Goal: Task Accomplishment & Management: Manage account settings

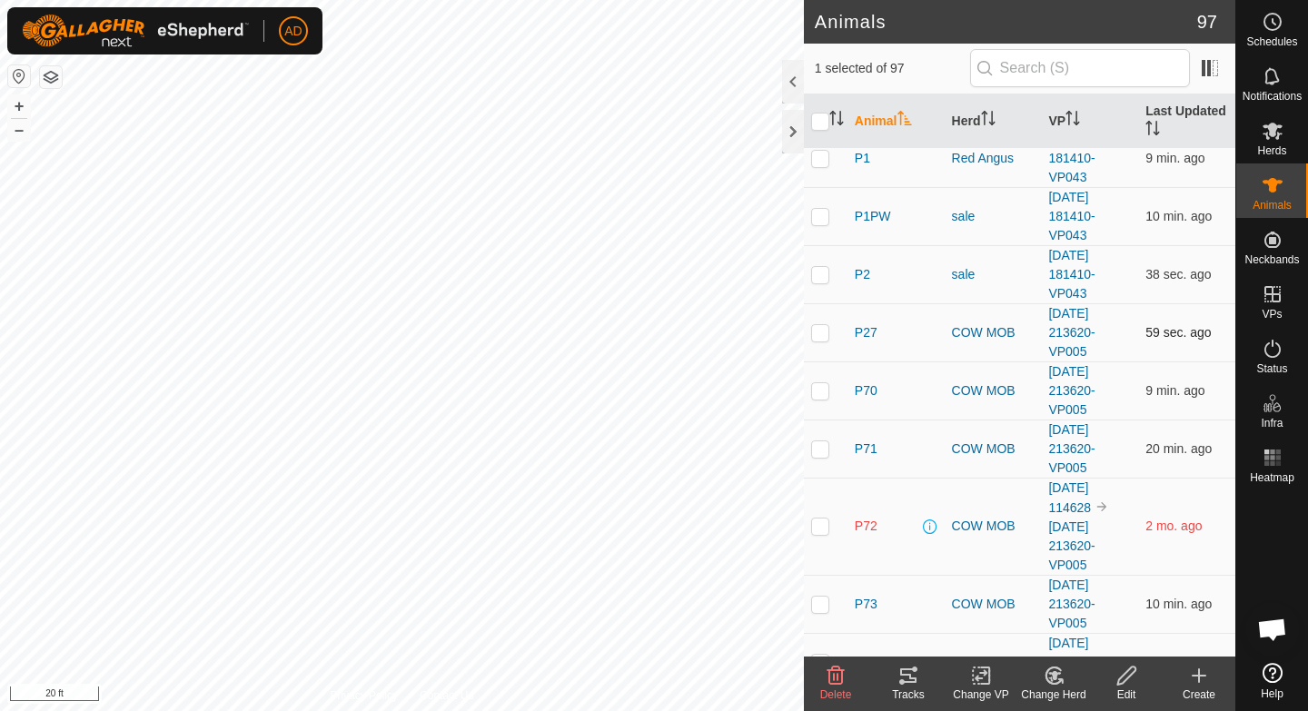
scroll to position [1935, 0]
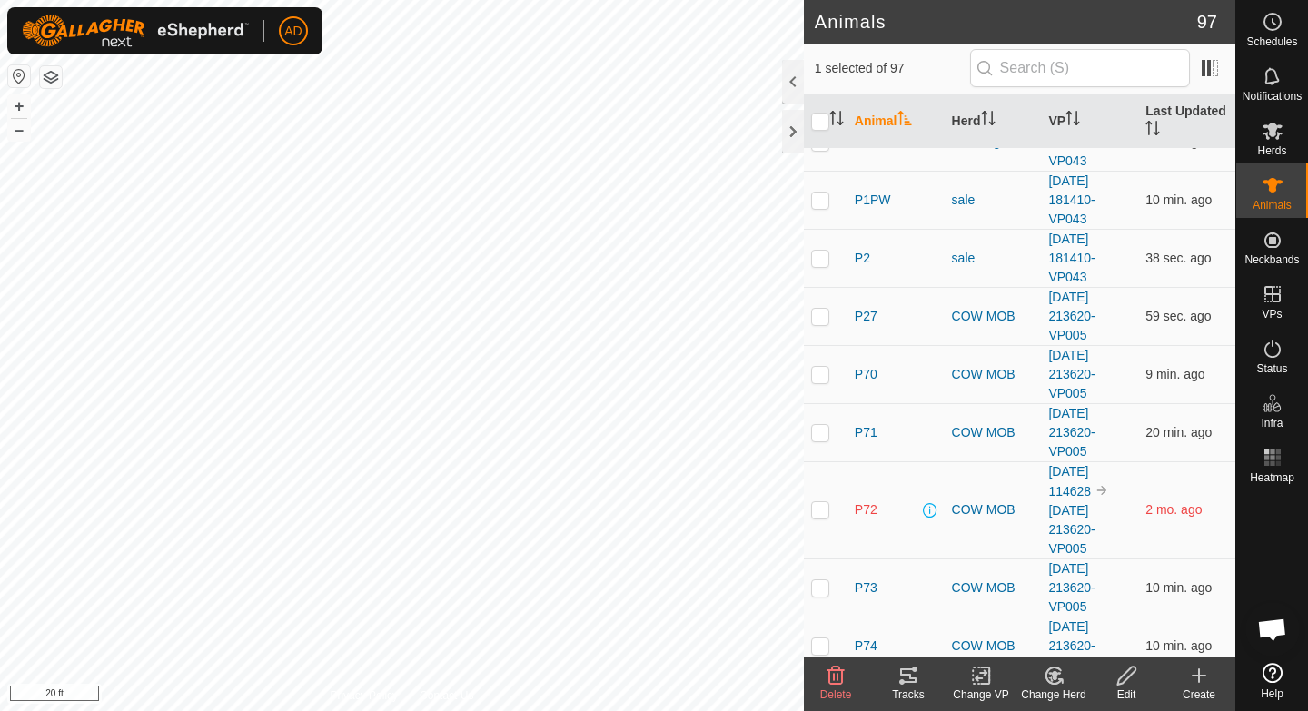
click at [883, 108] on th "Animal" at bounding box center [896, 121] width 97 height 55
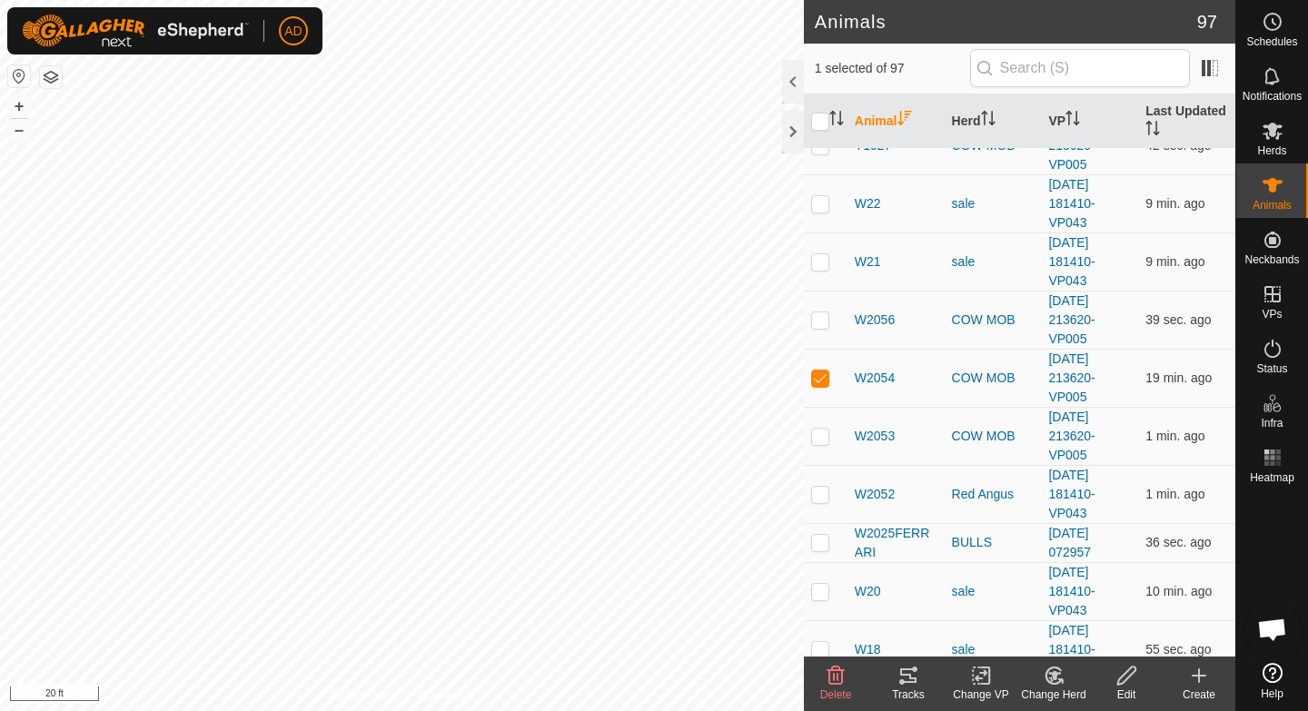
scroll to position [1195, 0]
click at [877, 374] on span "W2054" at bounding box center [875, 377] width 40 height 19
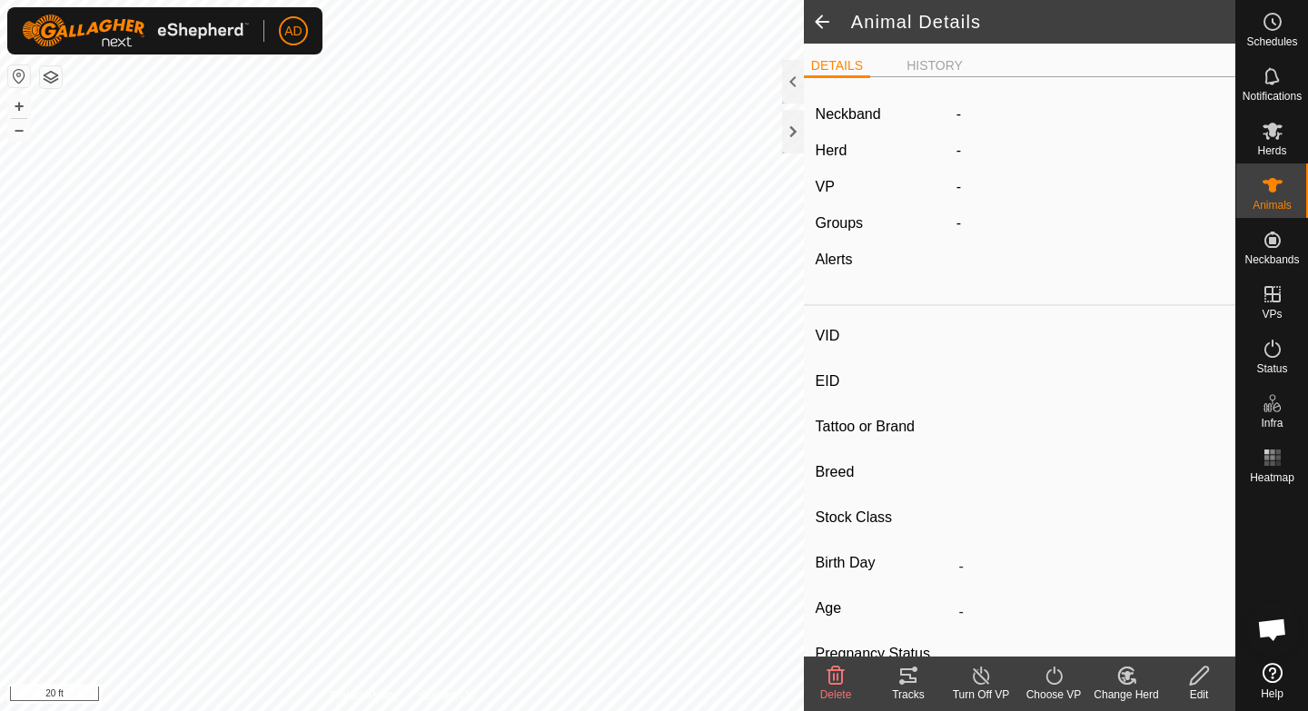
type input "W2054"
type input "-"
type input "Bull"
type input "Hereford"
type input "-"
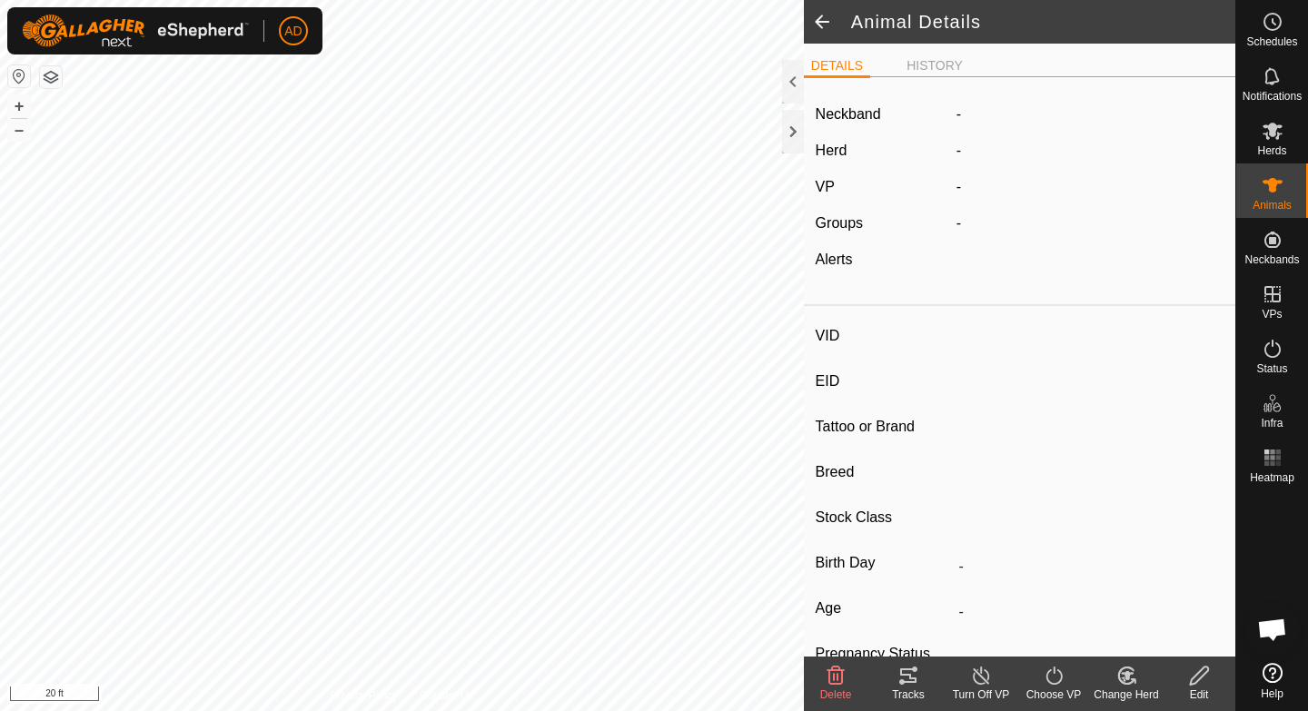
type input "03/2023"
type input "2 years 7 months"
type input "0 kg"
type input "-"
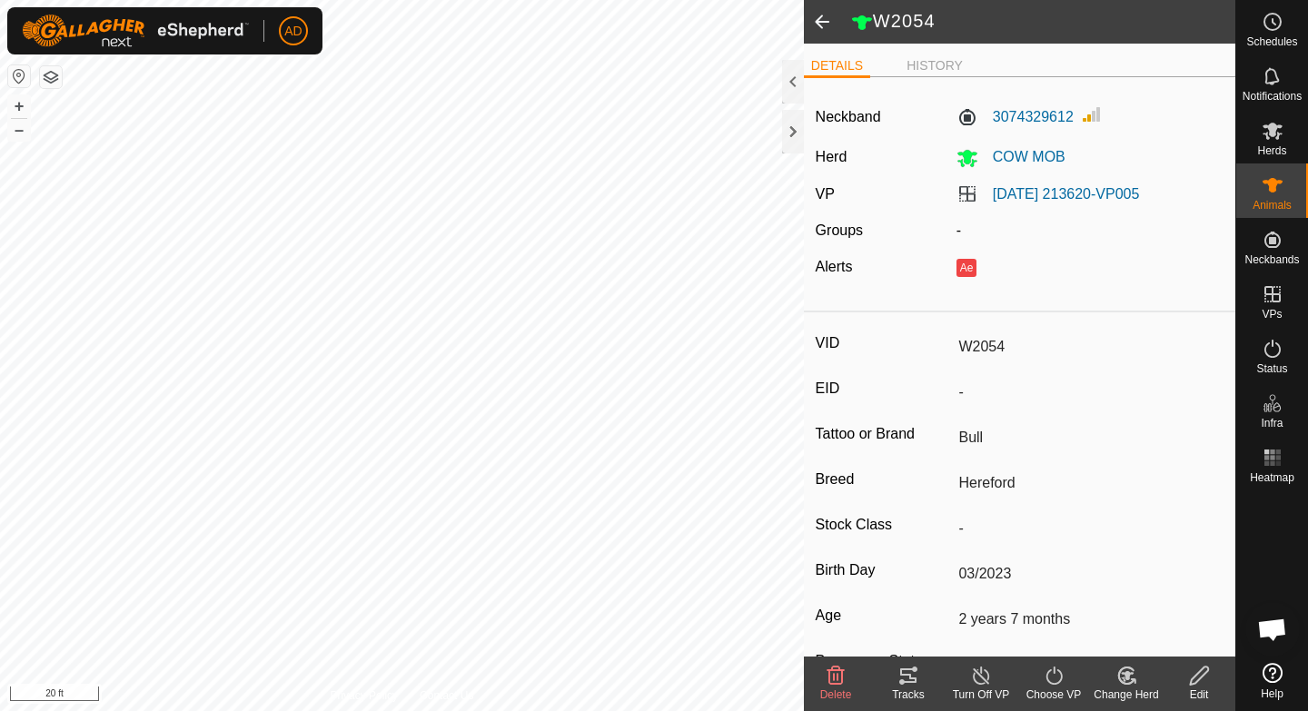
click at [1202, 689] on div "Edit" at bounding box center [1199, 695] width 73 height 16
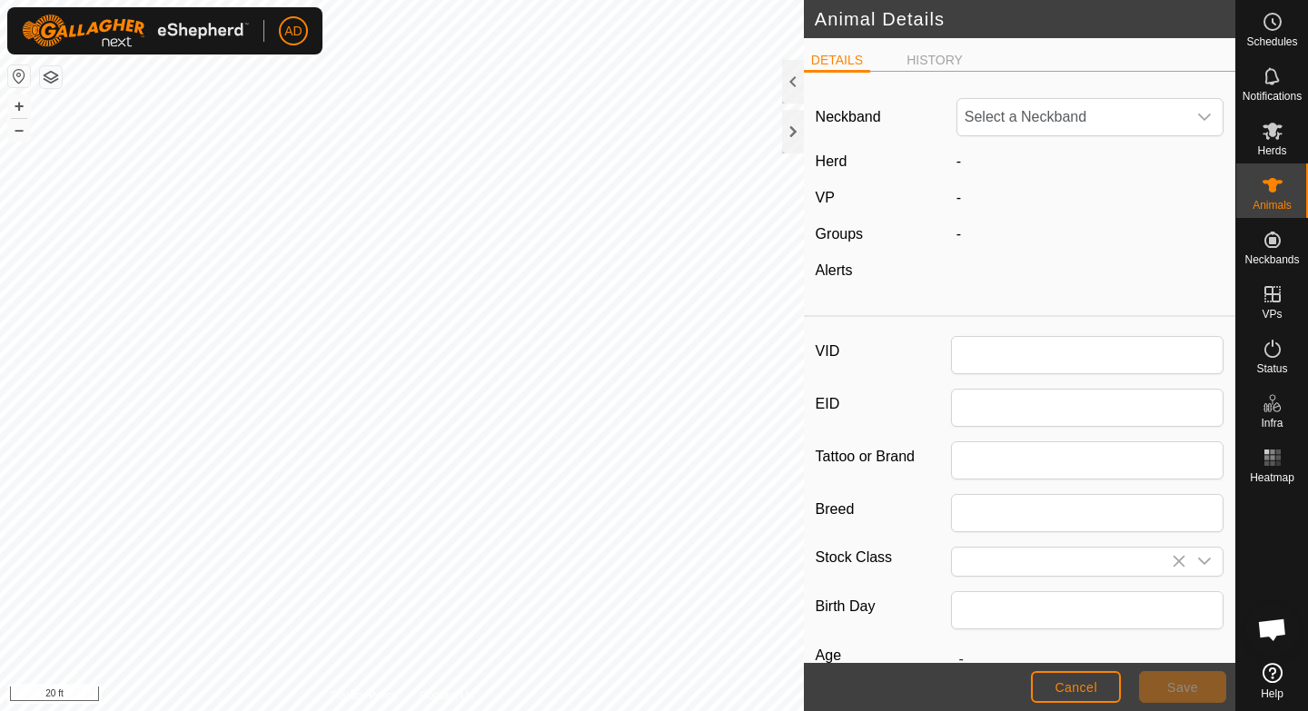
type input "W2054"
type input "Bull"
type input "Hereford"
type input "03/2023"
type input "2 years 7 months"
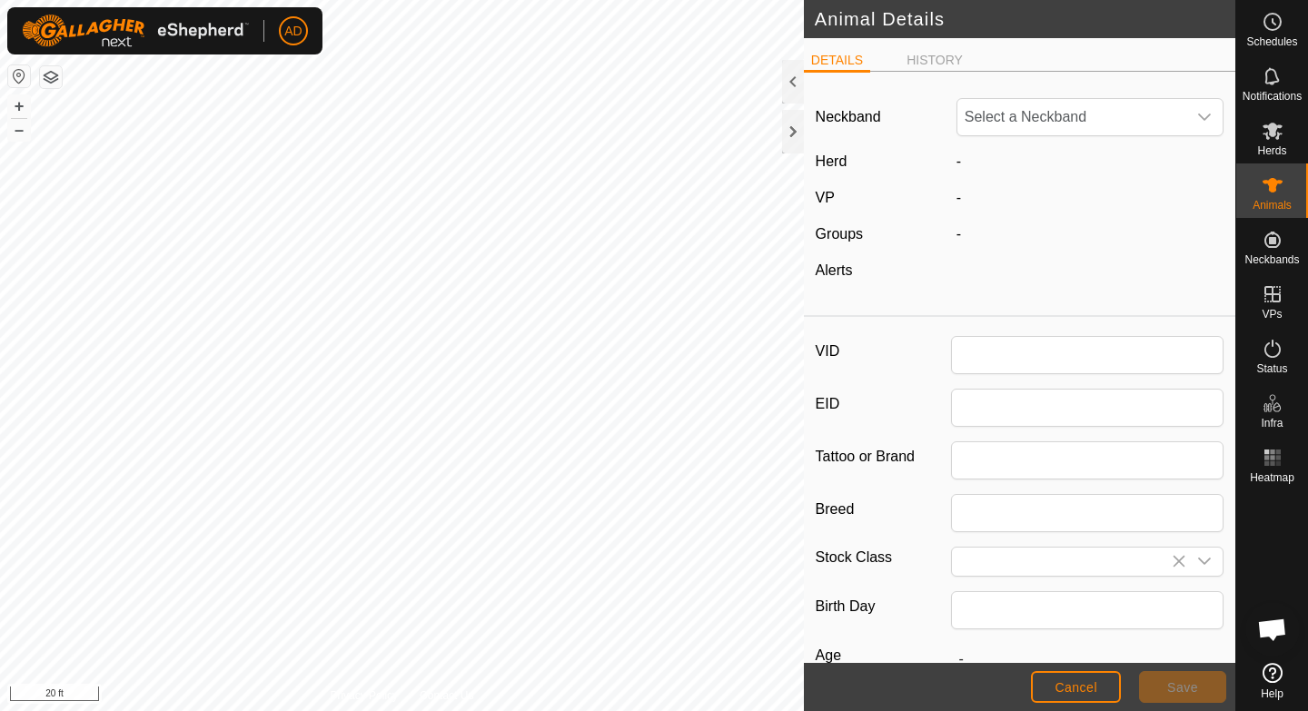
type input "0"
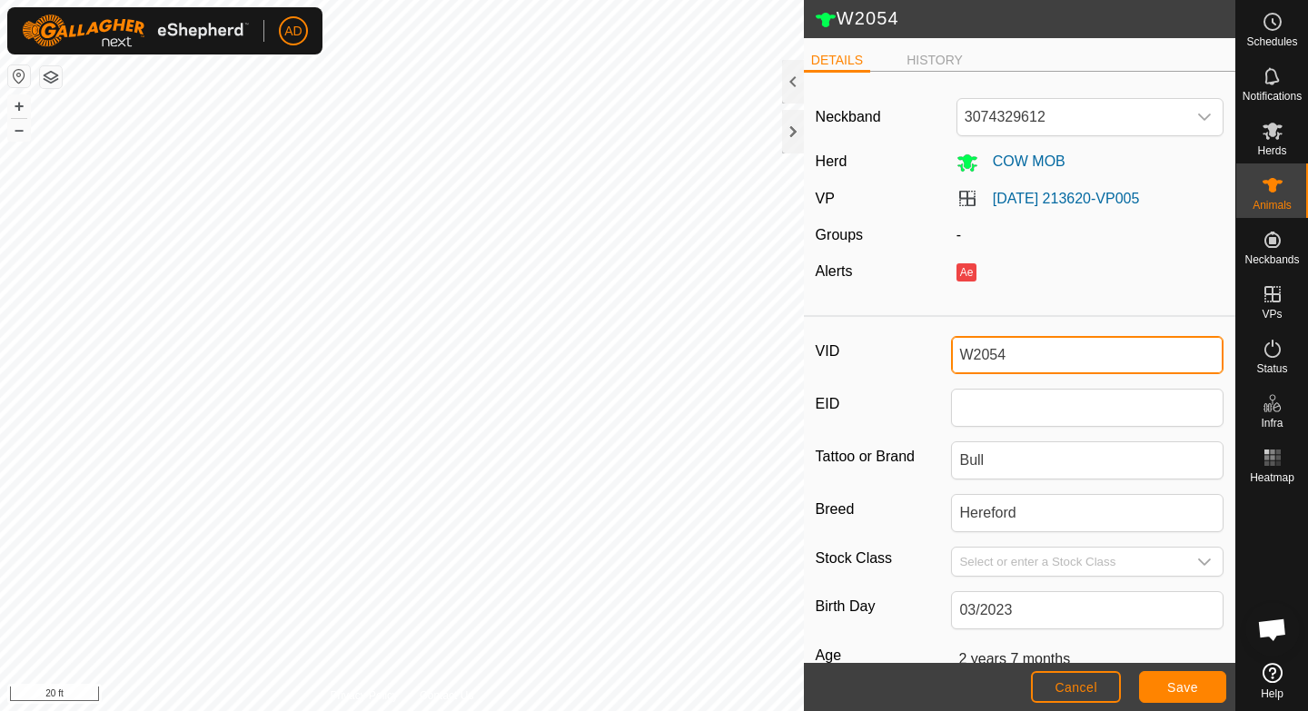
click at [1020, 352] on input "W2054" at bounding box center [1087, 355] width 273 height 38
type input "G2"
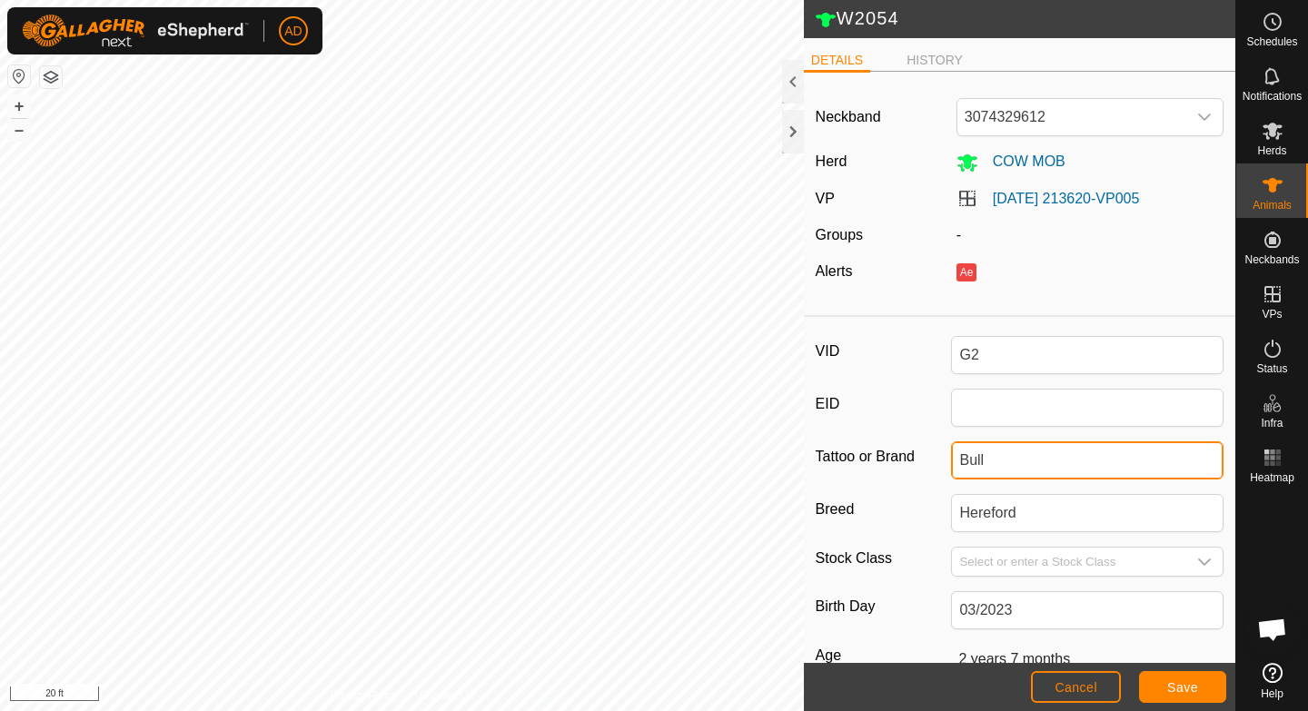
click at [1025, 470] on input "Bull" at bounding box center [1087, 460] width 273 height 38
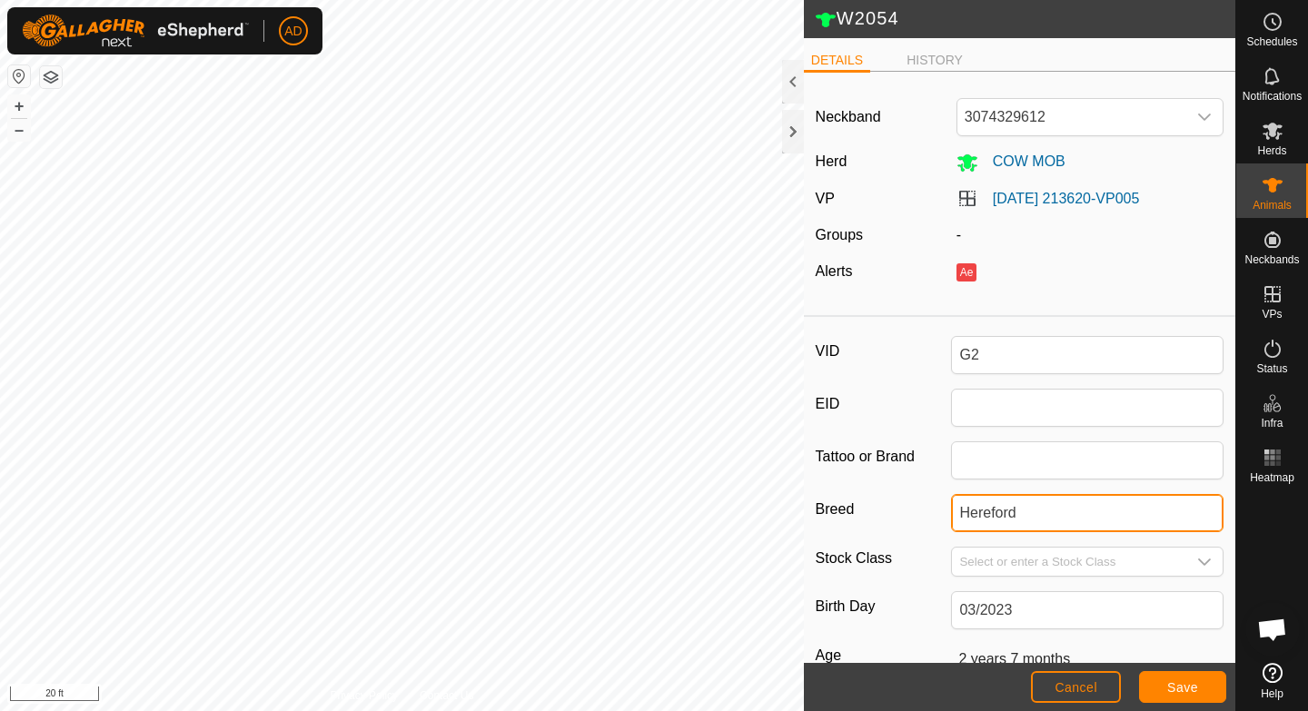
click at [976, 507] on input "Hereford" at bounding box center [1087, 513] width 273 height 38
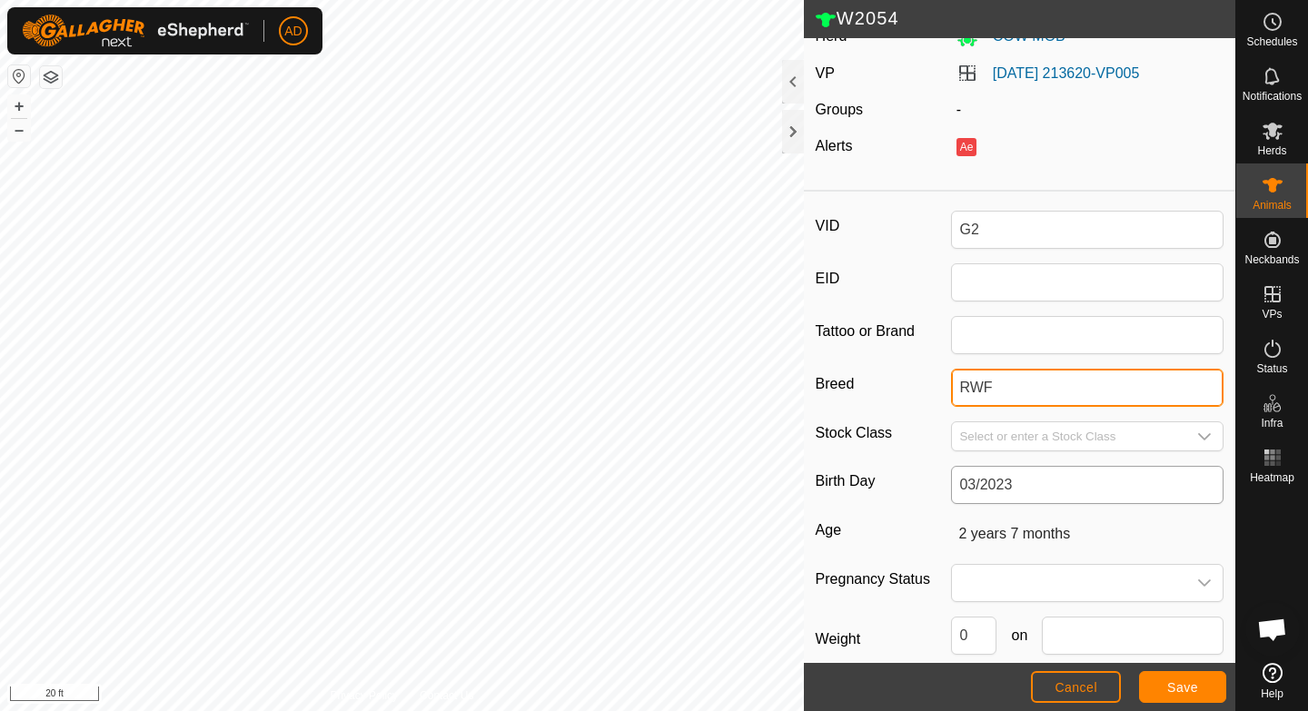
scroll to position [148, 0]
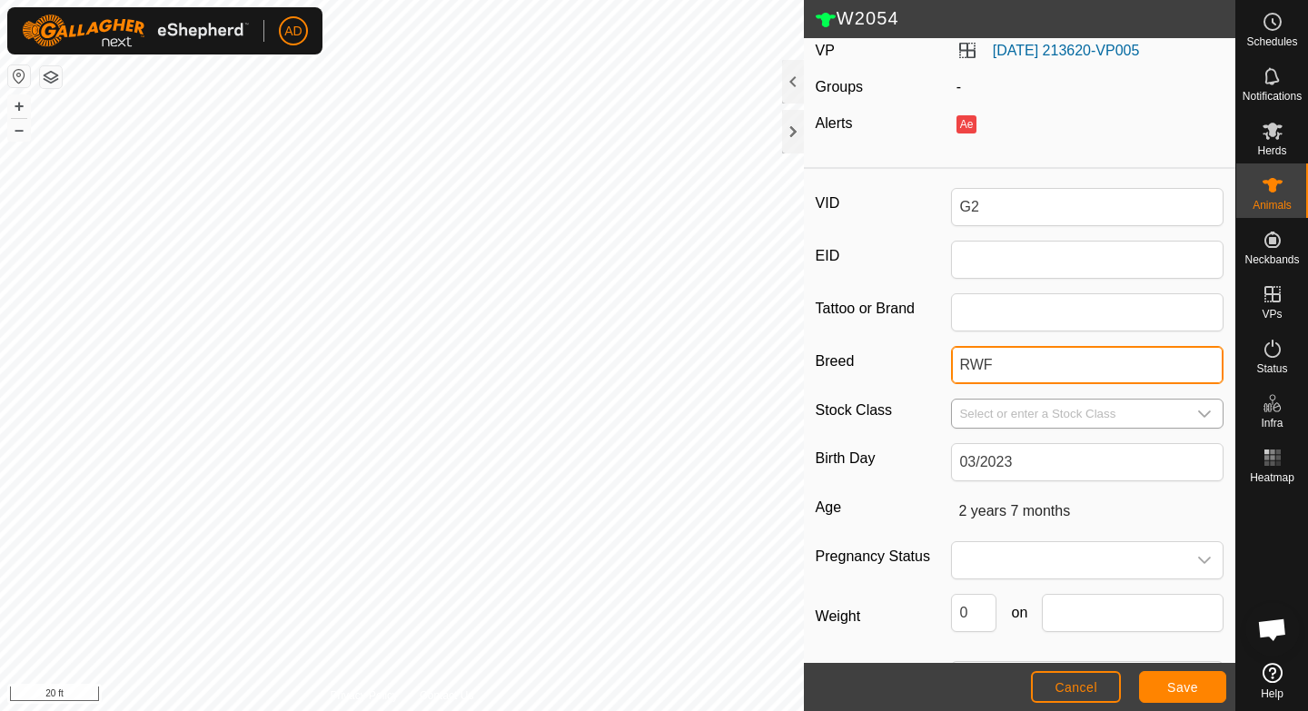
type input "RWF"
click at [1039, 420] on input "Select or enter a Stock Class" at bounding box center [1069, 414] width 234 height 28
click at [1204, 411] on icon "dropdown trigger" at bounding box center [1204, 414] width 15 height 15
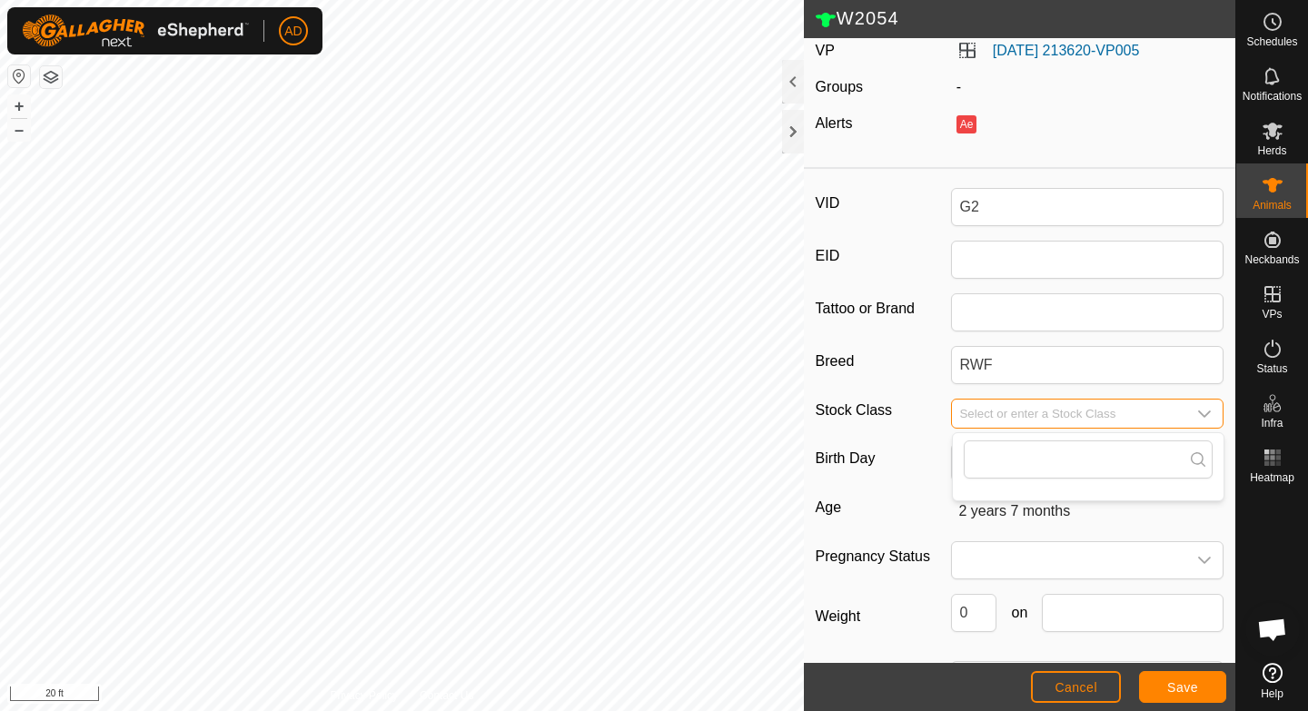
click at [1108, 421] on input "Select or enter a Stock Class" at bounding box center [1069, 414] width 234 height 28
type input "heifer"
click at [910, 444] on label "Birth Day" at bounding box center [884, 458] width 136 height 31
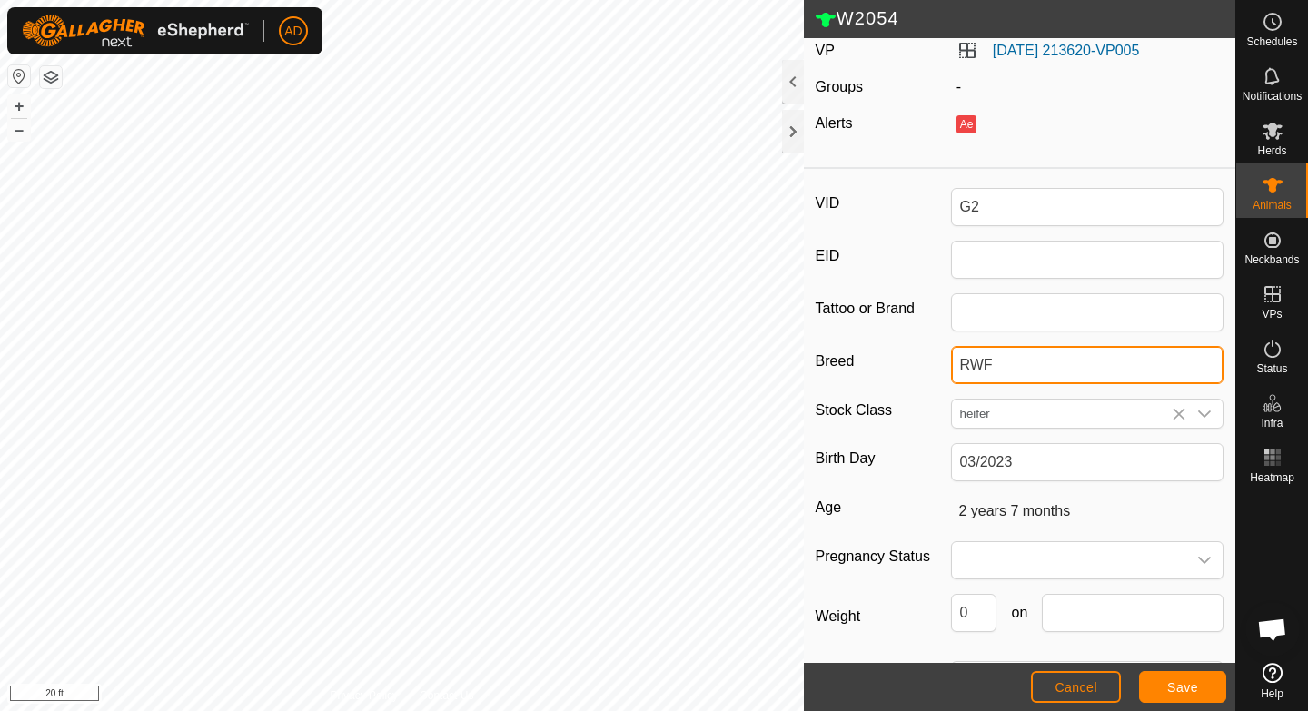
click at [951, 384] on input "RWF" at bounding box center [1087, 365] width 273 height 38
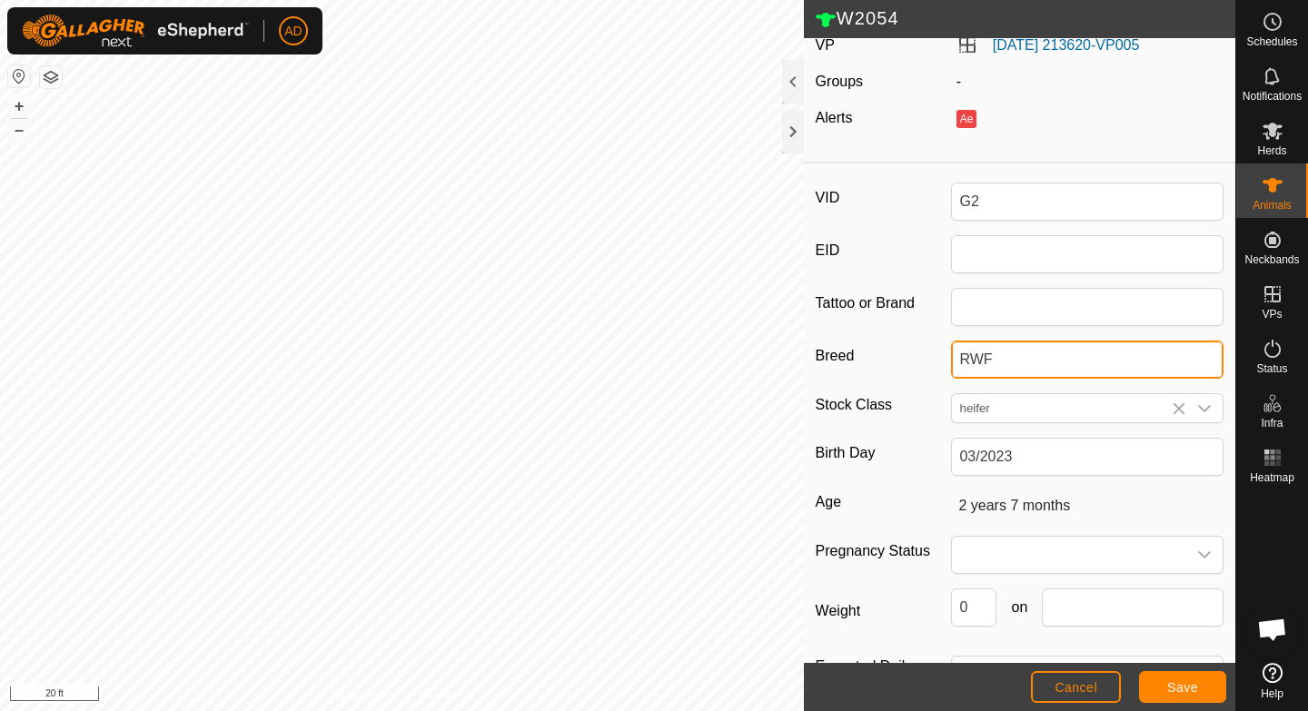
scroll to position [157, 0]
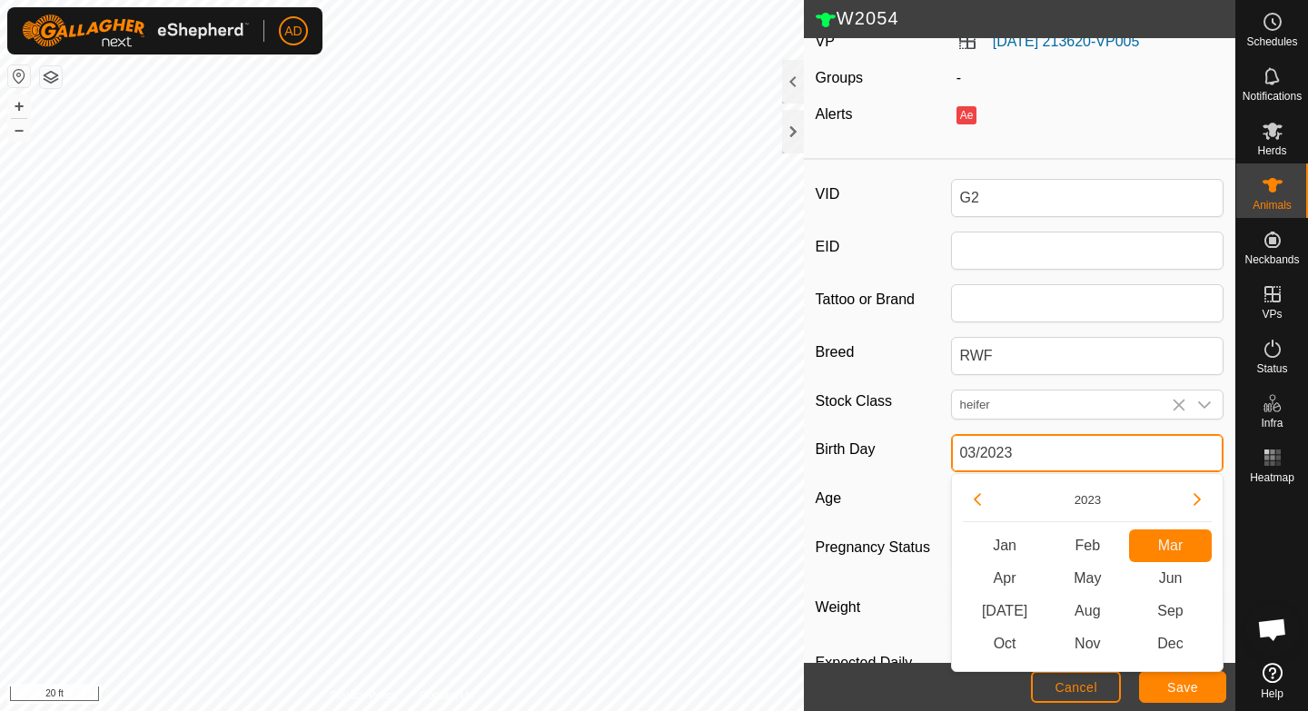
click at [1028, 466] on input "03/2023" at bounding box center [1087, 453] width 273 height 38
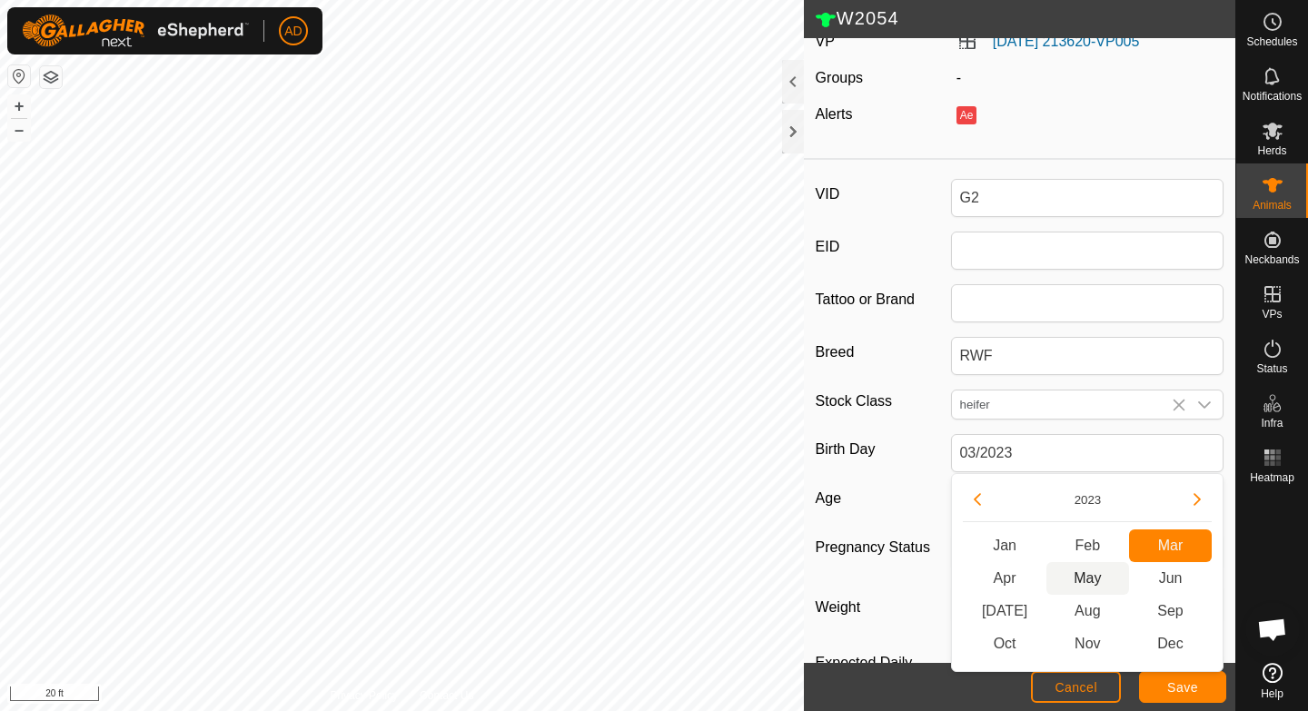
click at [1080, 575] on span "May" at bounding box center [1087, 578] width 83 height 33
type input "05/2023"
type input "2 years 5 months"
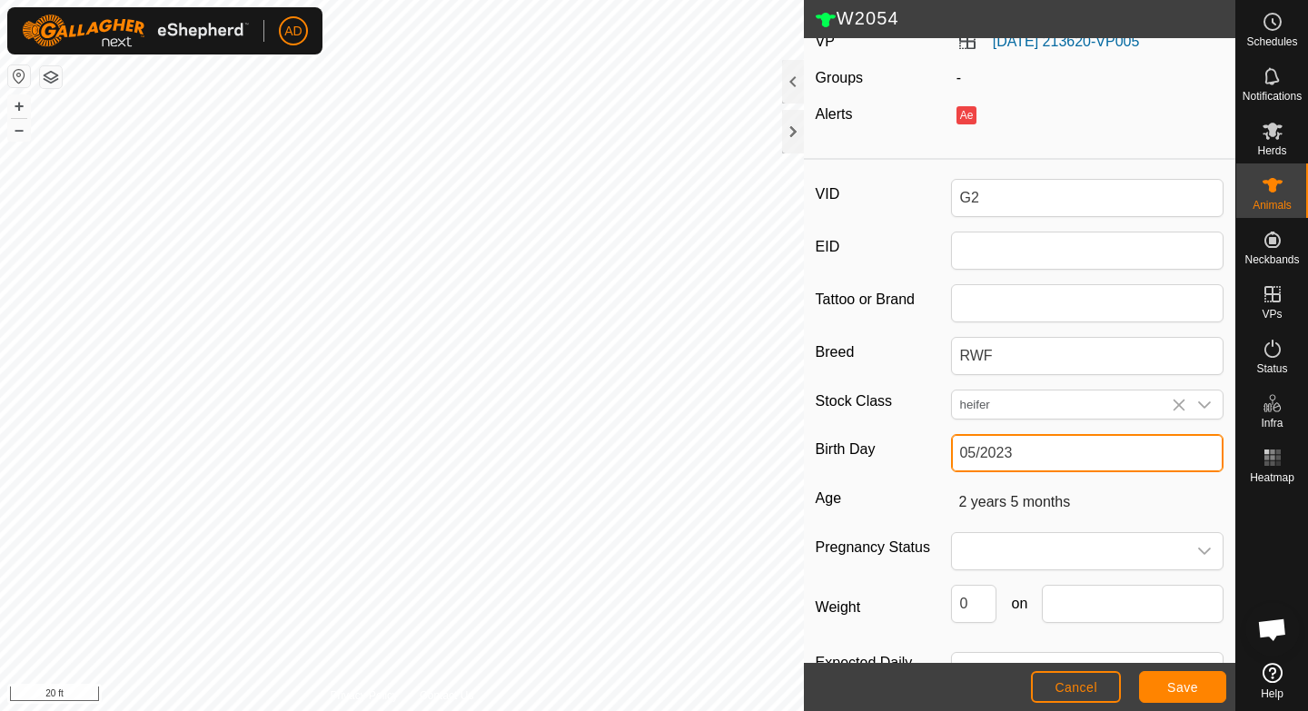
click at [1021, 452] on input "05/2023" at bounding box center [1087, 453] width 273 height 38
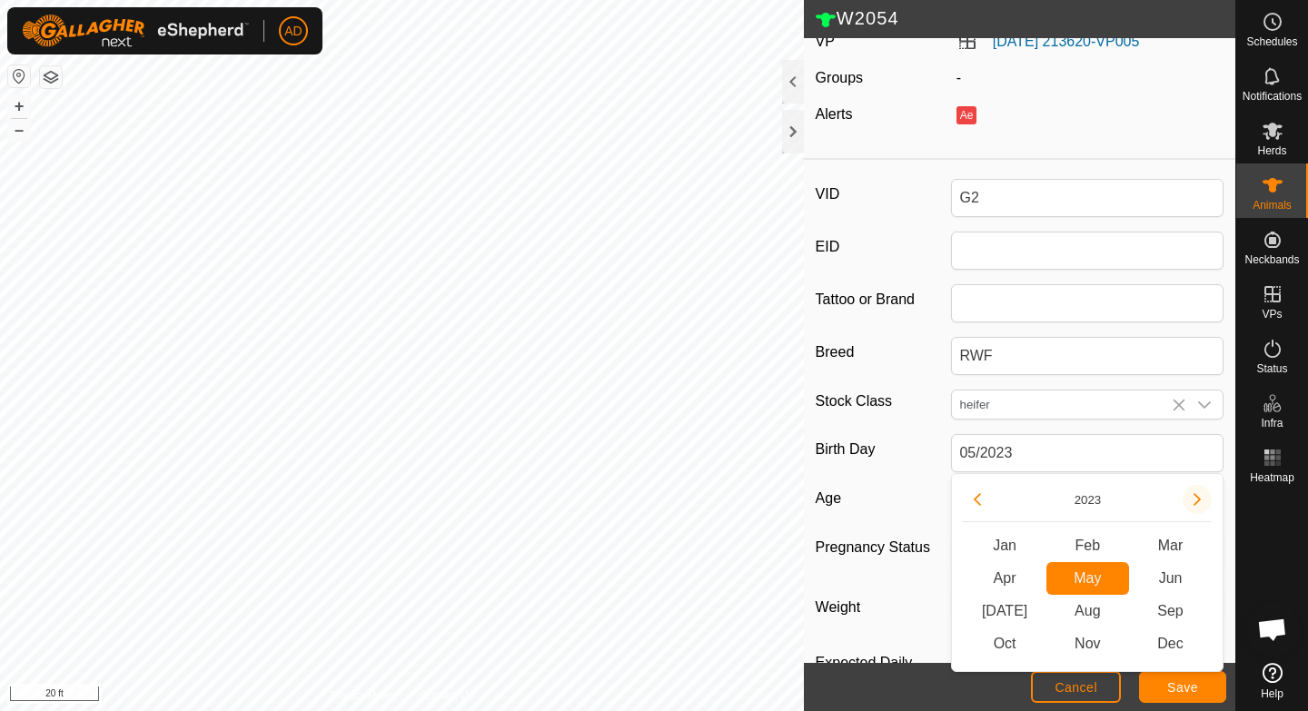
click at [1201, 503] on button "Next Year" at bounding box center [1197, 499] width 29 height 29
click at [1092, 580] on span "May" at bounding box center [1087, 578] width 83 height 33
type input "05/2024"
type input "1 year 5 months"
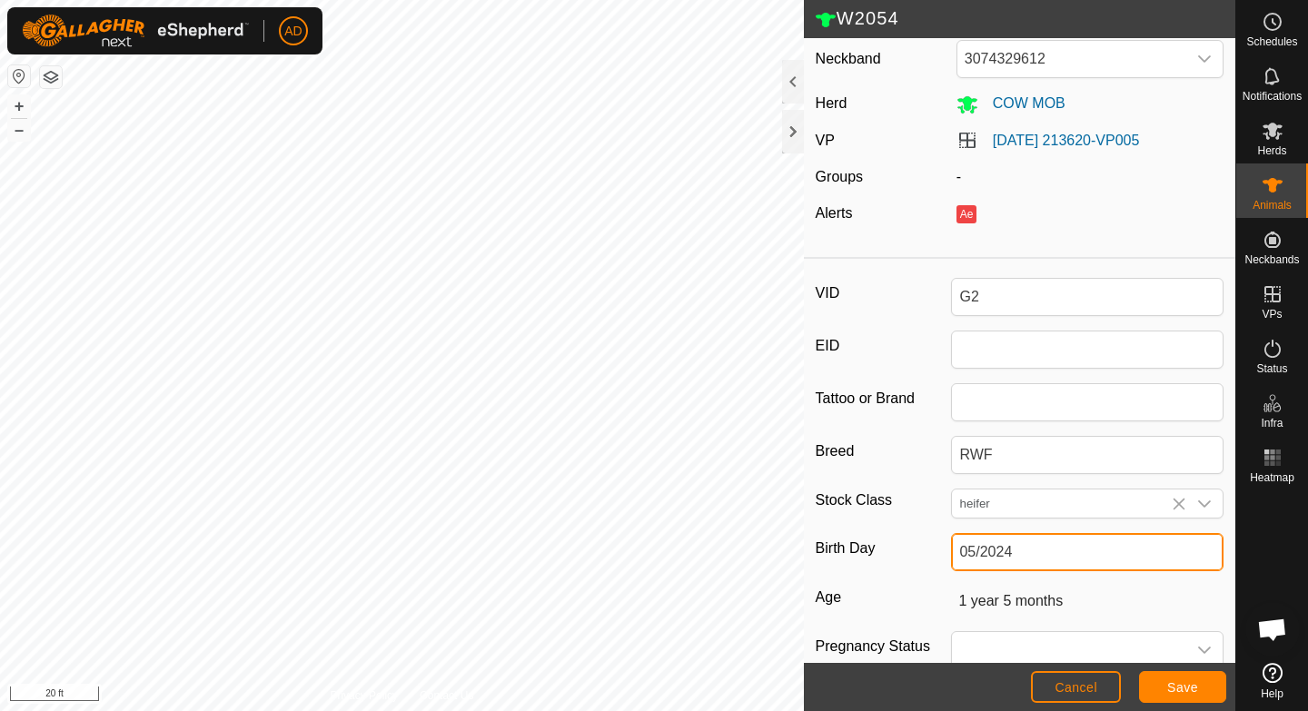
scroll to position [0, 0]
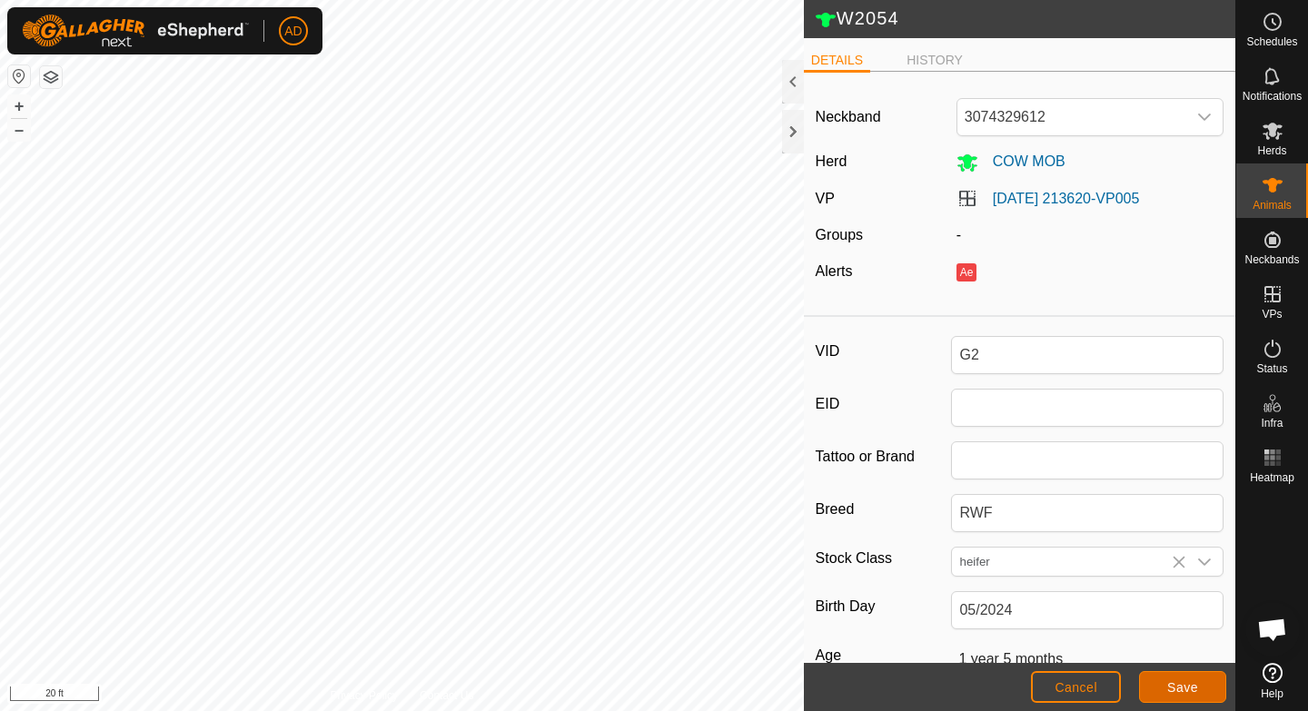
click at [1171, 694] on span "Save" at bounding box center [1182, 687] width 31 height 15
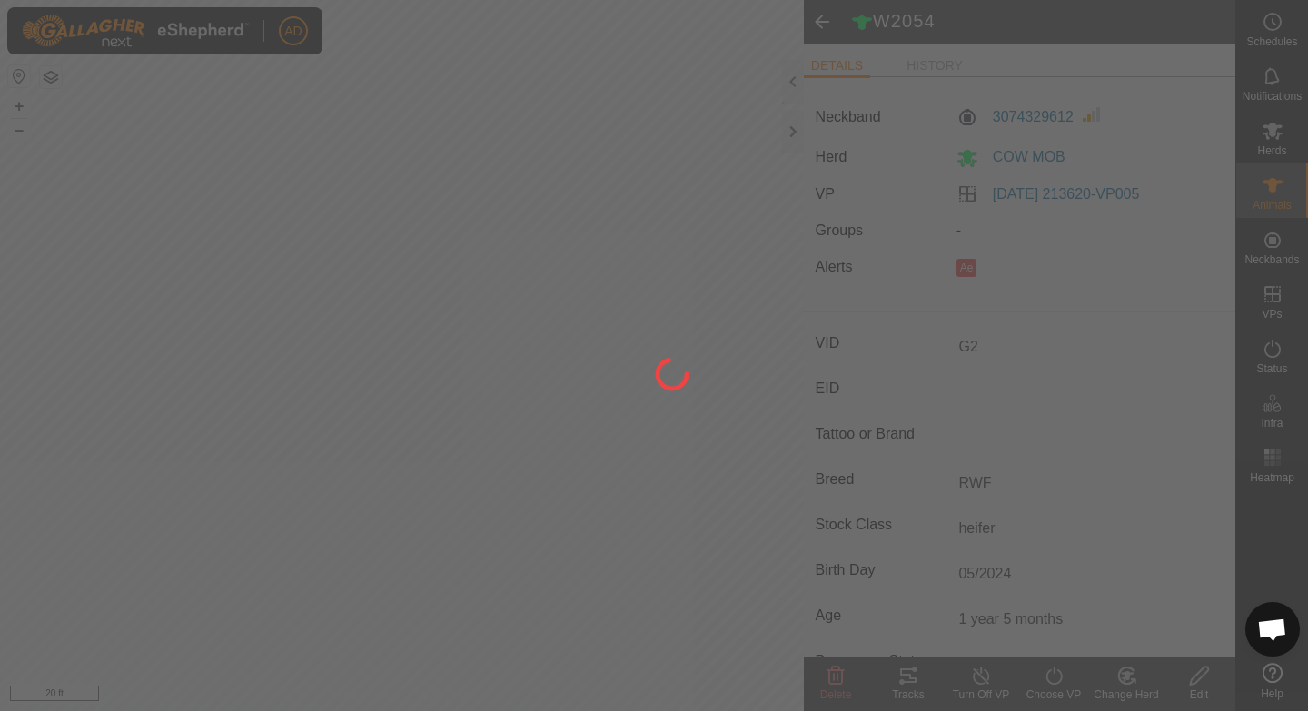
type input "W2054"
type input "-"
type input "Bull"
type input "Hereford"
type input "2 years 7 months"
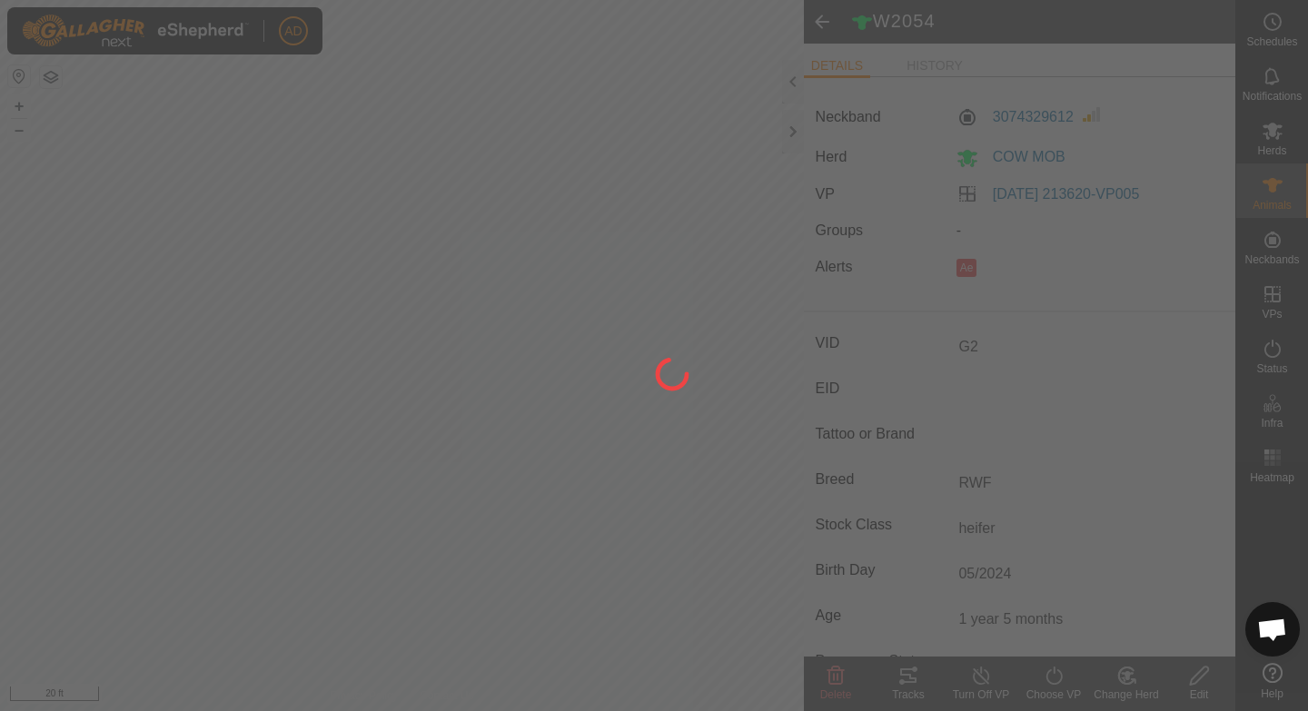
type input "0 kg"
type input "-"
type input "03/2023"
type input "G2"
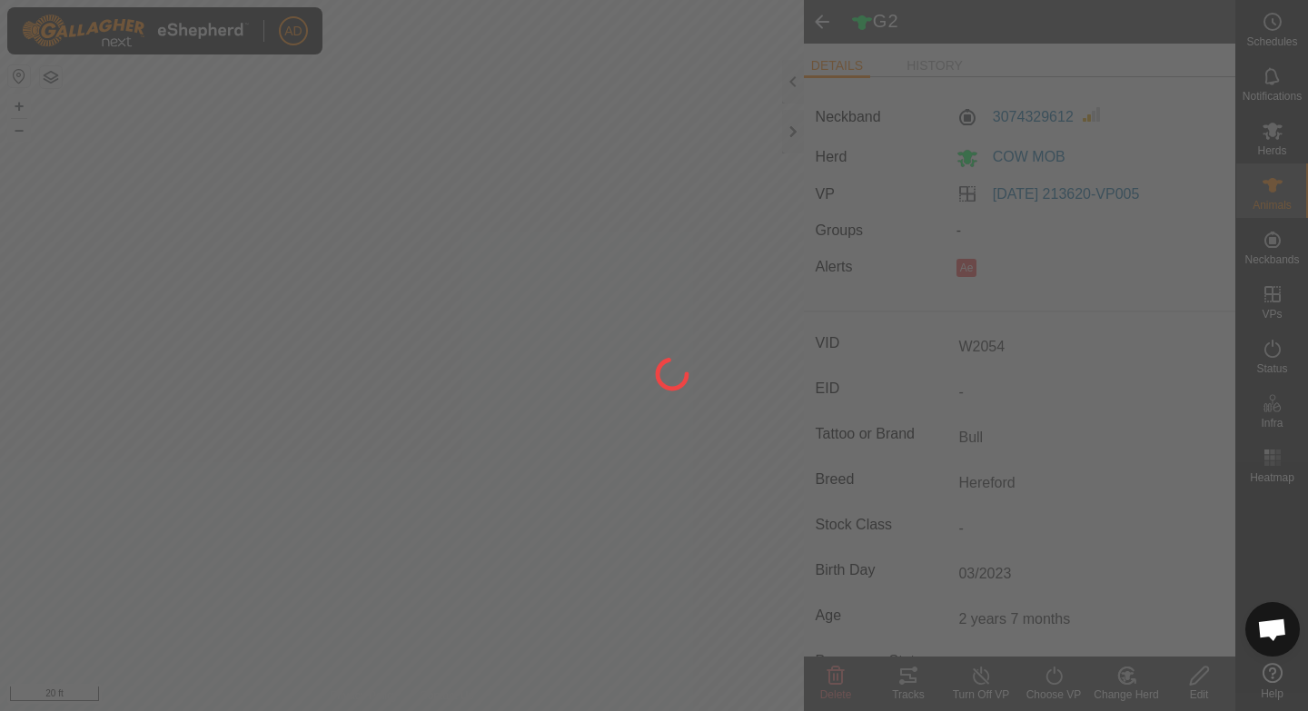
type input "-"
type input "RWF"
type input "1 year 5 months"
type input "heifer"
type input "05/2024"
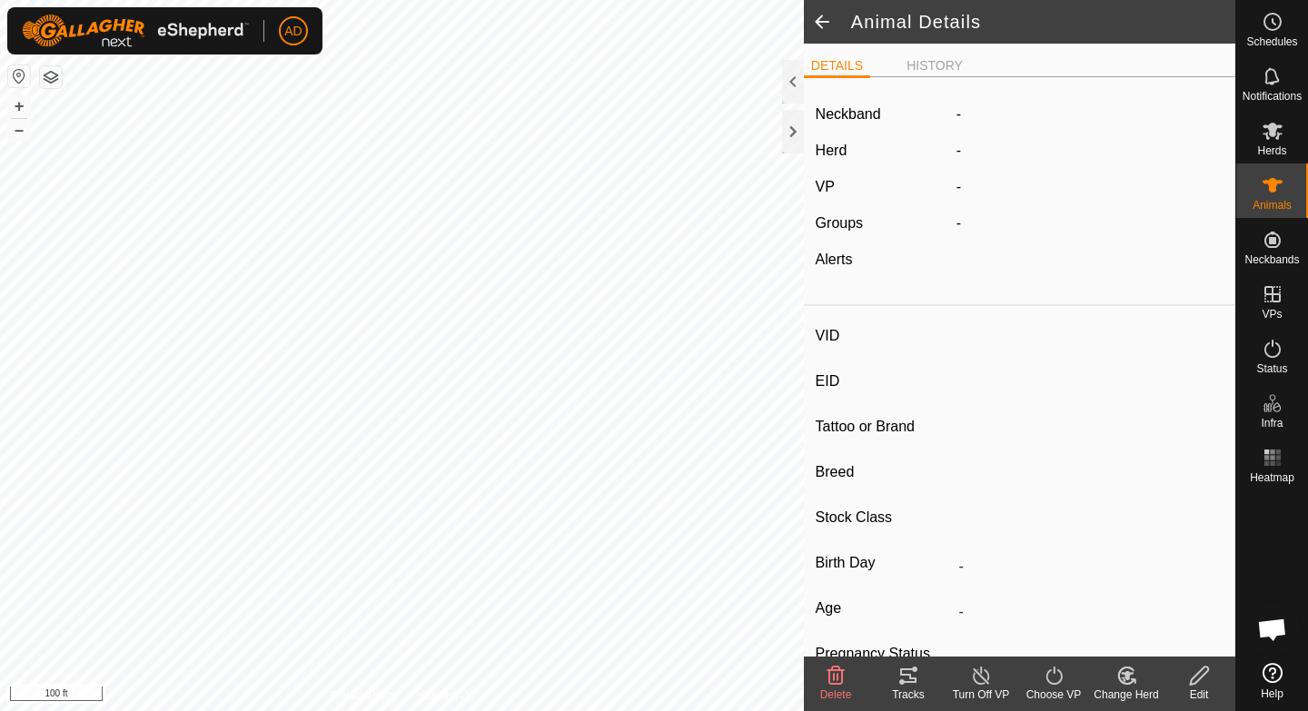
type input "Y63"
type input "-"
type input "HERFORD X DEVON"
type input "-"
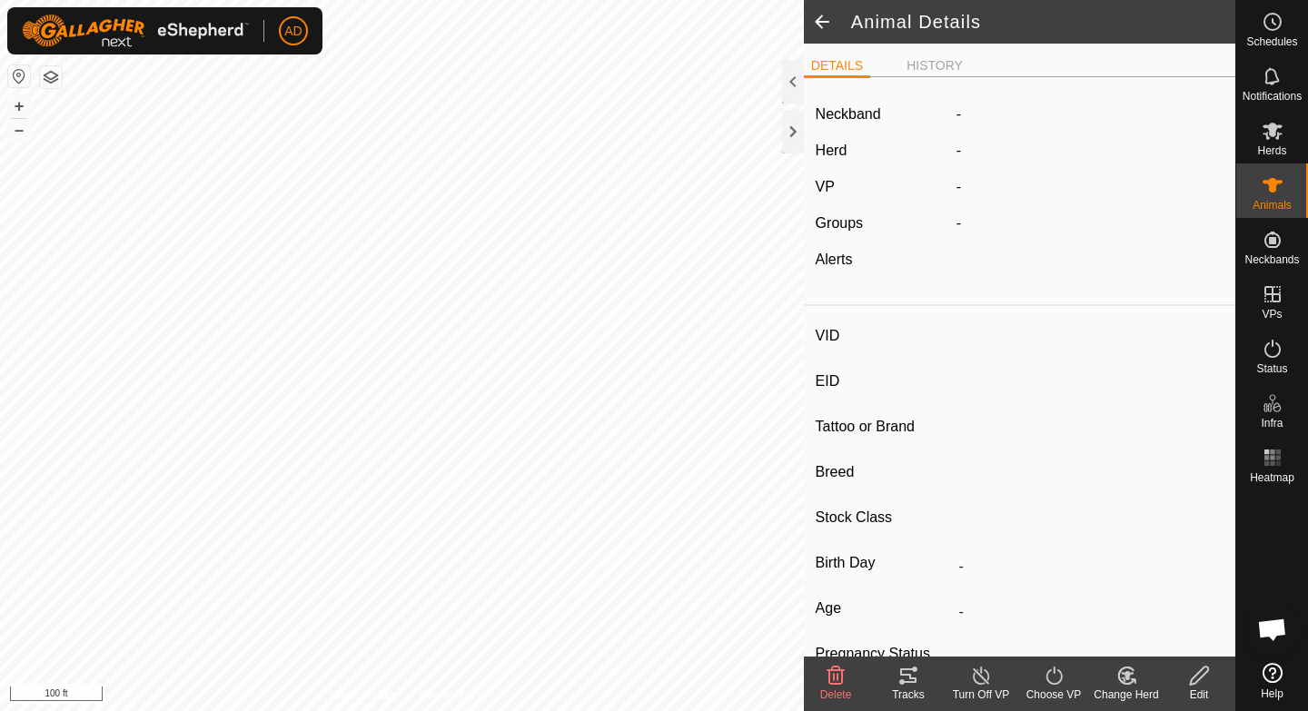
type input "03/2022"
type input "3 years 7 months"
type input "0 kg"
type input "-"
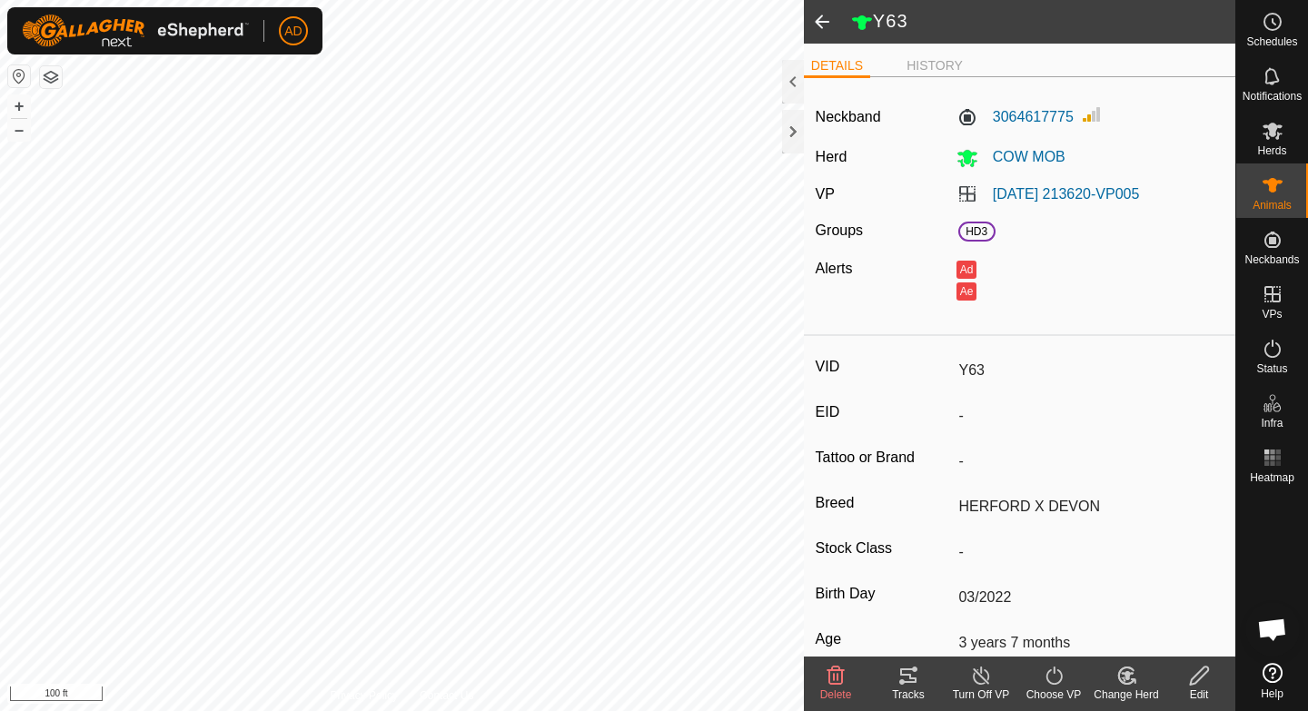
click at [1198, 685] on icon at bounding box center [1199, 676] width 23 height 22
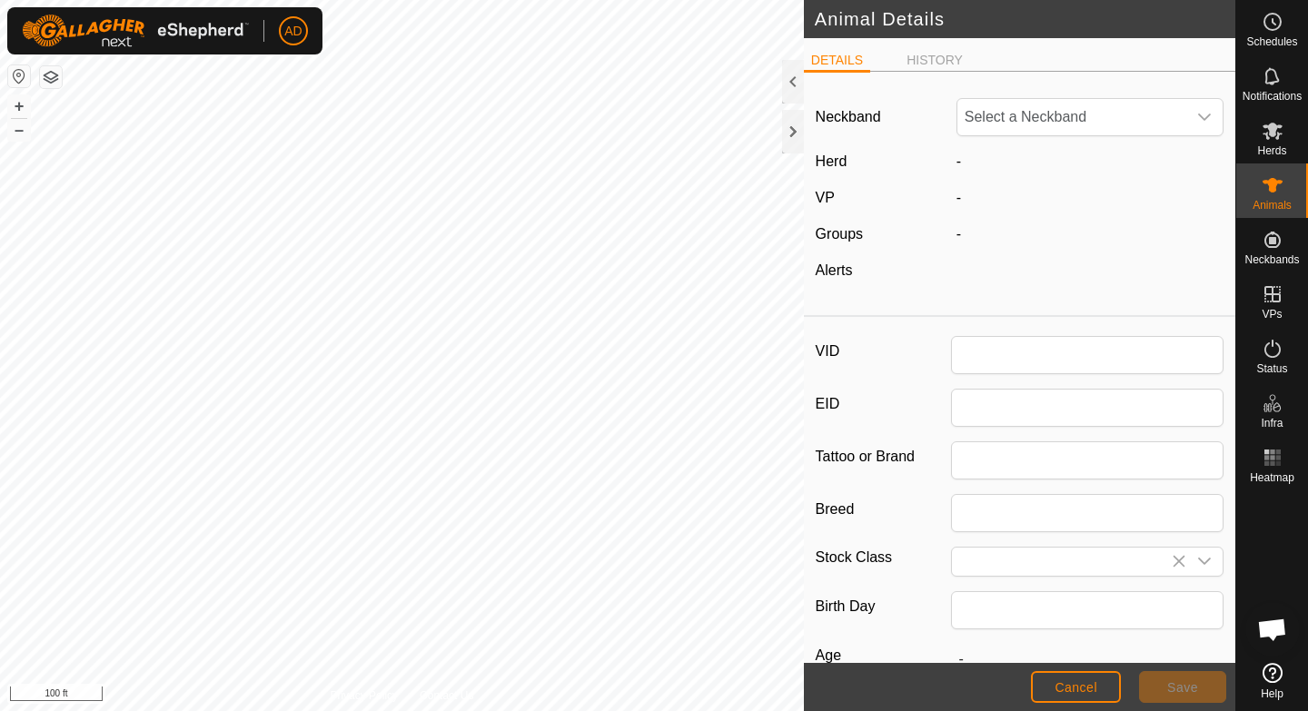
type input "Y63"
type input "HERFORD X DEVON"
type input "03/2022"
type input "3 years 7 months"
type input "0"
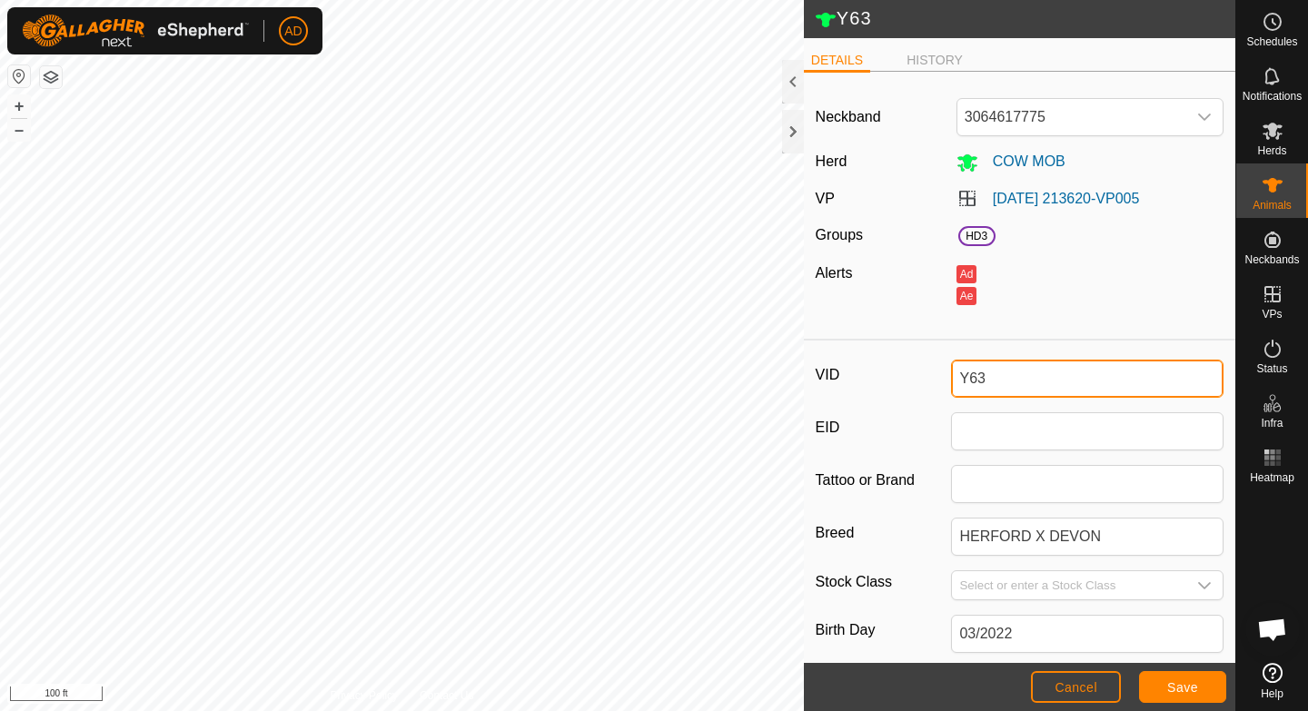
click at [991, 387] on input "Y63" at bounding box center [1087, 379] width 273 height 38
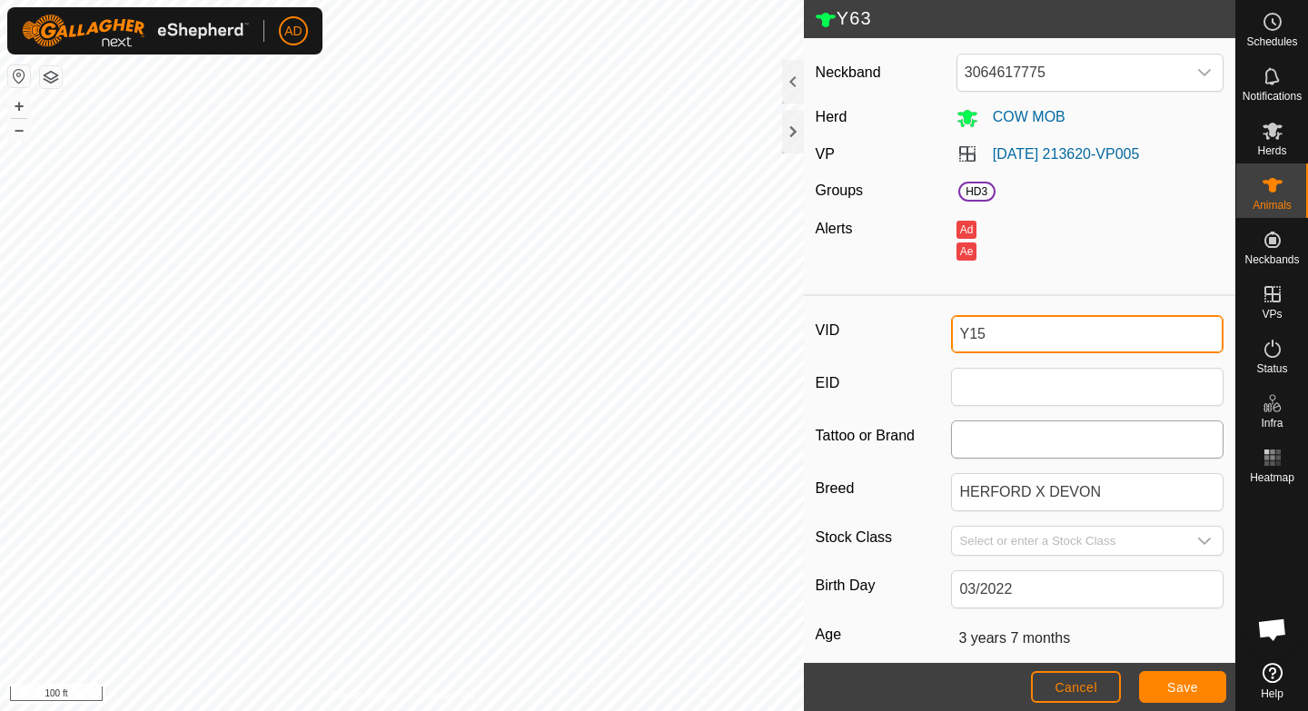
scroll to position [51, 0]
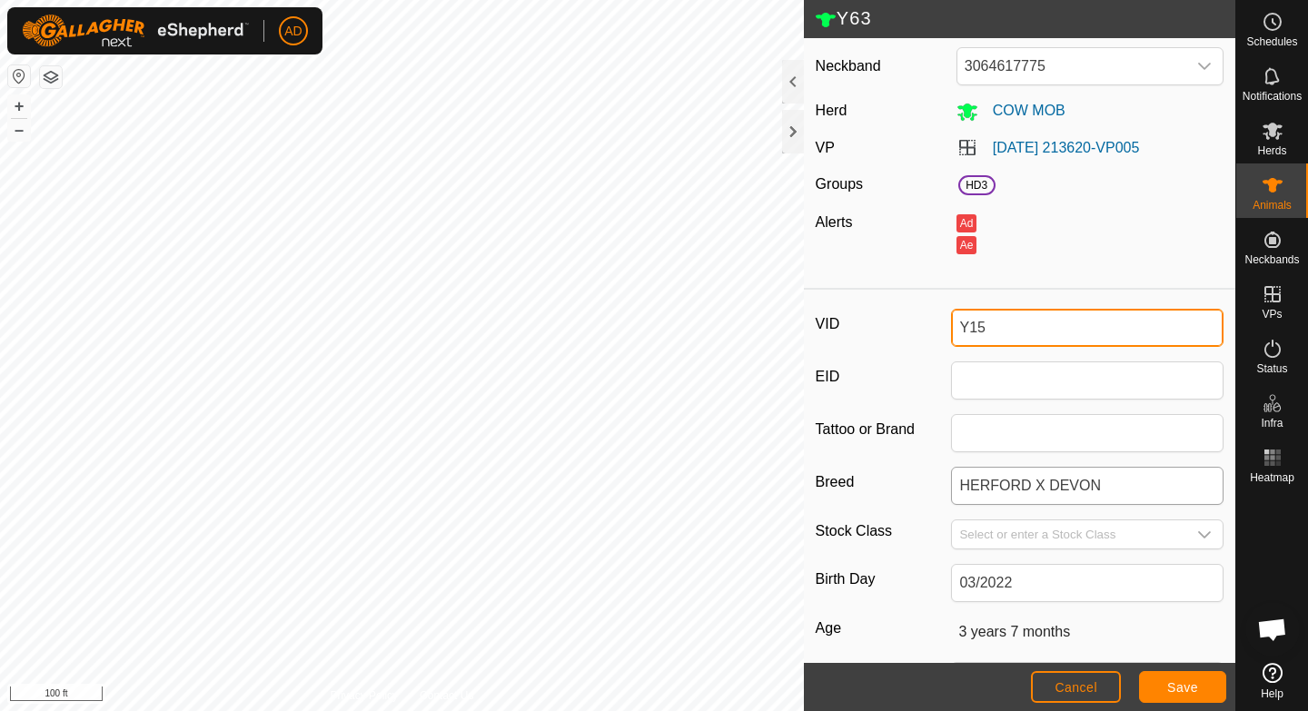
type input "Y15"
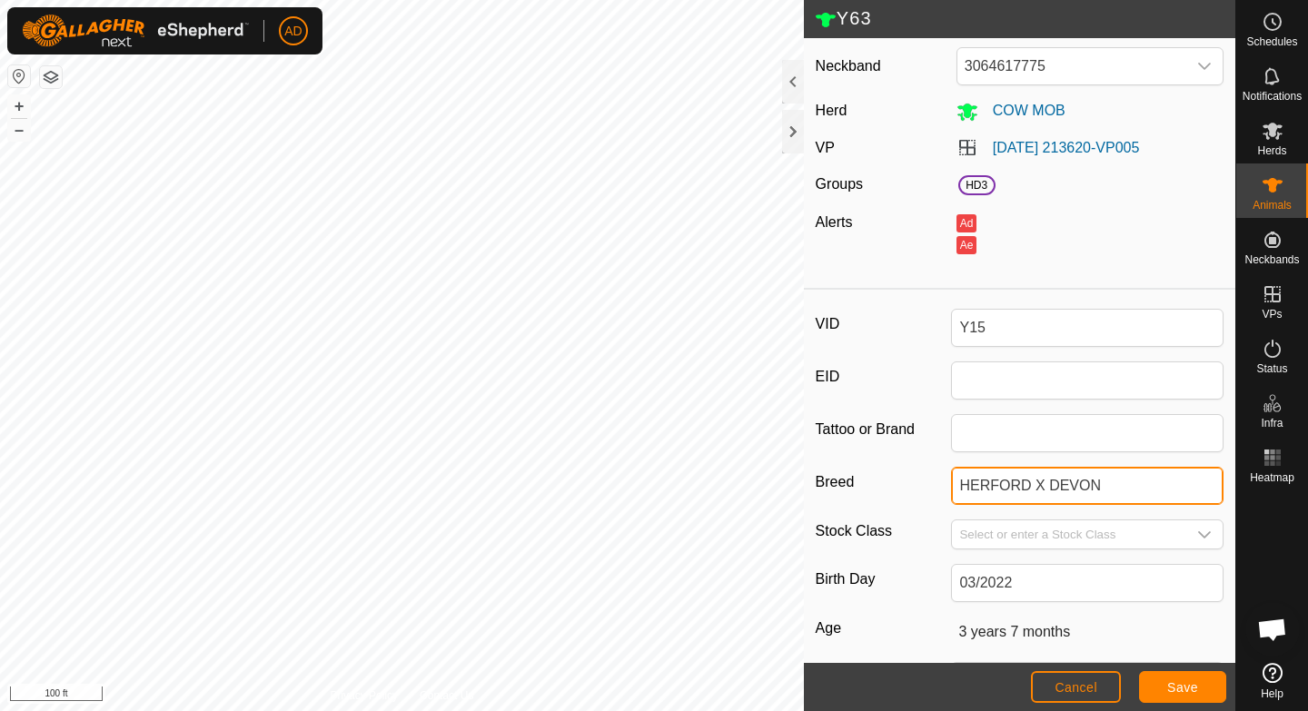
click at [1163, 493] on input "HERFORD X DEVON" at bounding box center [1087, 486] width 273 height 38
type input "RA"
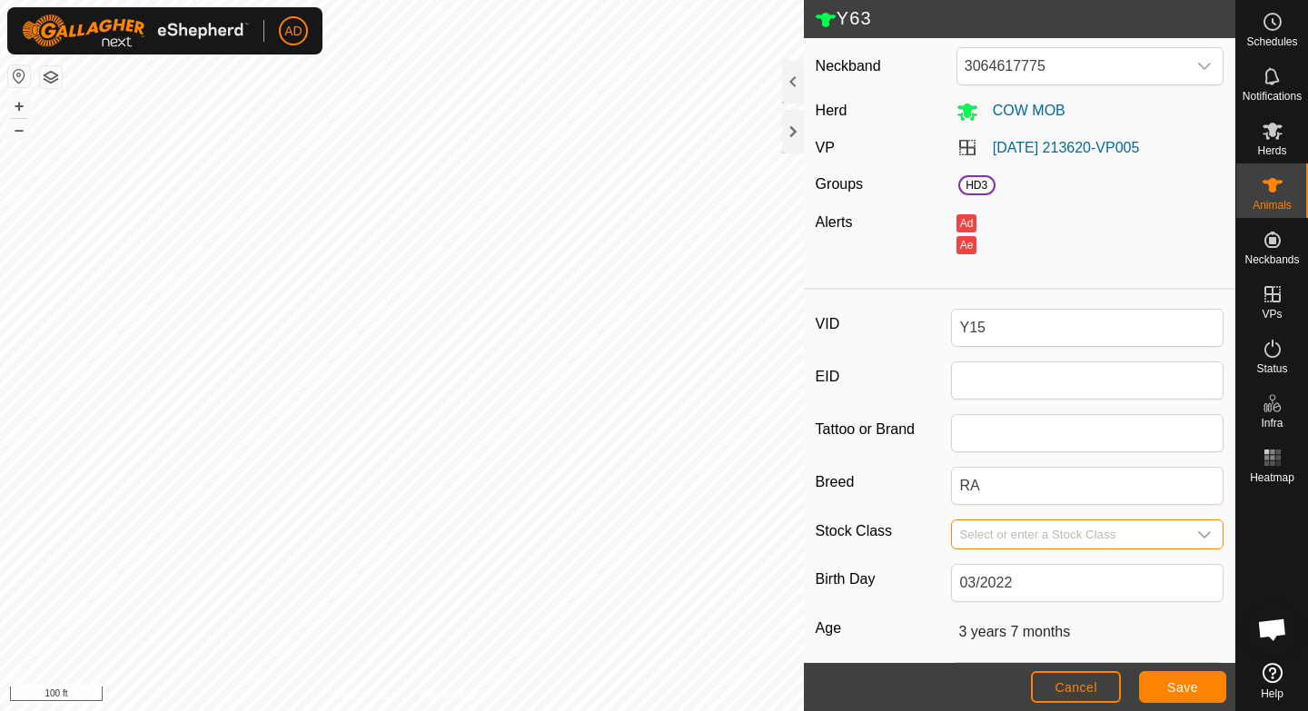
click at [1016, 533] on input "Select or enter a Stock Class" at bounding box center [1069, 534] width 234 height 28
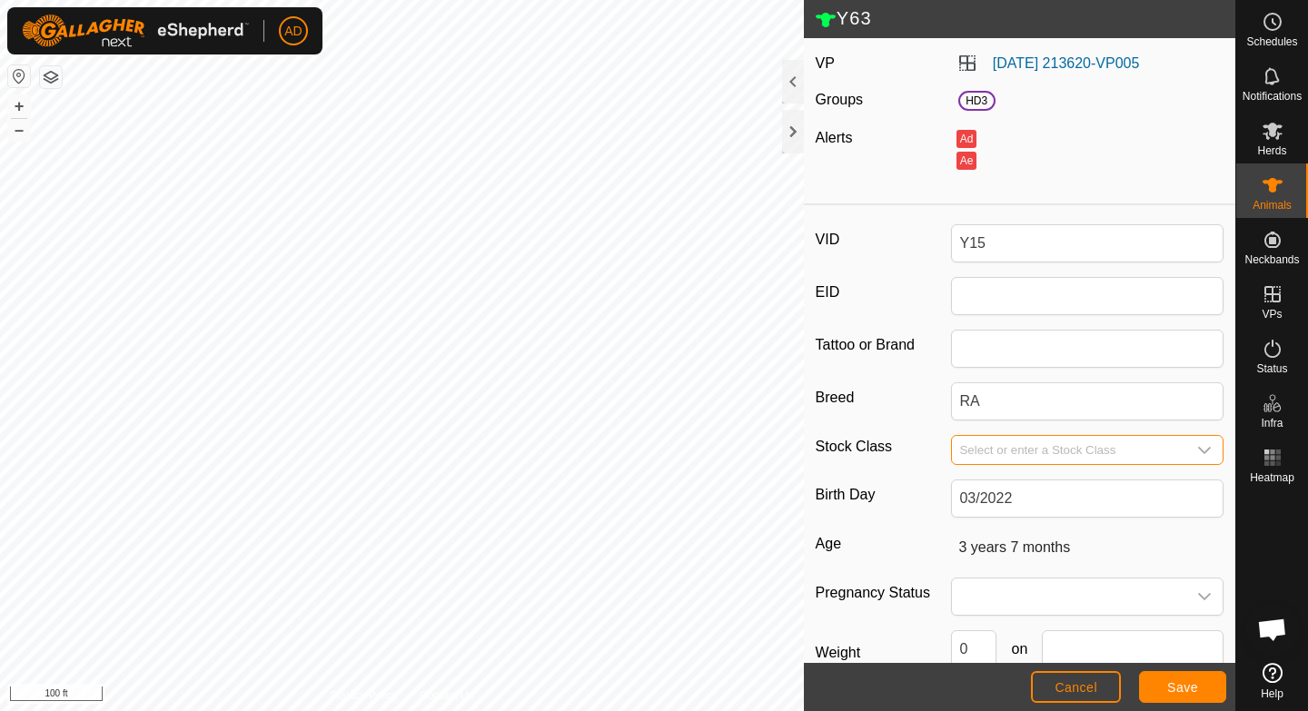
scroll to position [149, 0]
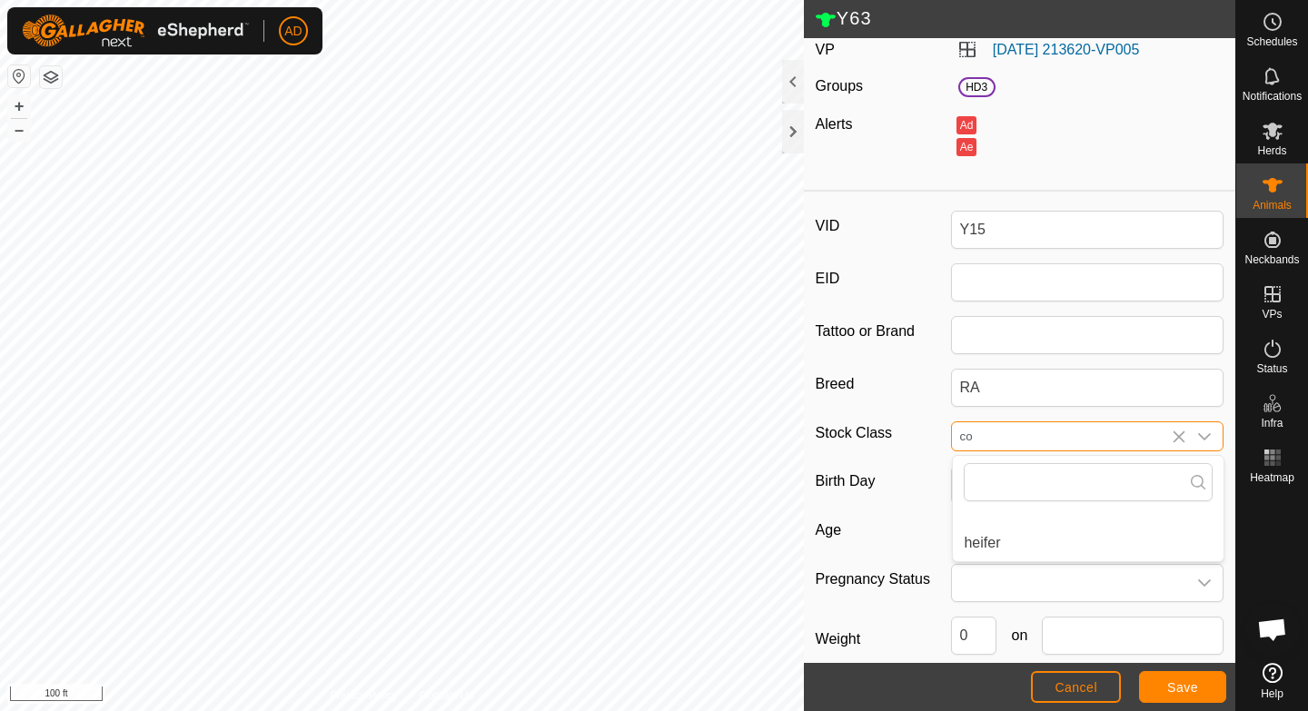
type input "c"
click at [922, 453] on div "VID Y15 EID Tattoo or Brand Breed RA Stock Class heifer Birth Day 03/2022 Age […" at bounding box center [1019, 480] width 431 height 562
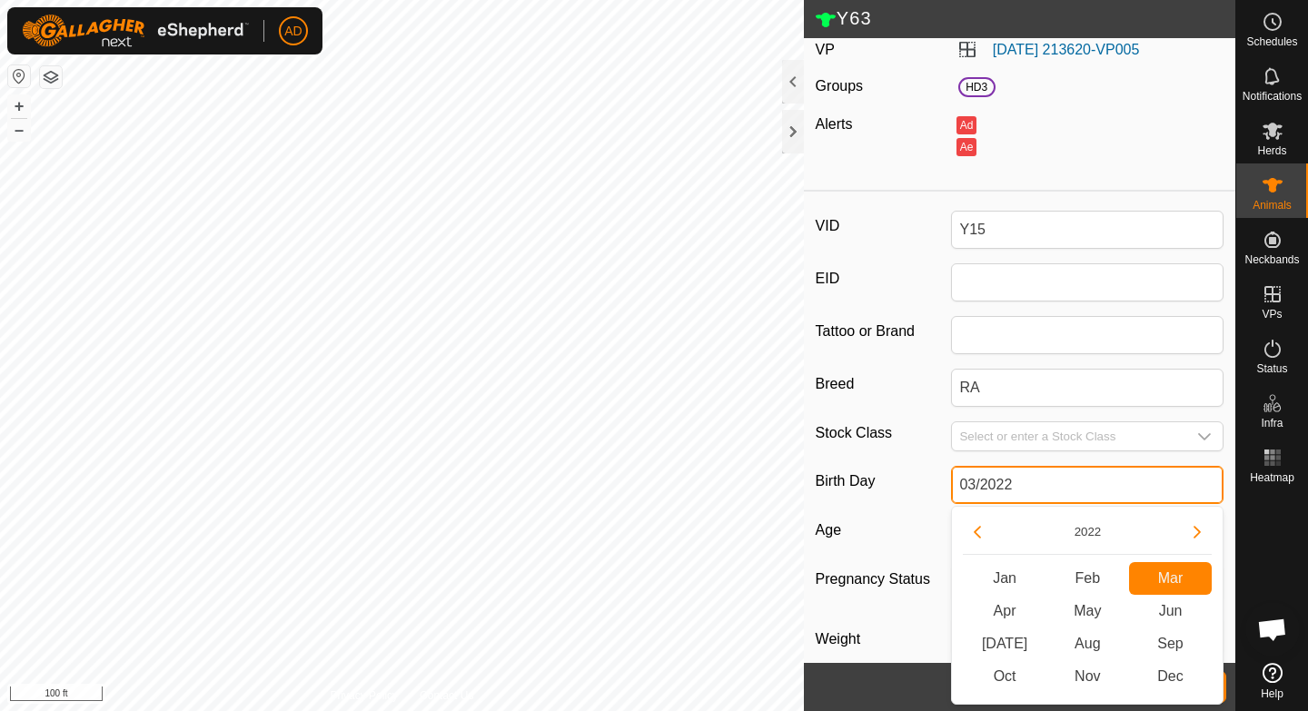
click at [1049, 496] on input "03/2022" at bounding box center [1087, 485] width 273 height 38
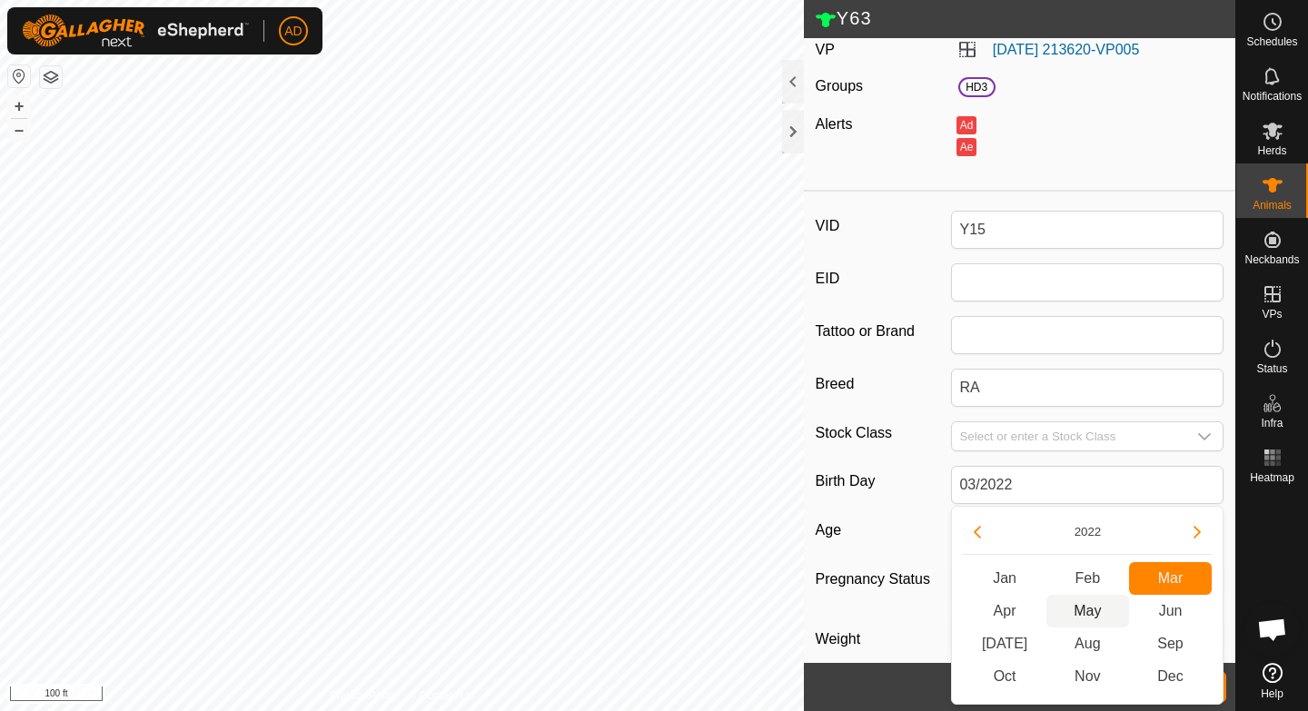
click at [1083, 612] on span "May" at bounding box center [1087, 611] width 83 height 33
type input "05/2022"
type input "3 years 5 months"
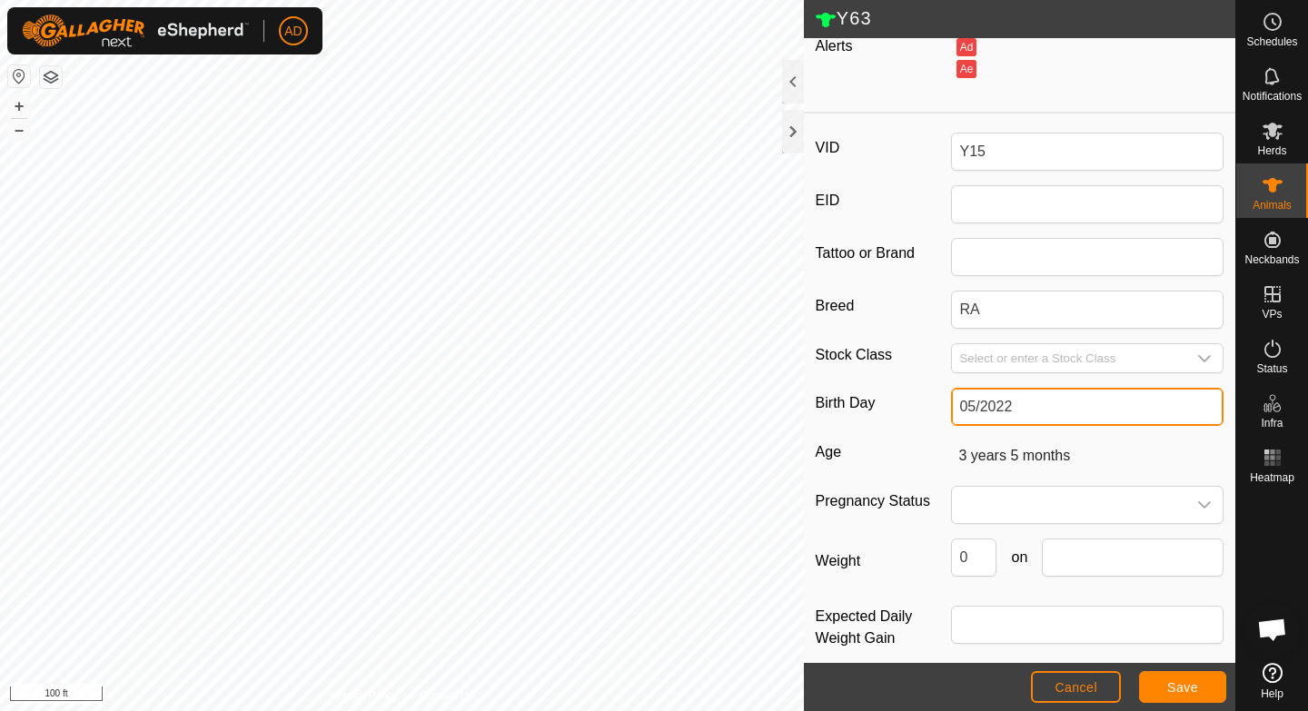
scroll to position [248, 0]
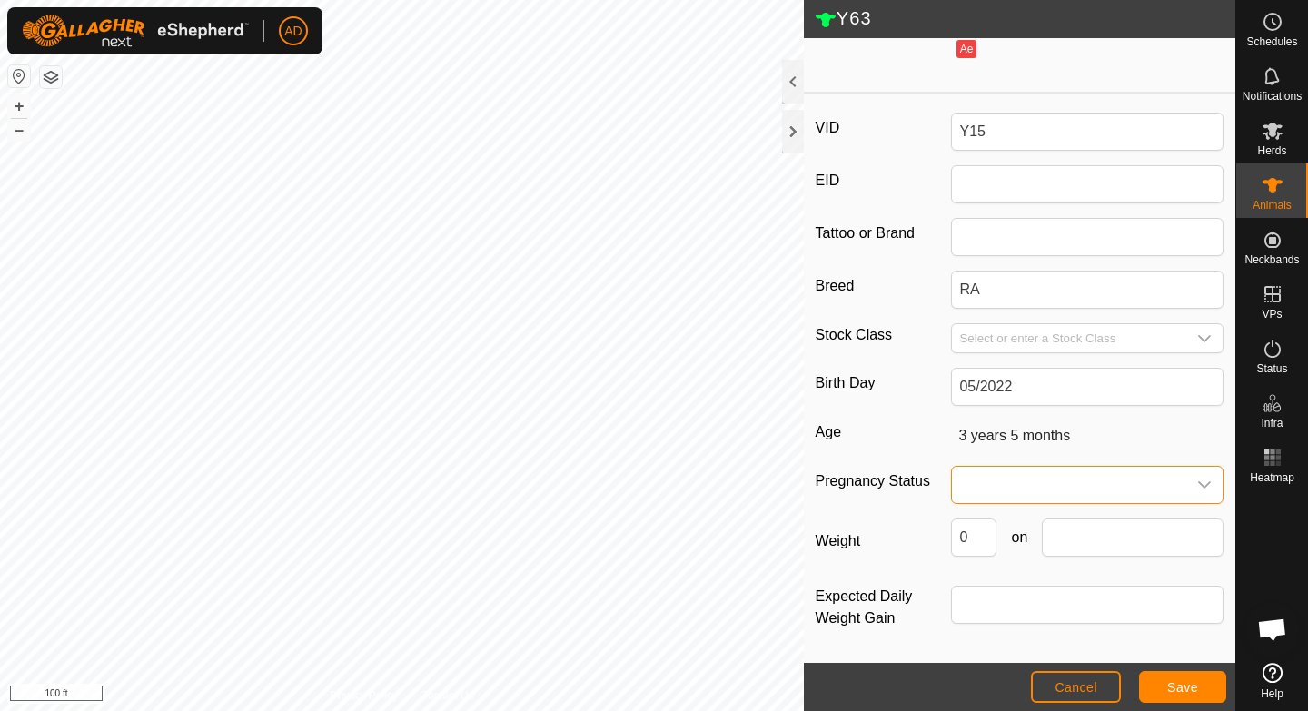
click at [987, 472] on span at bounding box center [1069, 485] width 234 height 36
click at [1019, 592] on li "Pregnant" at bounding box center [1088, 594] width 271 height 36
click at [1125, 561] on div "Weight 0 on" at bounding box center [1020, 545] width 409 height 53
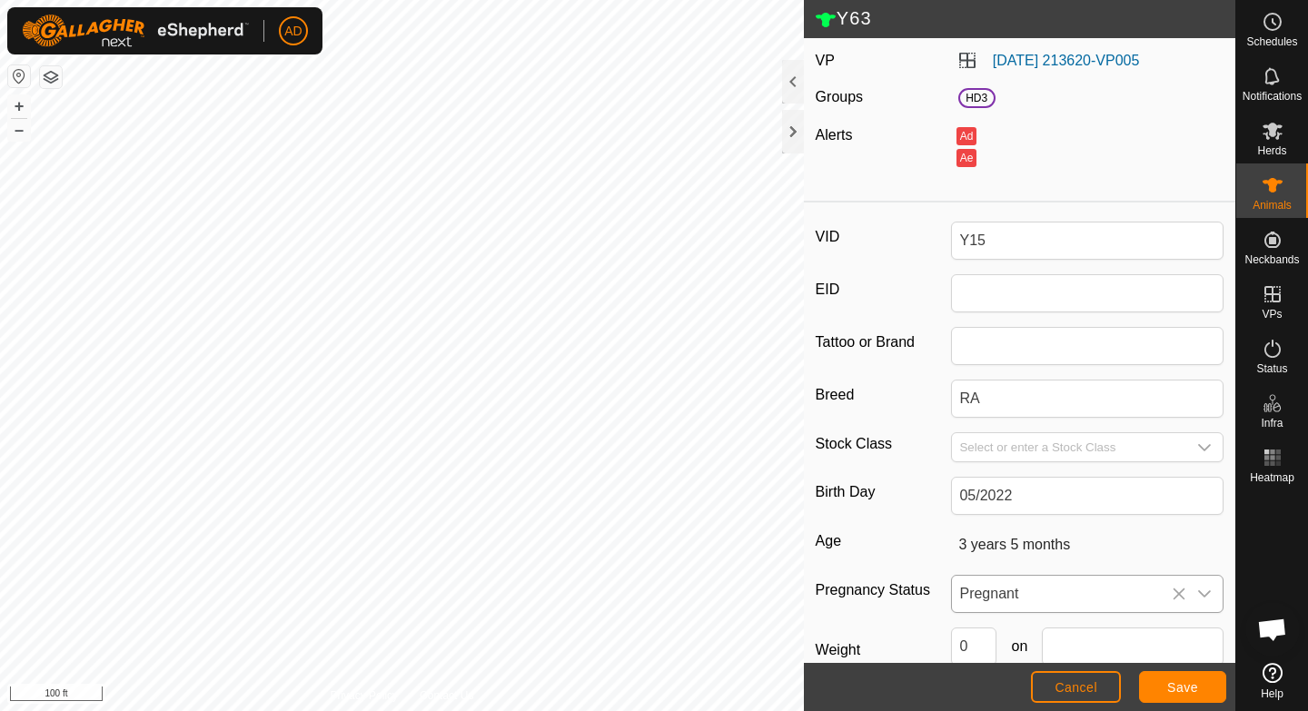
scroll to position [248, 0]
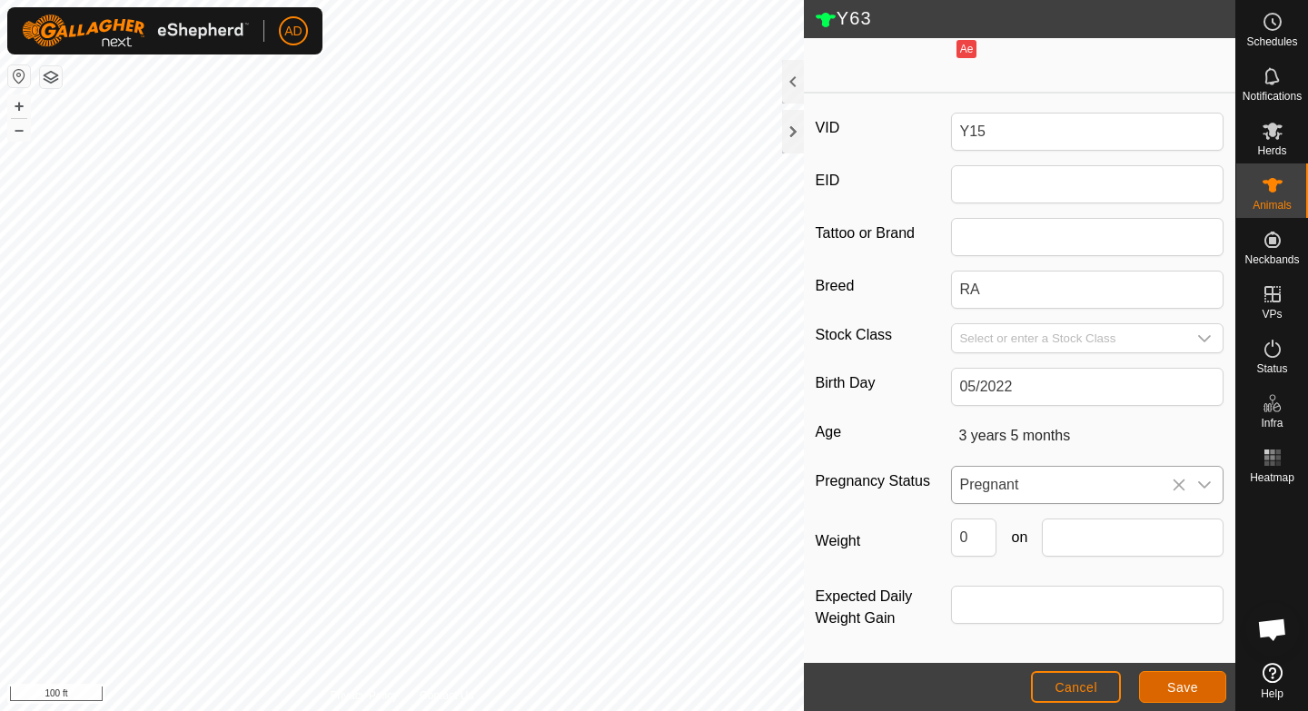
click at [1167, 680] on span "Save" at bounding box center [1182, 687] width 31 height 15
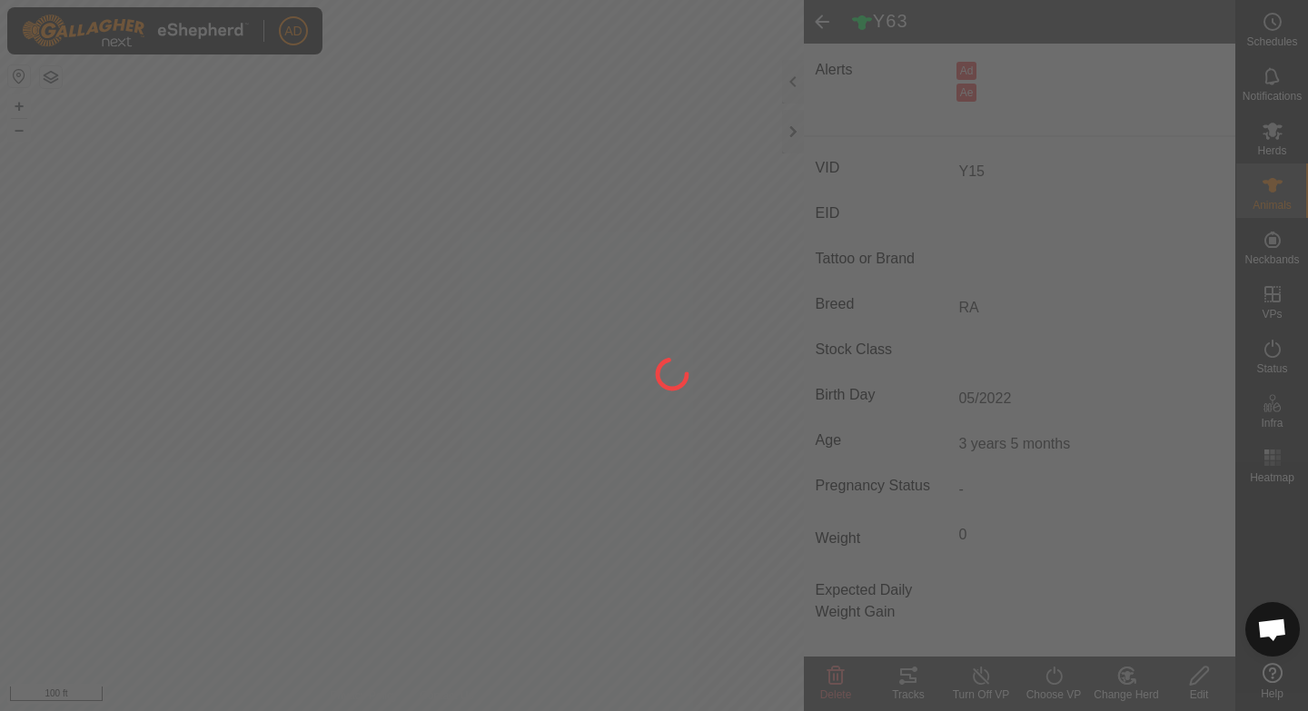
scroll to position [203, 0]
type input "Y63"
type input "-"
type input "HERFORD X DEVON"
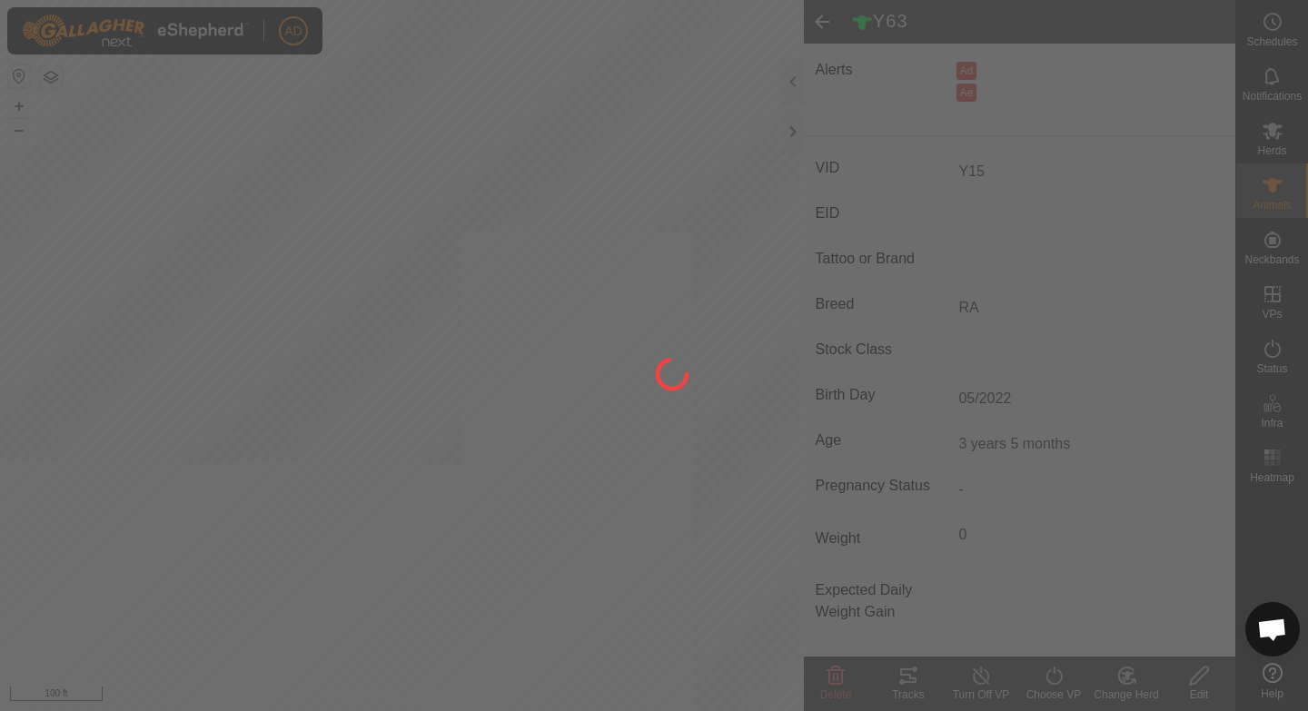
type input "3 years 7 months"
type input "0 kg"
type input "-"
type input "03/2022"
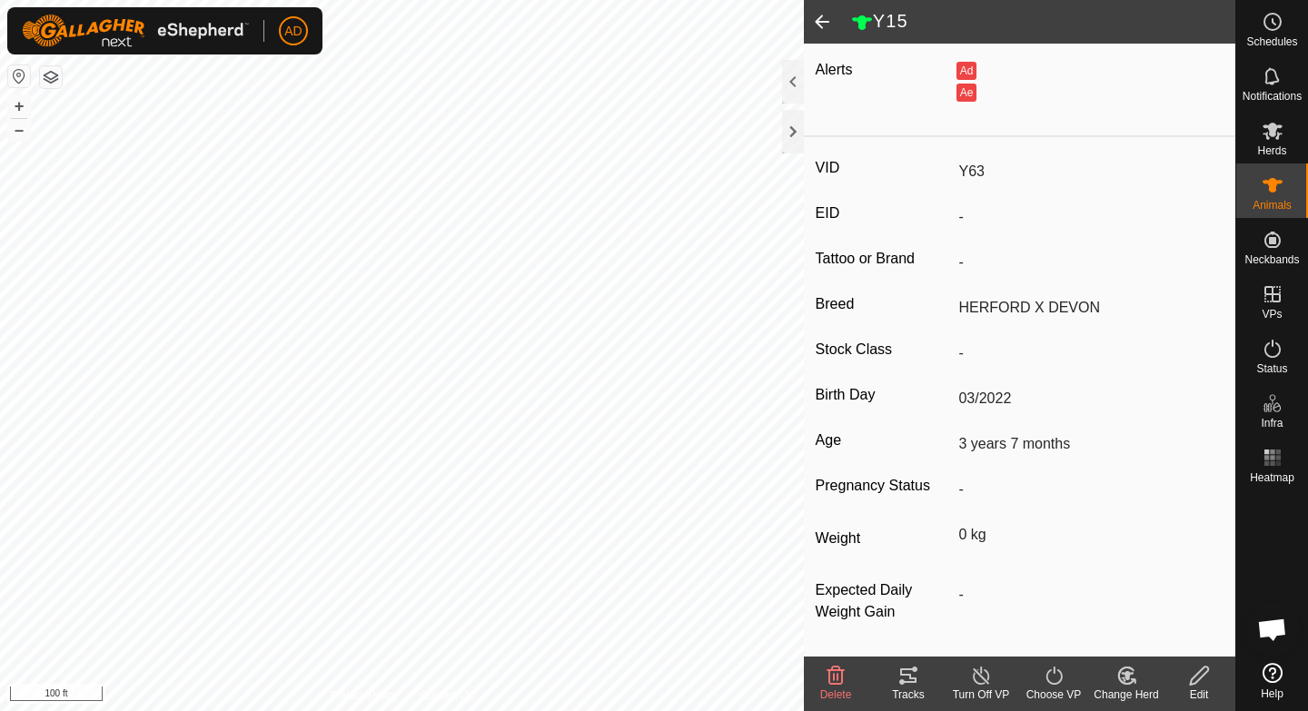
type input "Y15"
type input "RA"
type input "3 years 5 months"
type input "05/2022"
type input "Pregnant"
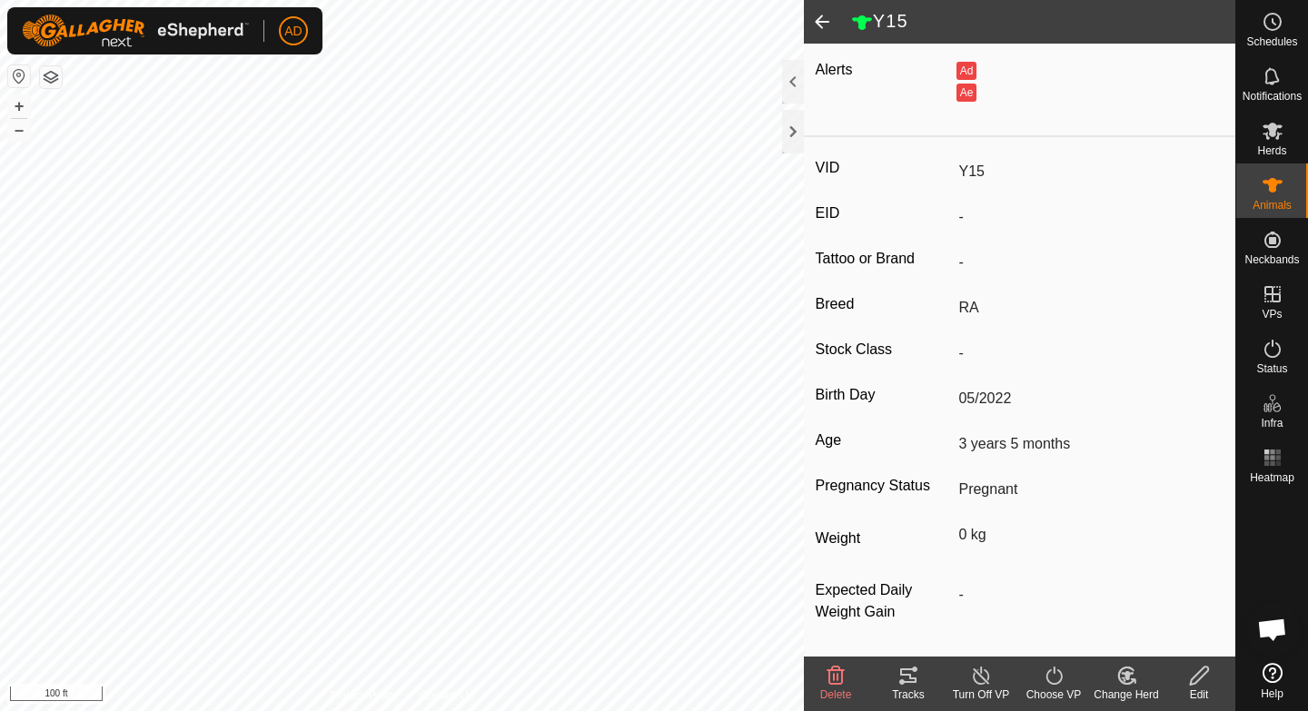
scroll to position [0, 0]
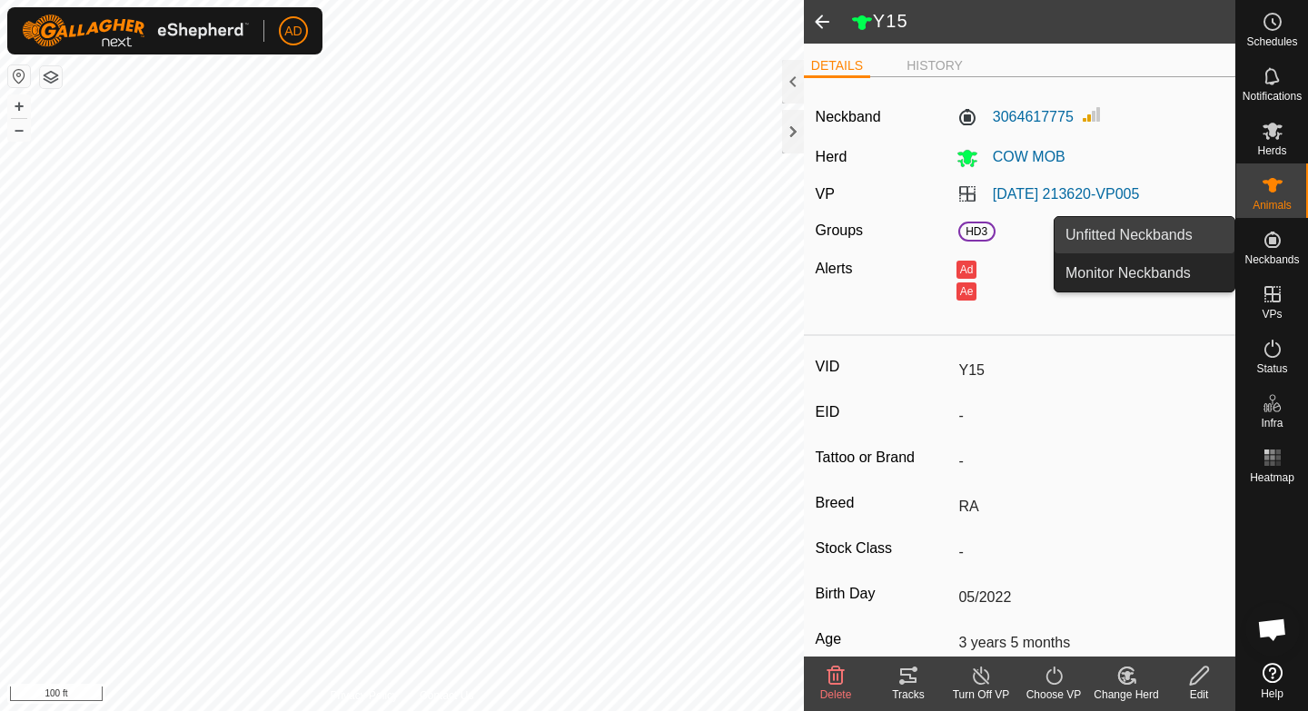
click at [1192, 238] on link "Unfitted Neckbands" at bounding box center [1145, 235] width 180 height 36
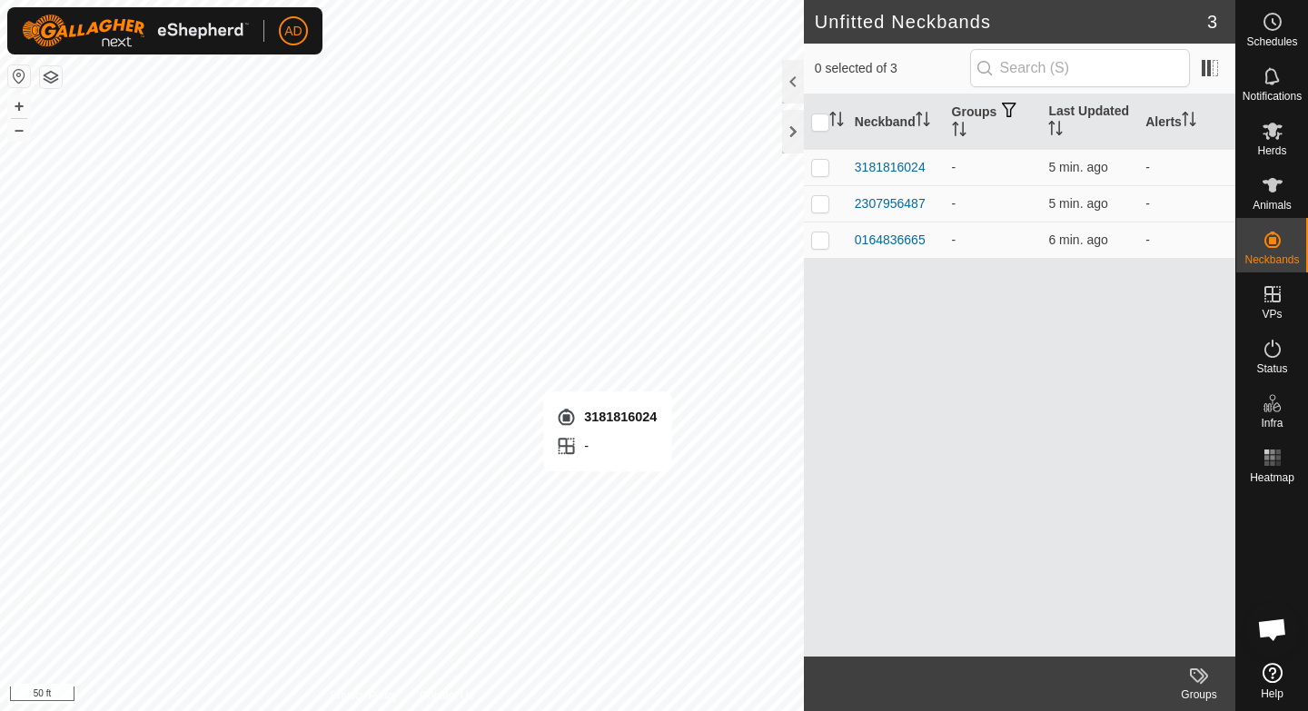
checkbox input "true"
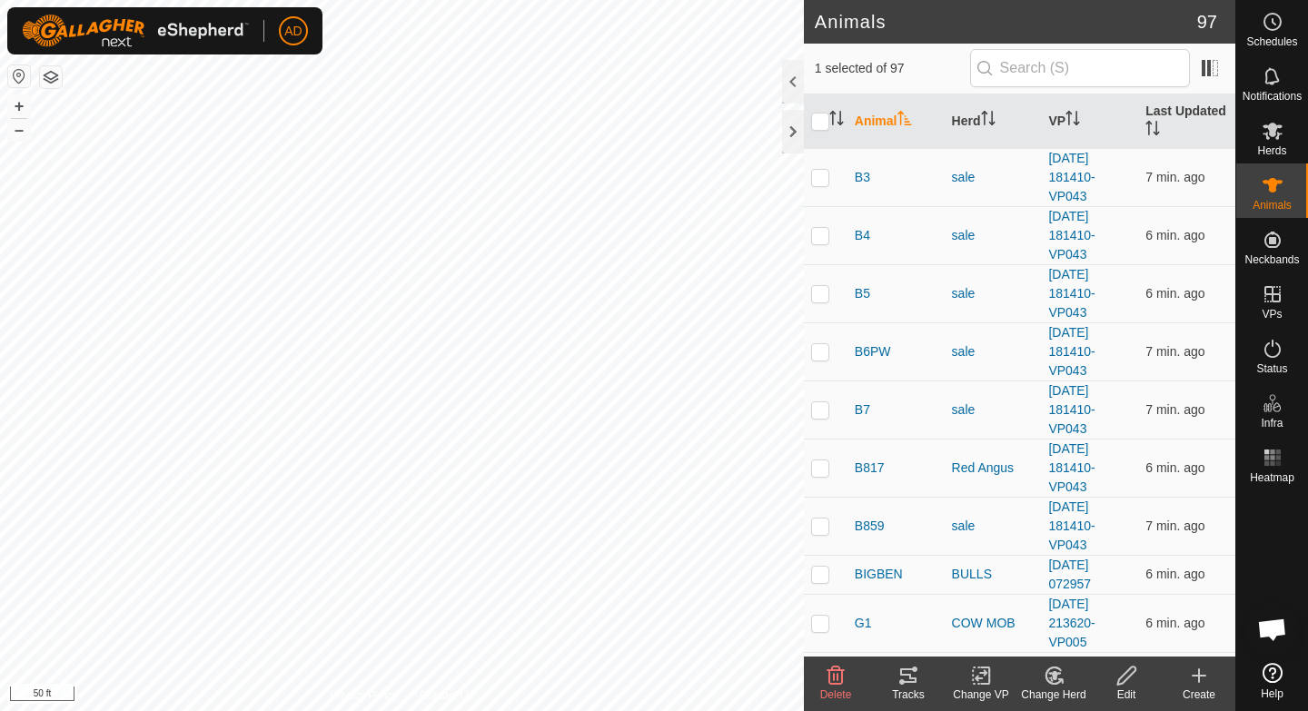
click at [1125, 687] on div "Edit" at bounding box center [1126, 695] width 73 height 16
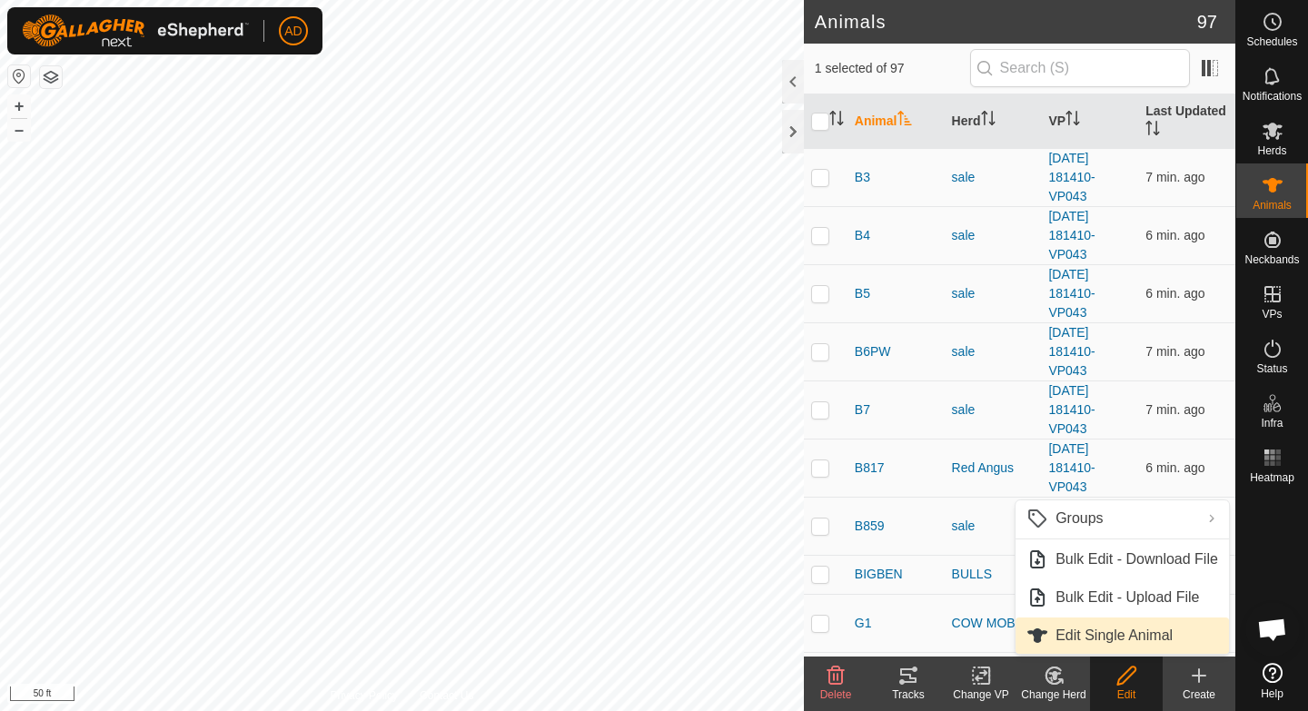
click at [1121, 630] on span "Edit Single Animal" at bounding box center [1114, 636] width 117 height 22
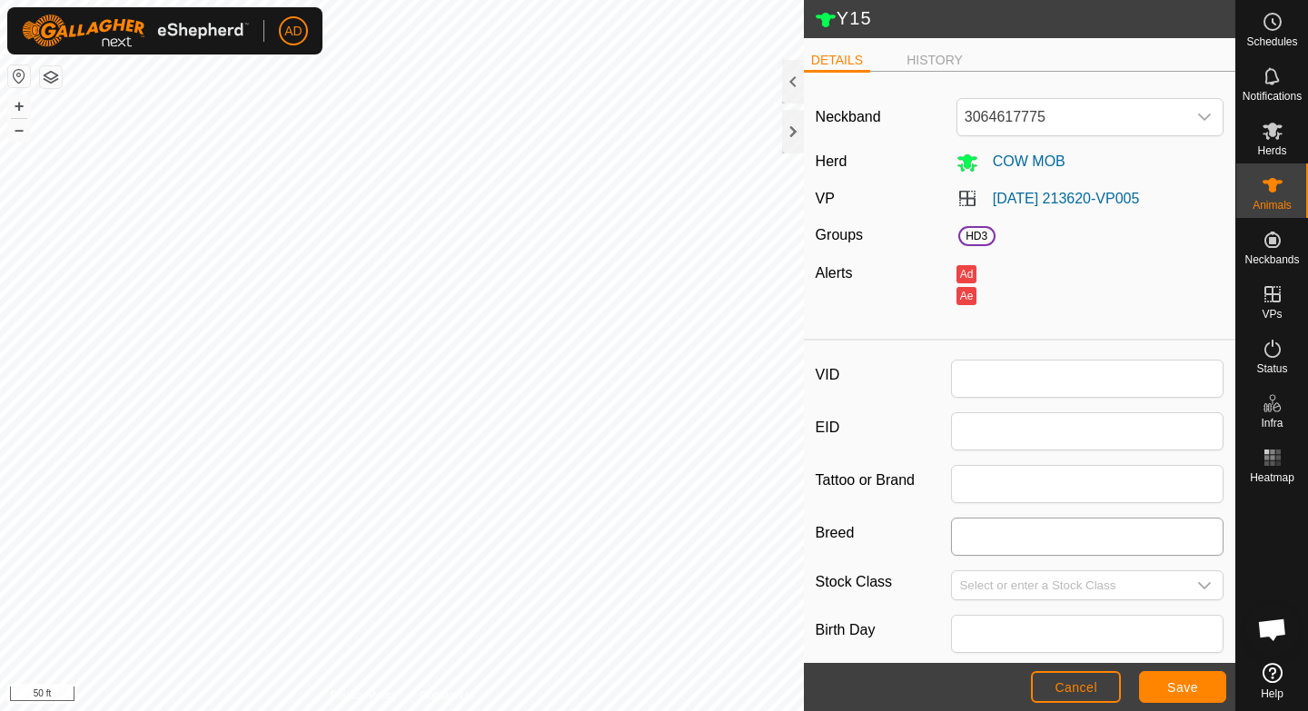
type input "Y15"
type input "RA"
type input "05/2022"
type input "3 years 5 months"
type input "0"
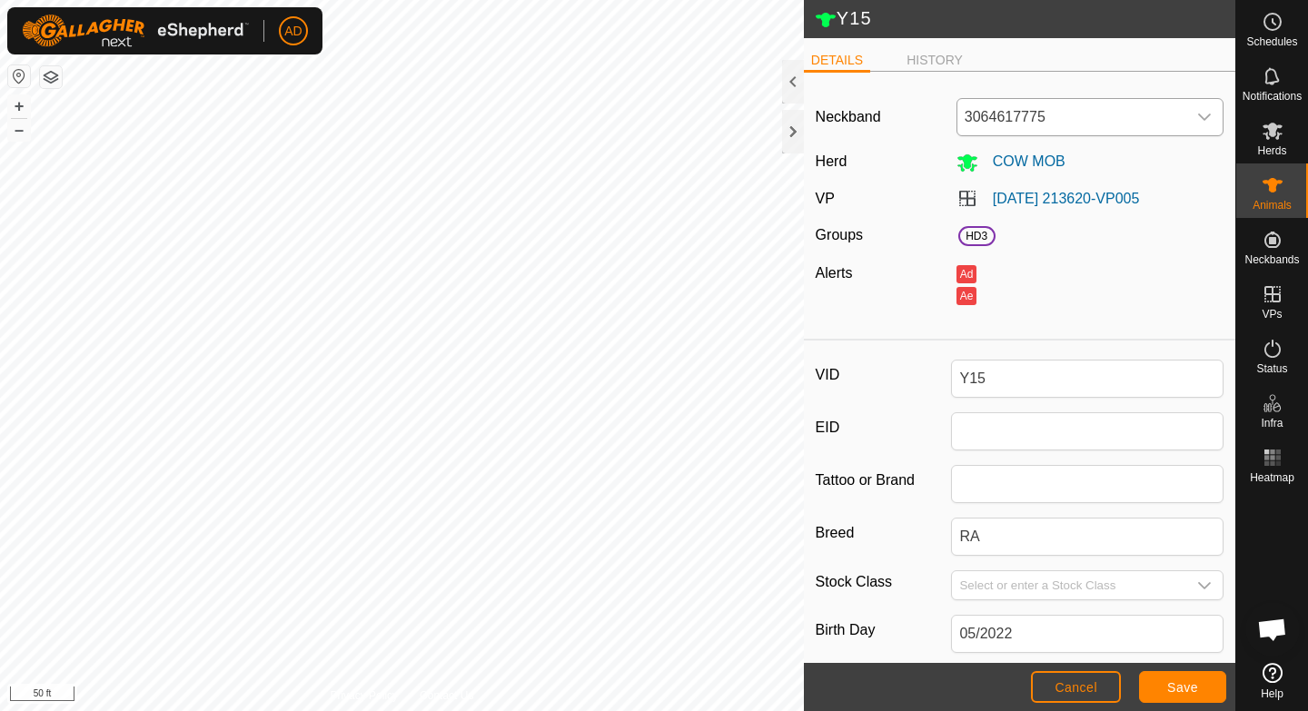
click at [996, 117] on span "3064617775" at bounding box center [1071, 117] width 229 height 36
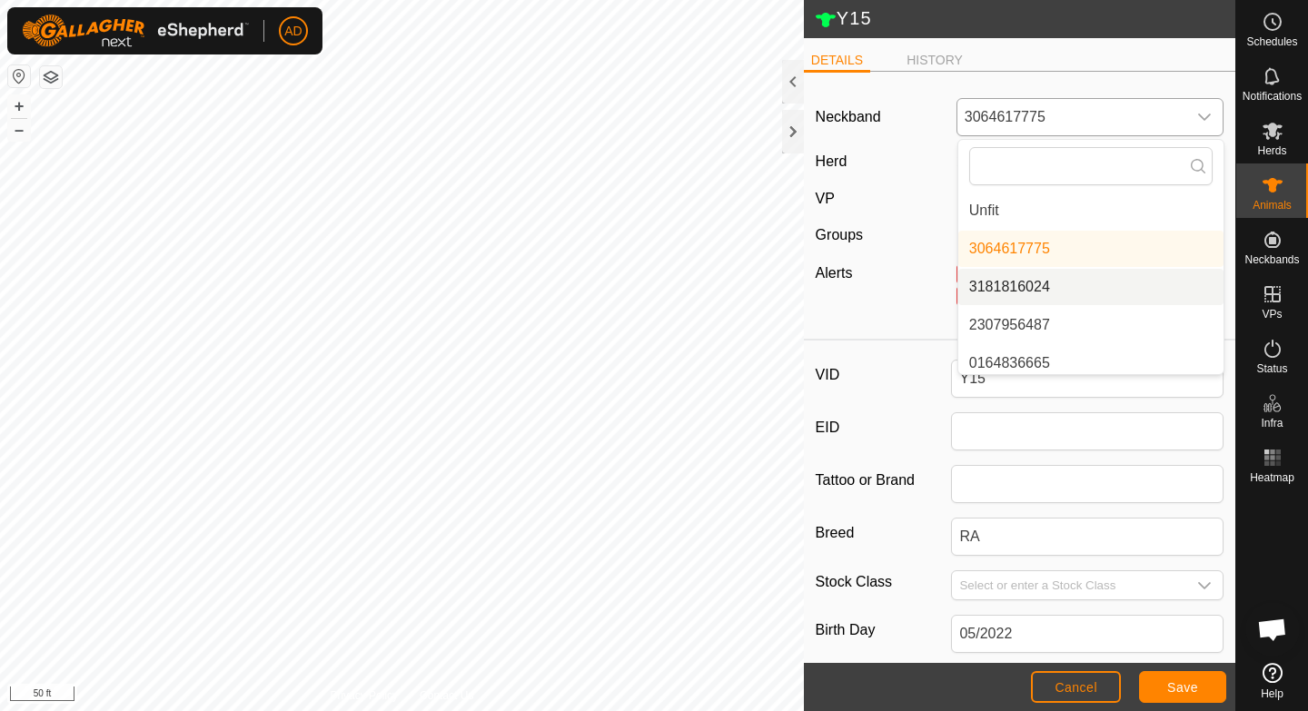
click at [1004, 289] on li "3181816024" at bounding box center [1090, 287] width 265 height 36
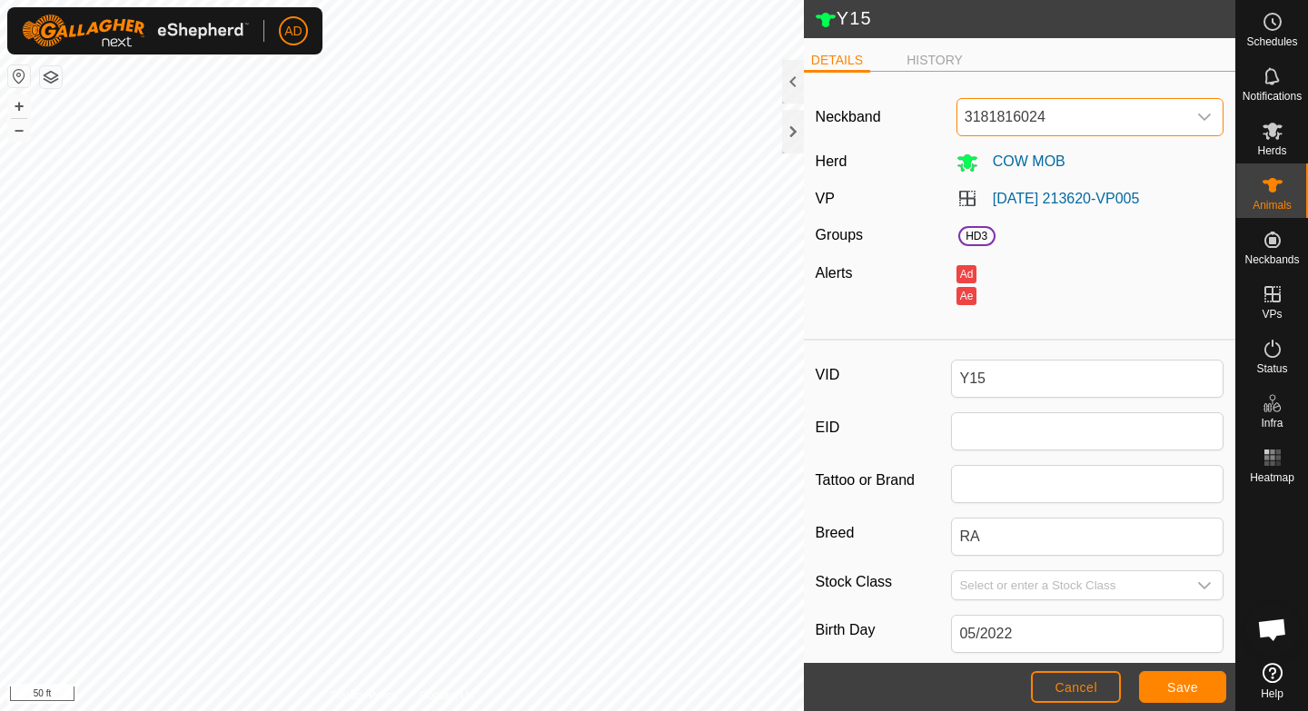
click at [1043, 114] on span "3181816024" at bounding box center [1071, 117] width 229 height 36
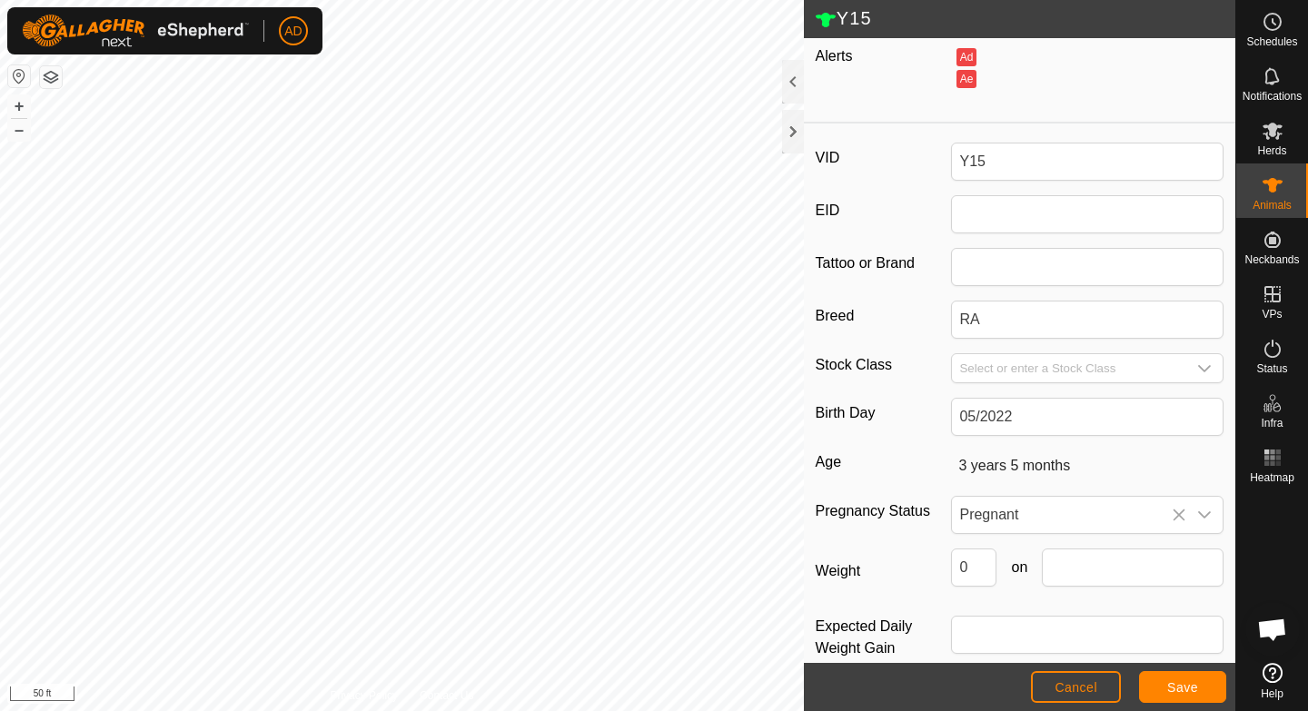
scroll to position [248, 0]
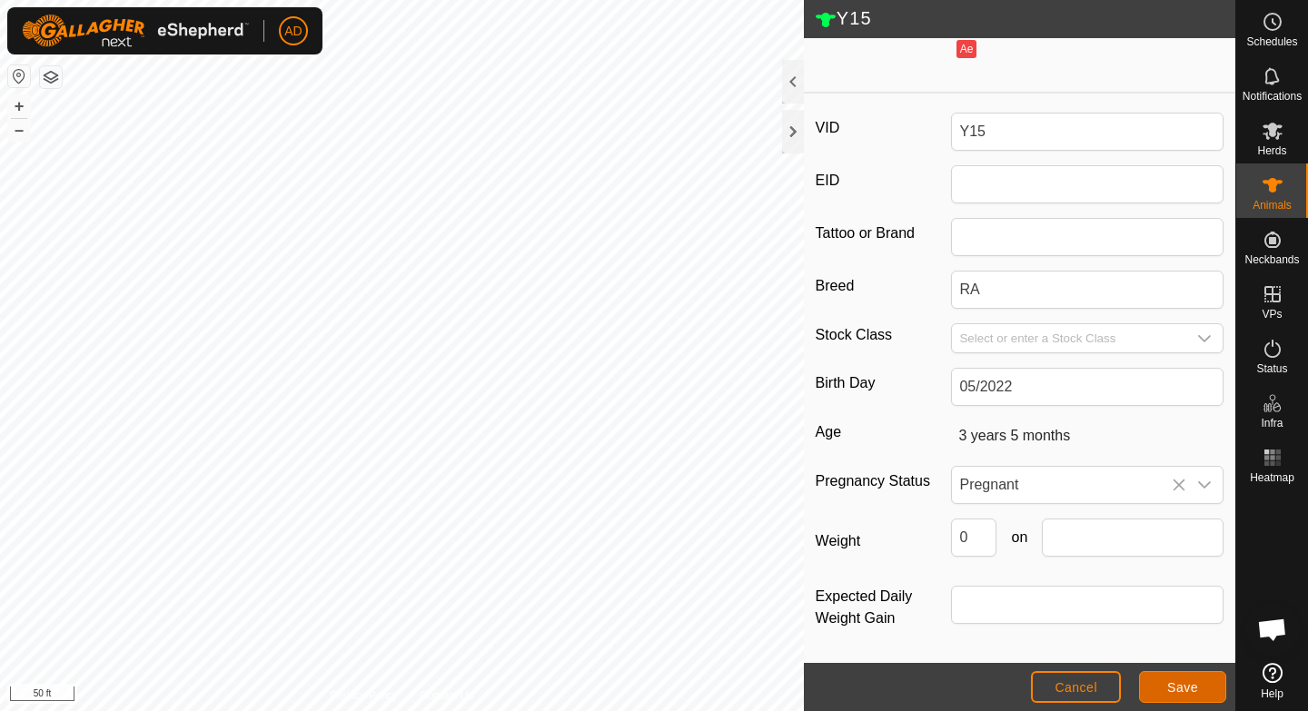
click at [1172, 687] on span "Save" at bounding box center [1182, 687] width 31 height 15
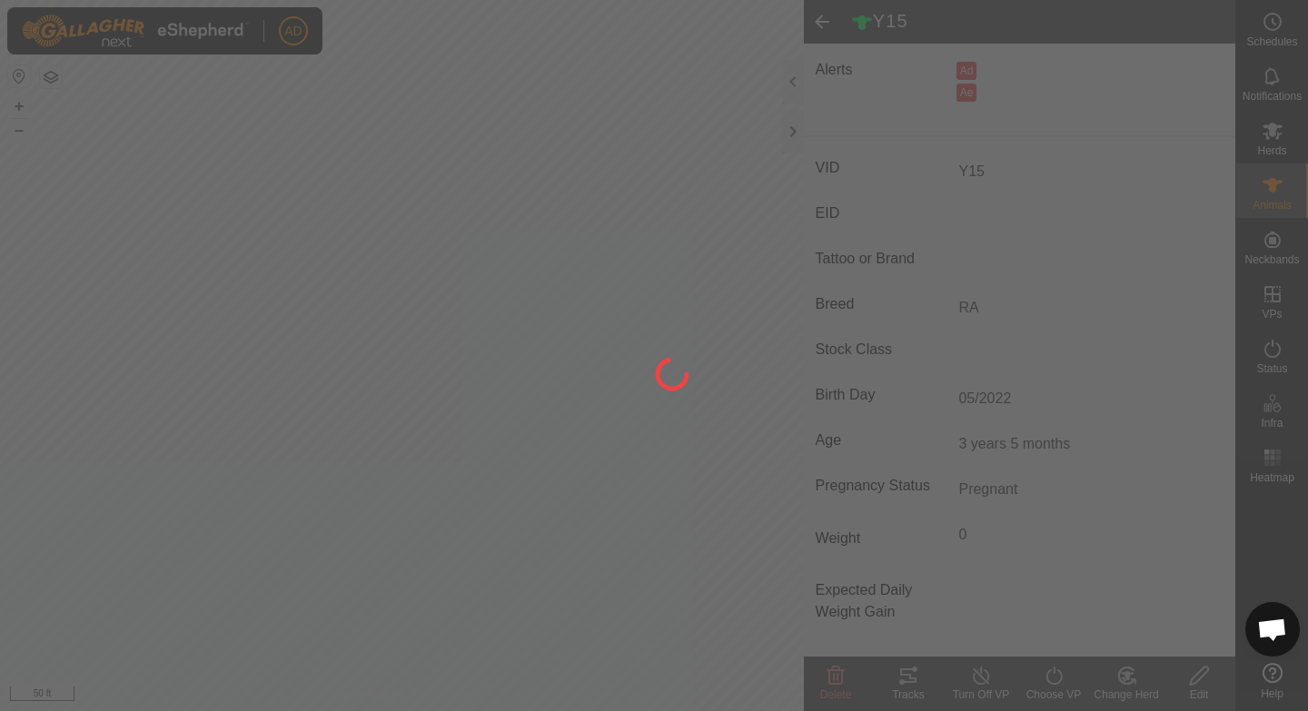
type input "-"
type input "0 kg"
type input "-"
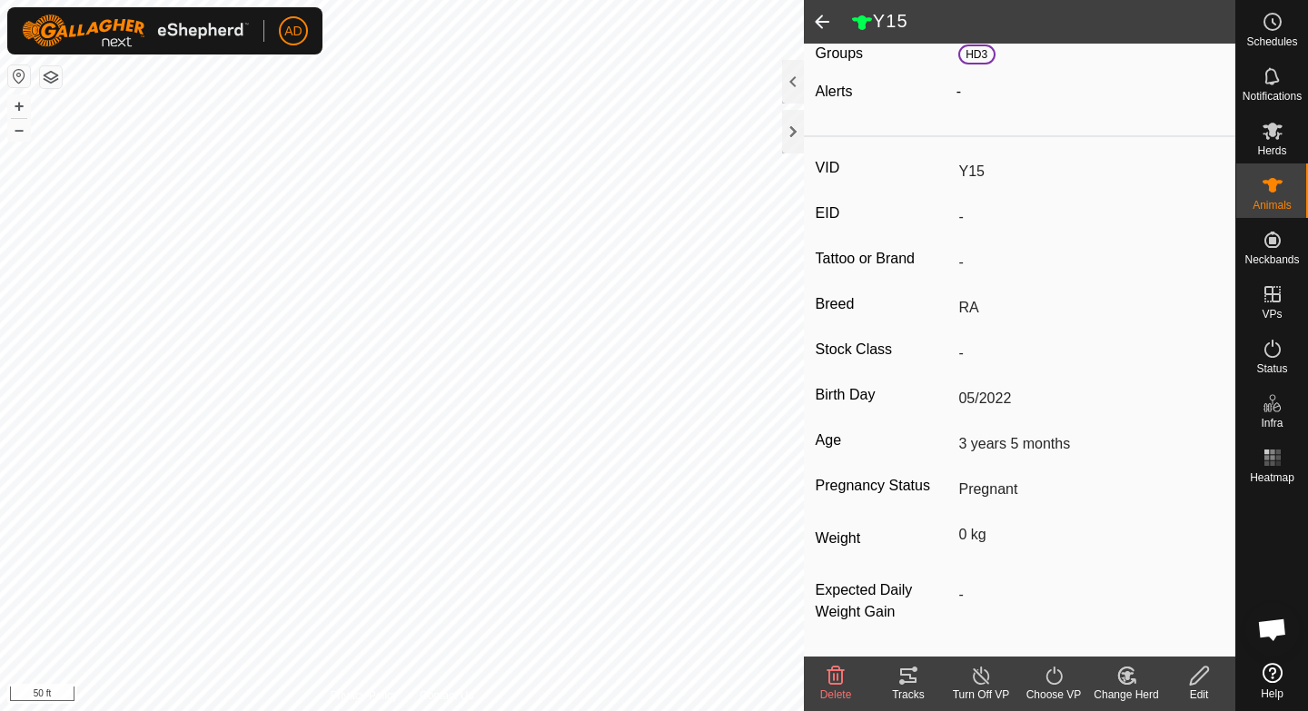
scroll to position [182, 0]
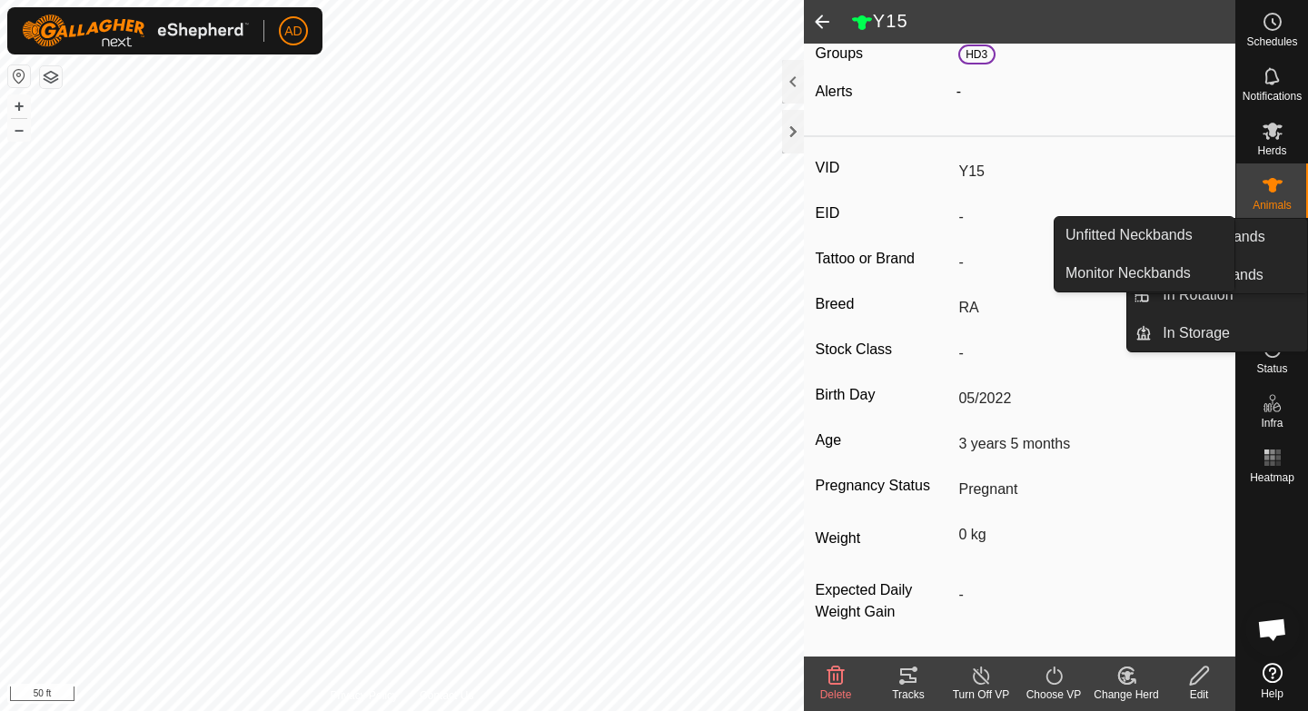
click at [1271, 237] on icon at bounding box center [1272, 240] width 16 height 16
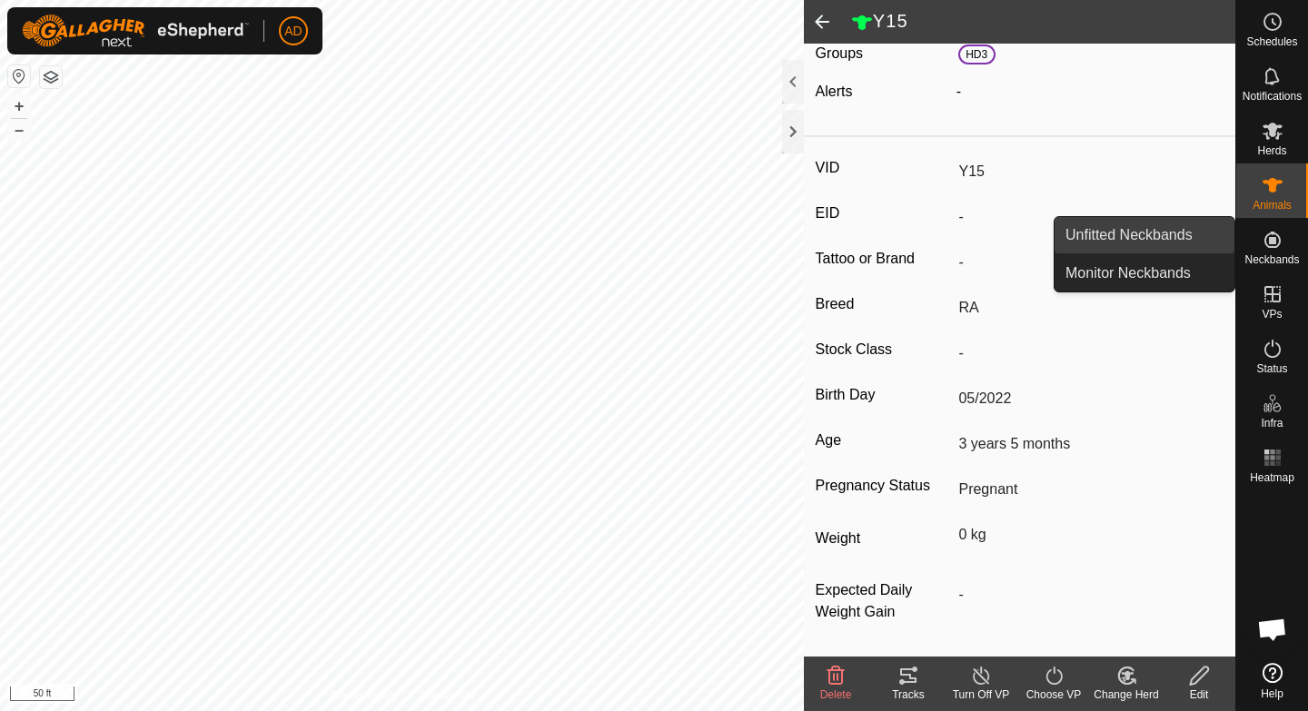
click at [1180, 231] on link "Unfitted Neckbands" at bounding box center [1145, 235] width 180 height 36
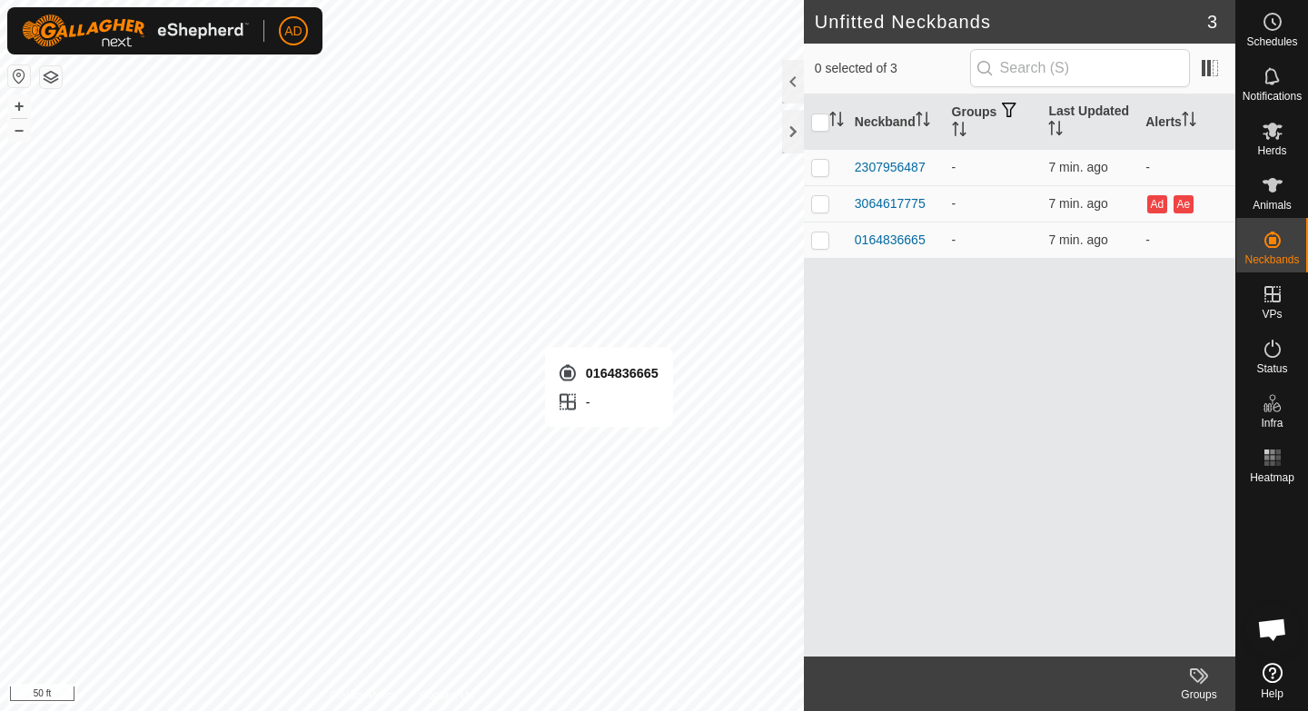
checkbox input "true"
click at [1270, 181] on icon at bounding box center [1273, 185] width 20 height 15
checkbox input "true"
click at [1278, 195] on icon at bounding box center [1273, 185] width 22 height 22
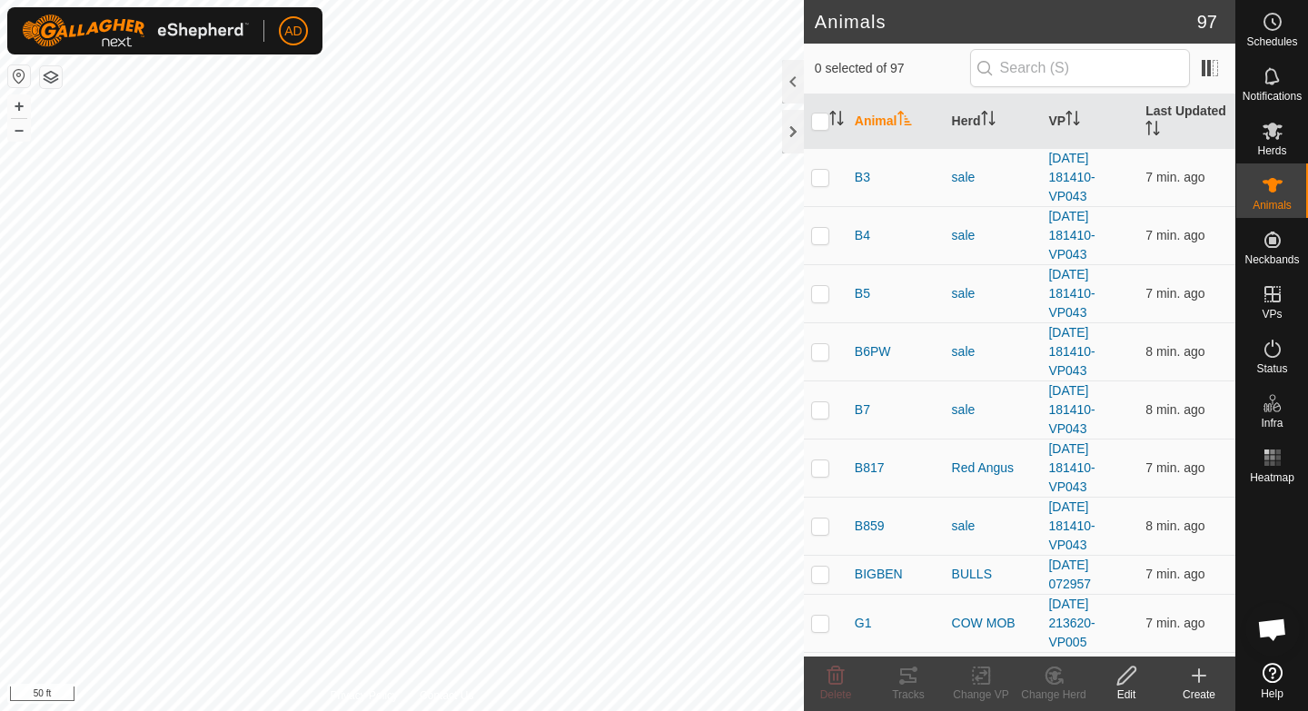
click at [1197, 682] on icon at bounding box center [1199, 676] width 22 height 22
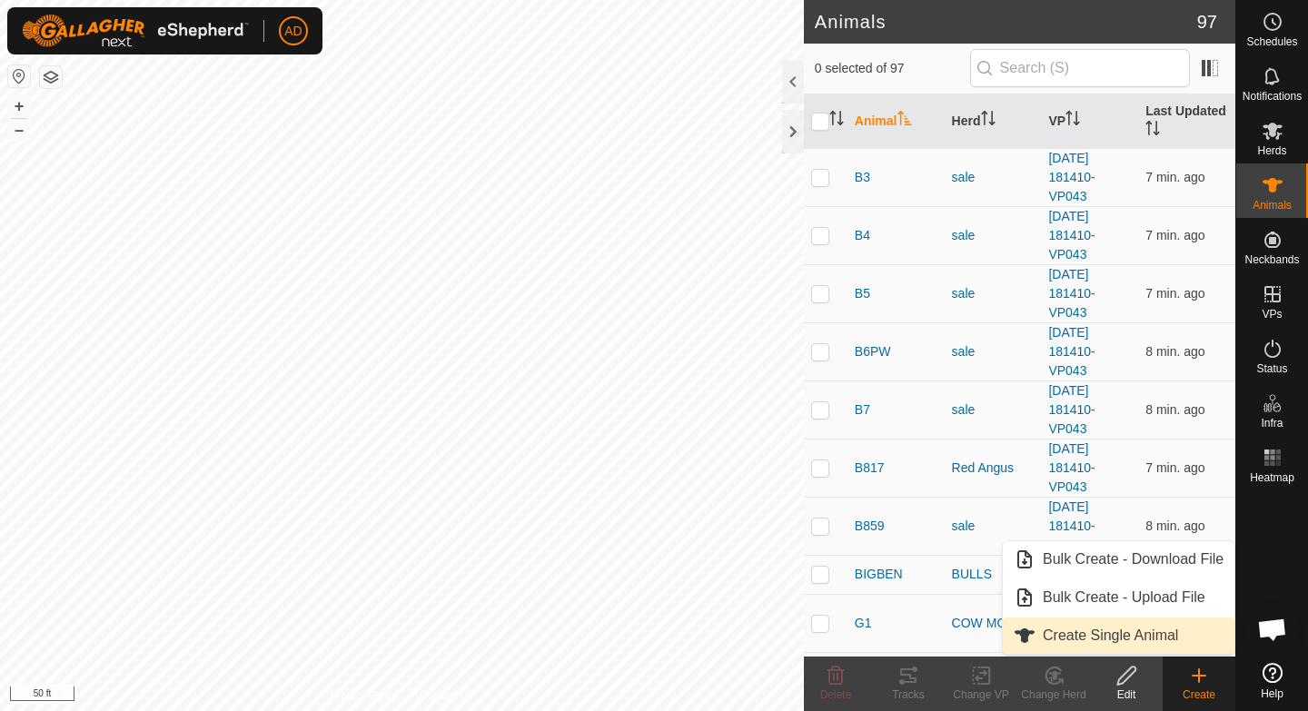
click at [1126, 638] on link "Create Single Animal" at bounding box center [1119, 636] width 232 height 36
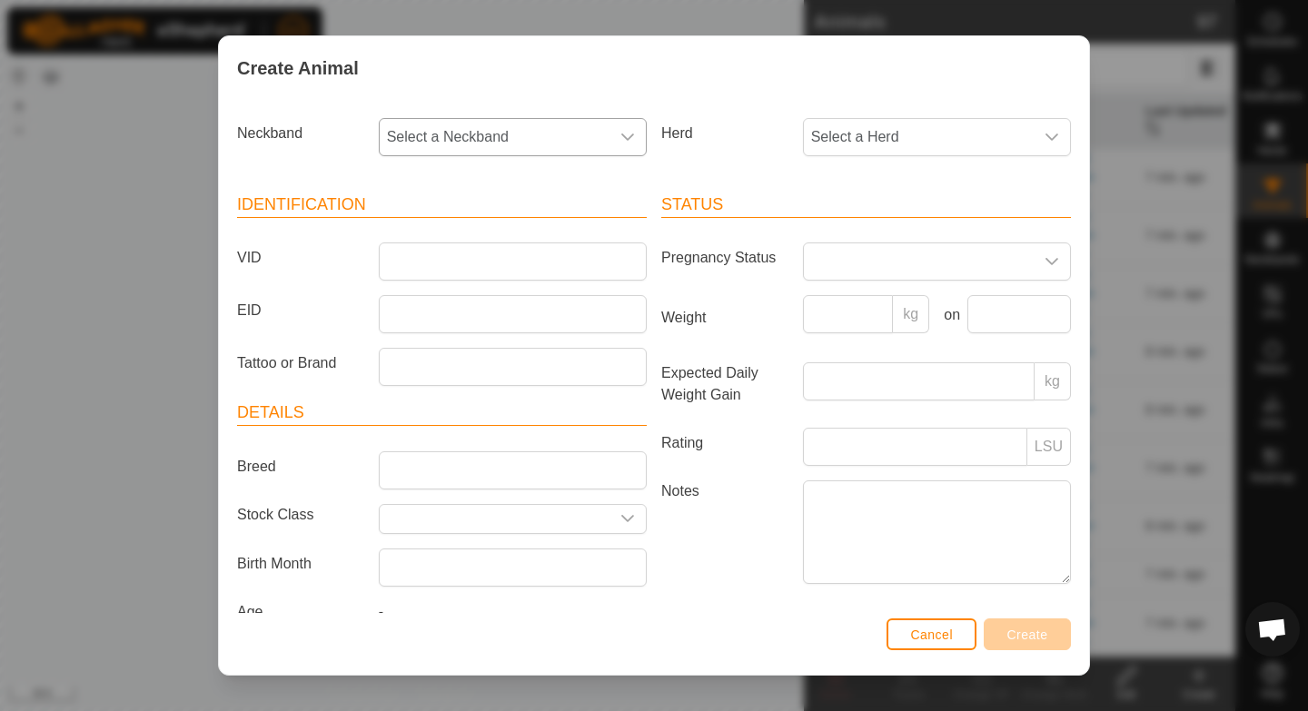
click at [532, 140] on span "Select a Neckband" at bounding box center [495, 137] width 230 height 36
click at [481, 269] on li "2307956487" at bounding box center [514, 269] width 266 height 36
click at [884, 141] on span "Select a Herd" at bounding box center [919, 137] width 230 height 36
click at [851, 145] on span "Select a Herd" at bounding box center [919, 137] width 230 height 36
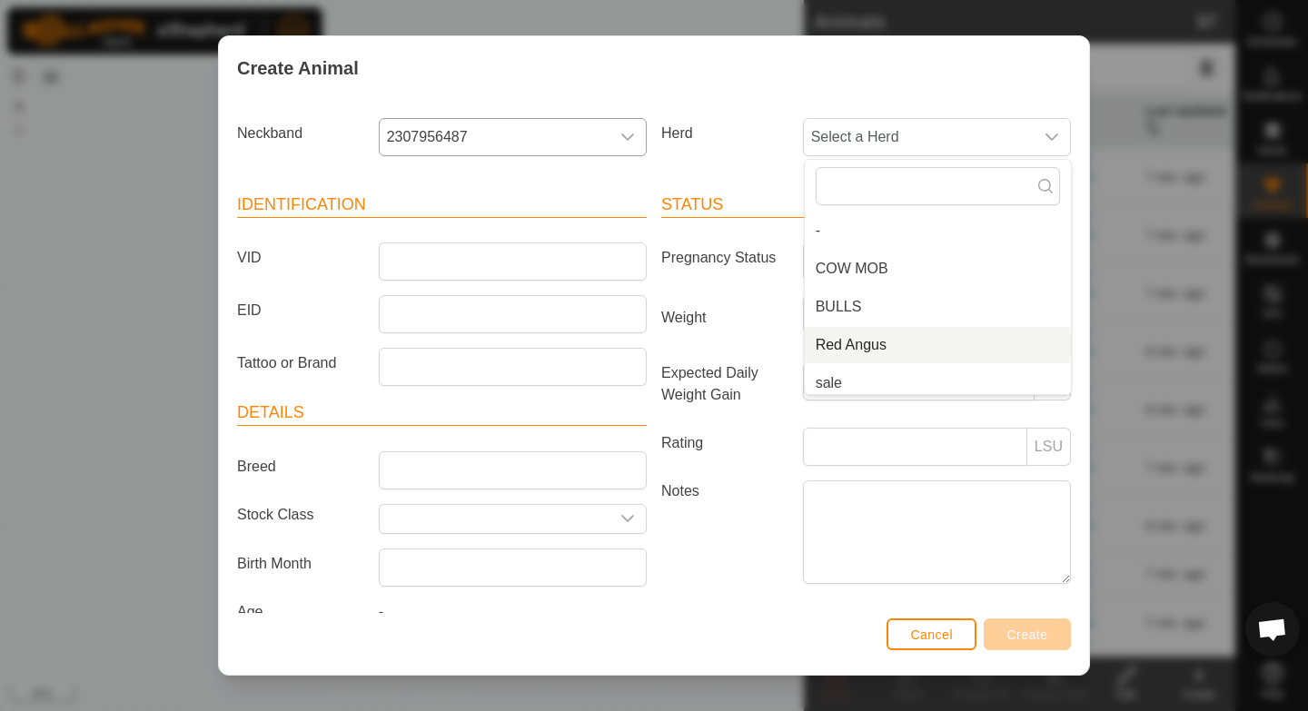
click at [857, 343] on li "Red Angus" at bounding box center [938, 345] width 266 height 36
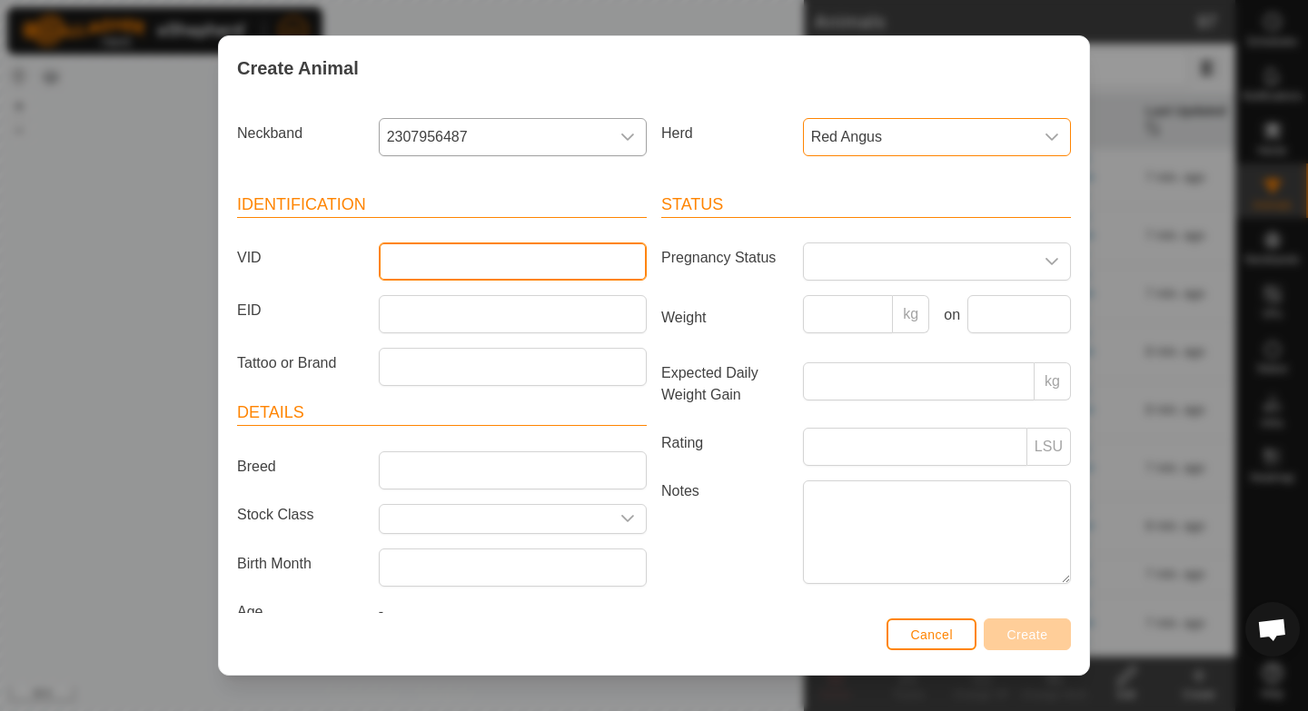
click at [417, 260] on input "VID" at bounding box center [513, 262] width 268 height 38
click at [906, 130] on span "Red Angus" at bounding box center [919, 137] width 230 height 36
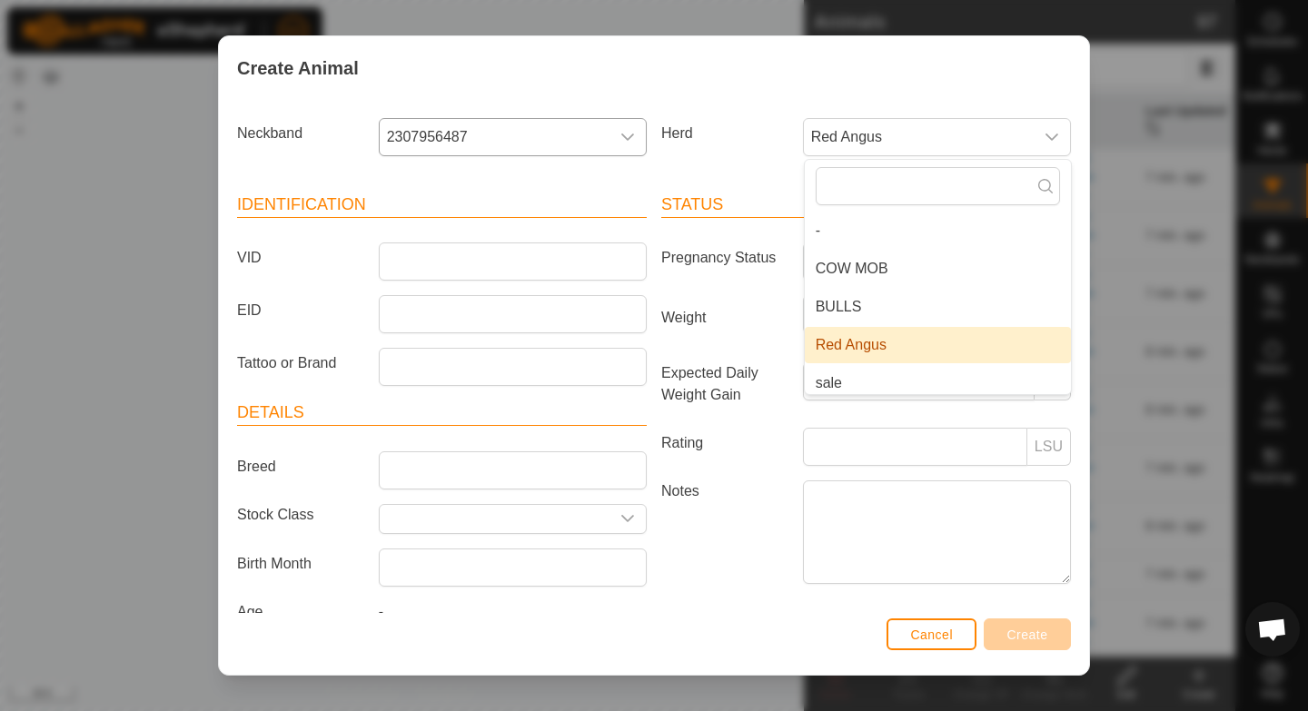
click at [670, 182] on div "Status Pregnancy Status Weight kg on Expected Daily Weight Gain kg Rating LSU N…" at bounding box center [866, 411] width 424 height 481
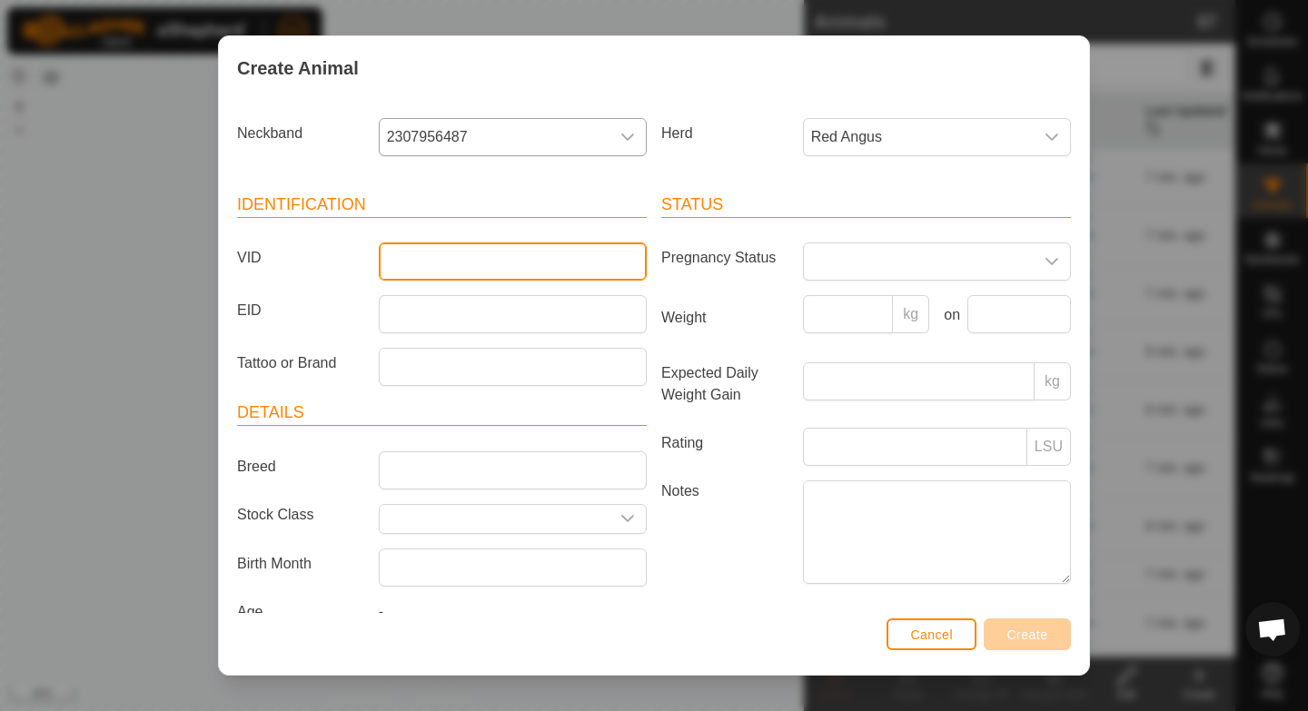
click at [491, 265] on input "VID" at bounding box center [513, 262] width 268 height 38
type input "G5"
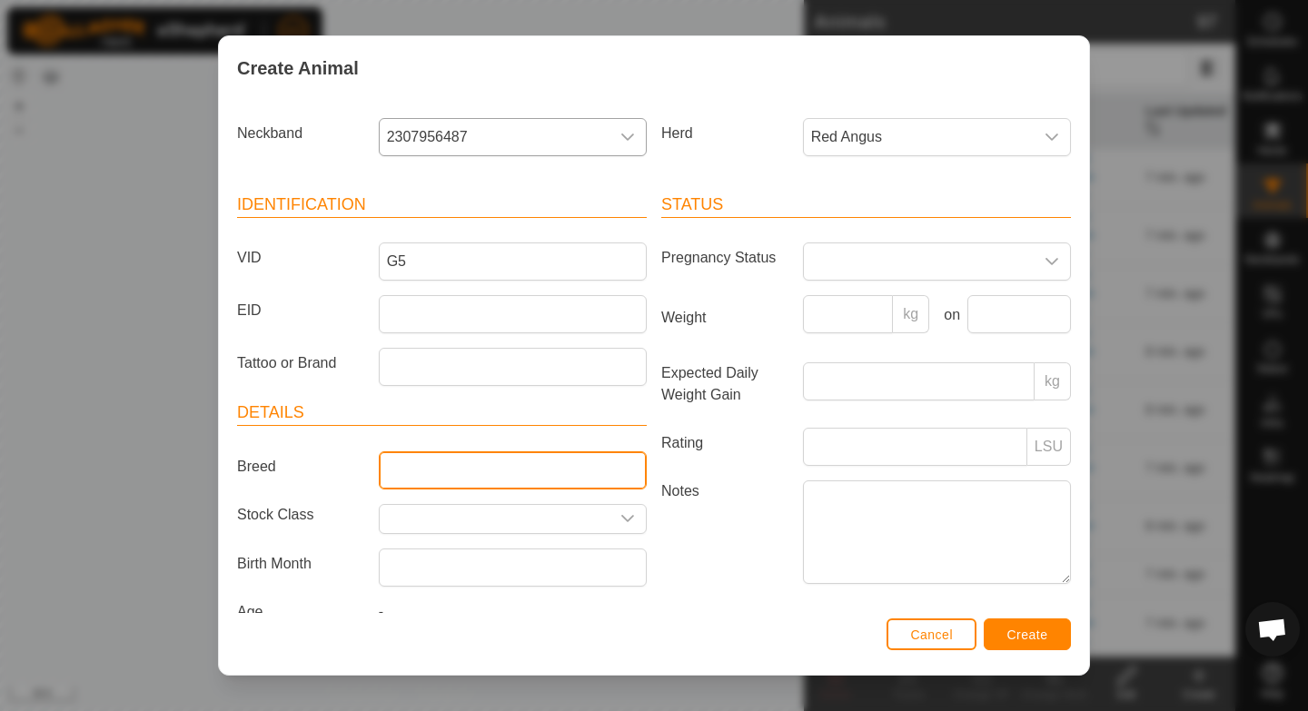
click at [431, 466] on input "Breed" at bounding box center [513, 470] width 268 height 38
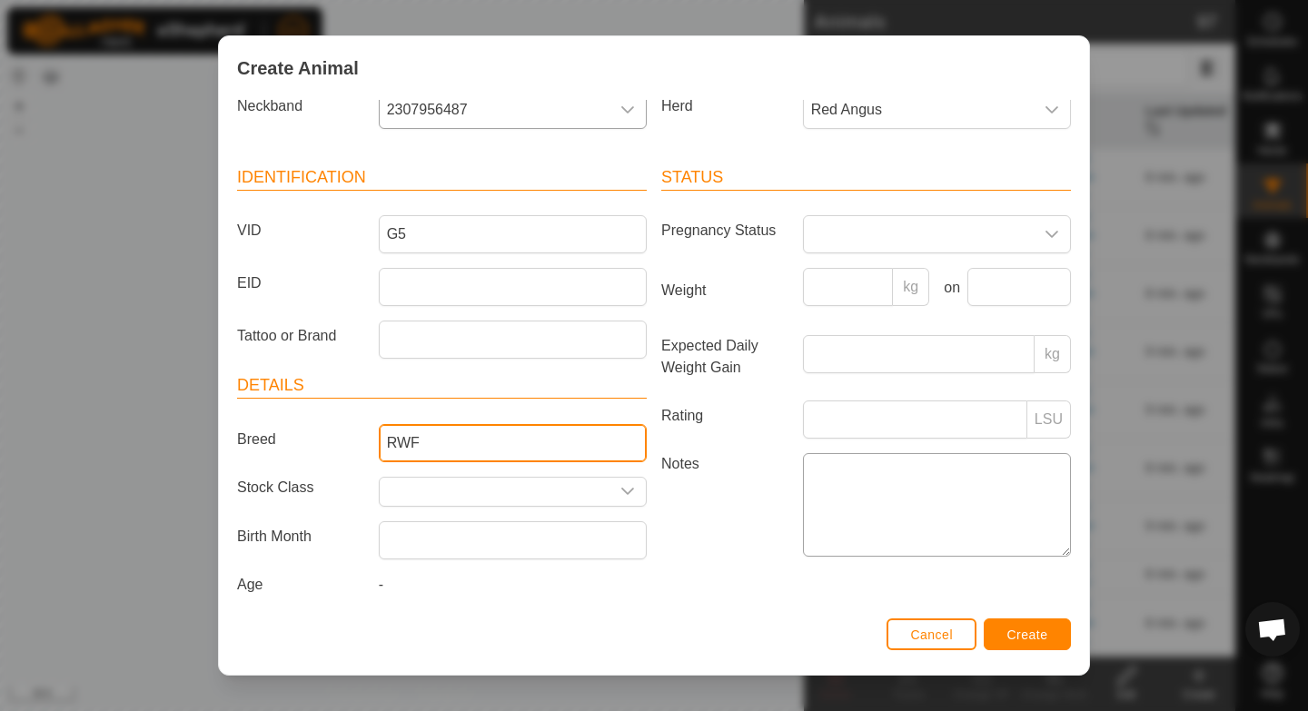
scroll to position [39, 0]
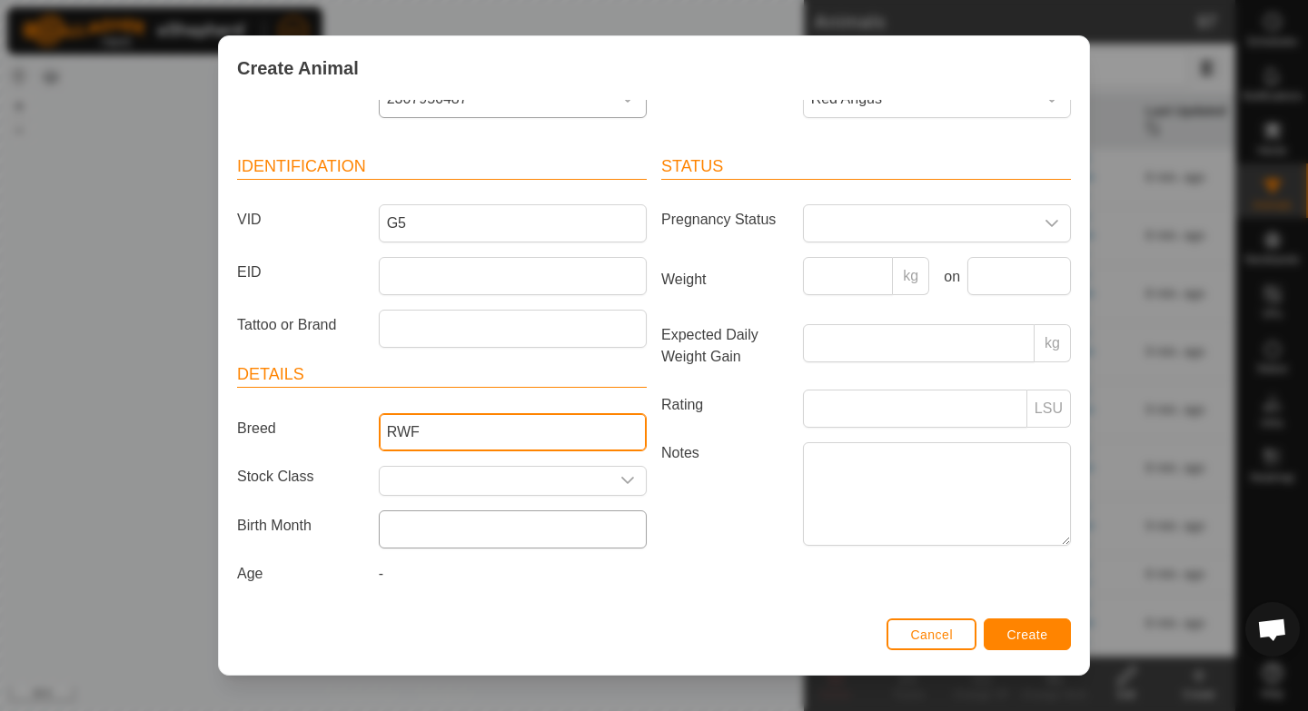
type input "RWF"
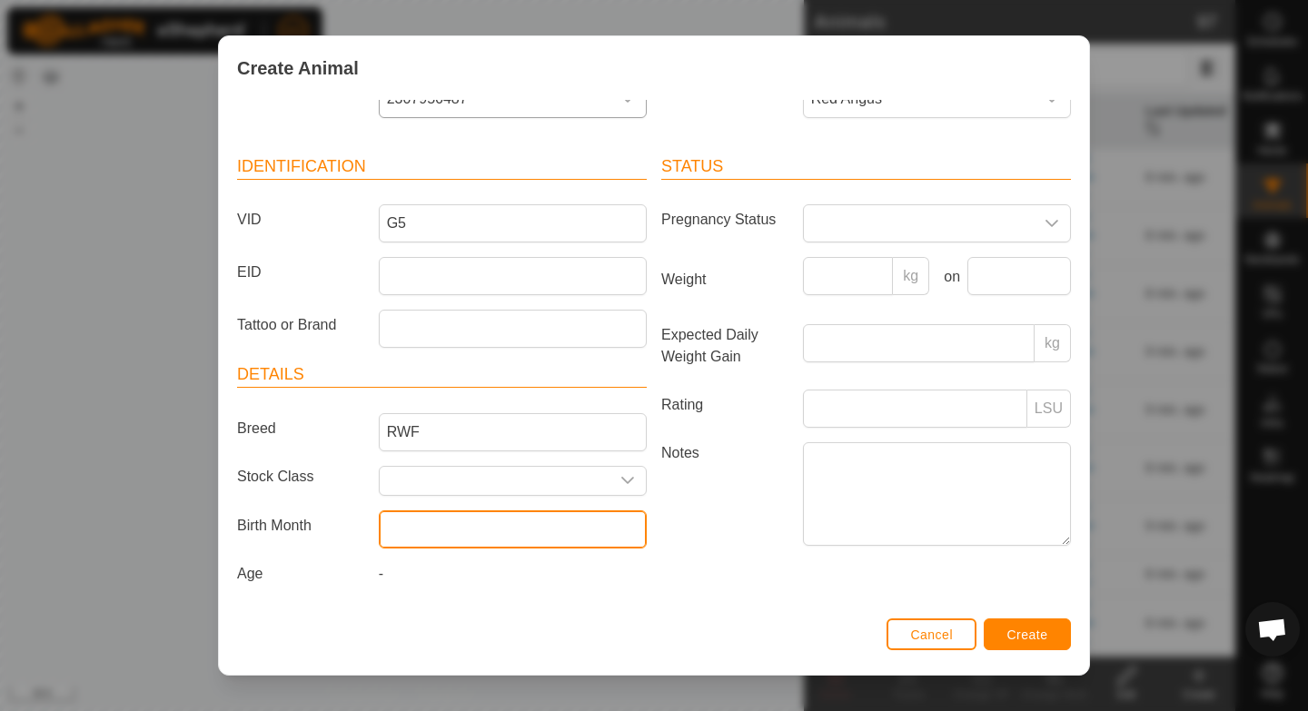
click at [472, 530] on input "text" at bounding box center [513, 530] width 268 height 38
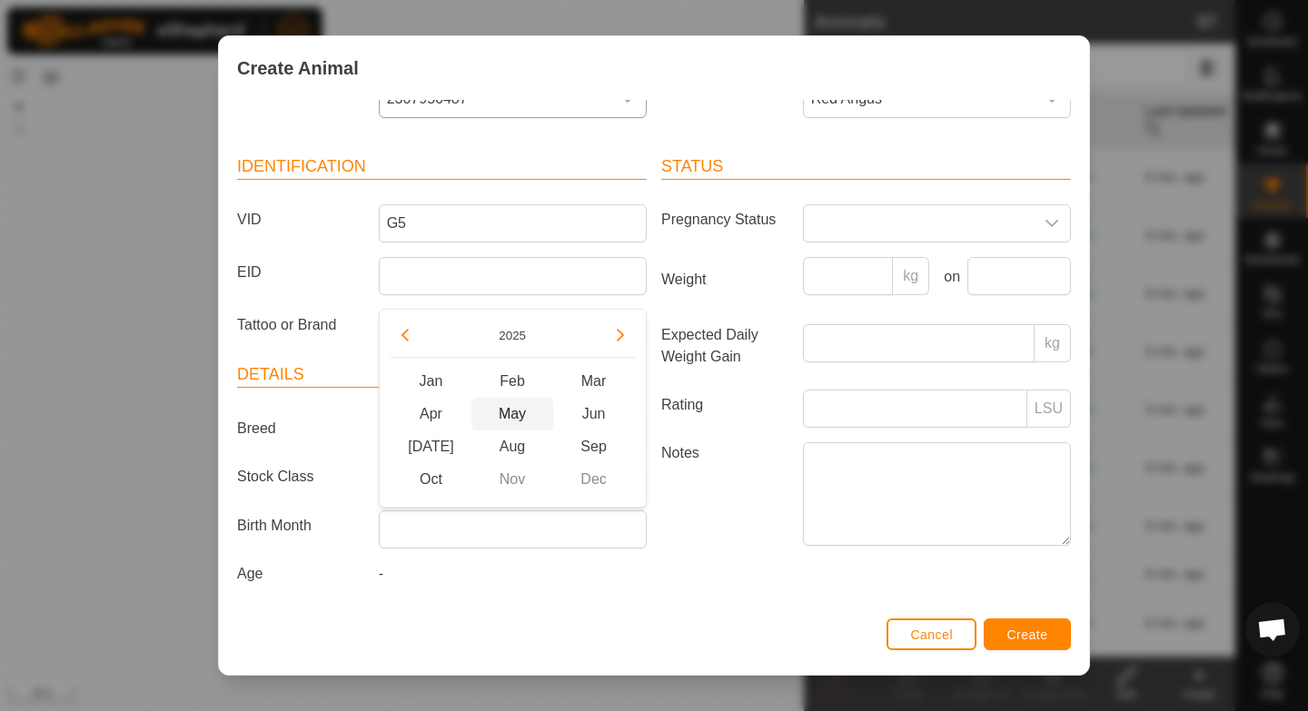
click at [517, 413] on span "May" at bounding box center [512, 414] width 82 height 33
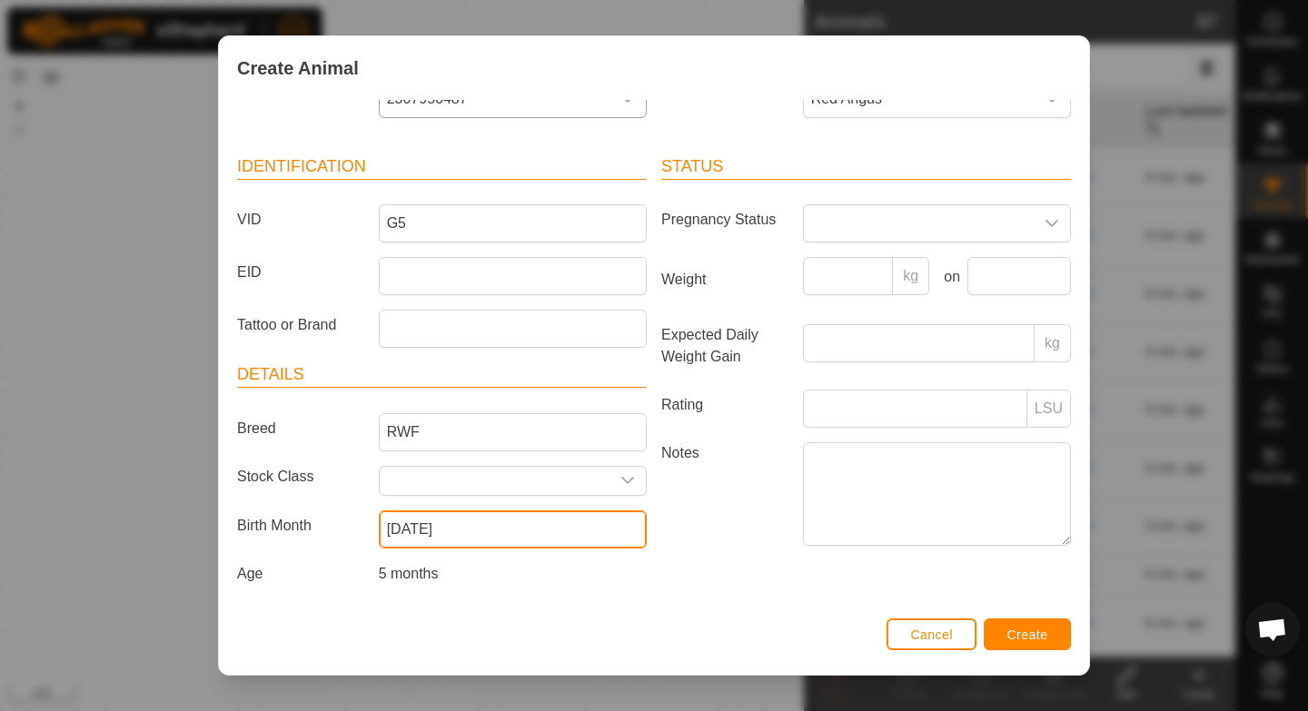
click at [442, 537] on input "[DATE]" at bounding box center [513, 530] width 268 height 38
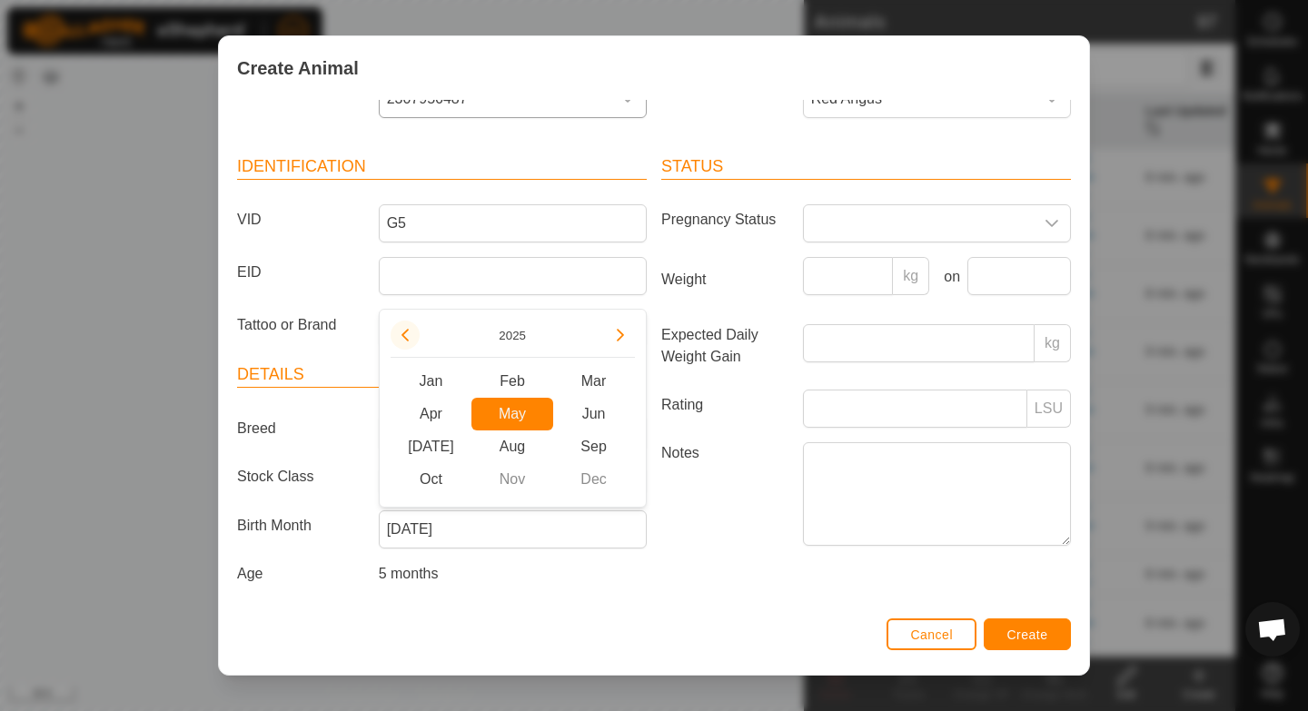
click at [404, 330] on icon "Previous Year" at bounding box center [405, 335] width 15 height 15
click at [511, 409] on span "May" at bounding box center [512, 414] width 82 height 33
type input "[DATE]"
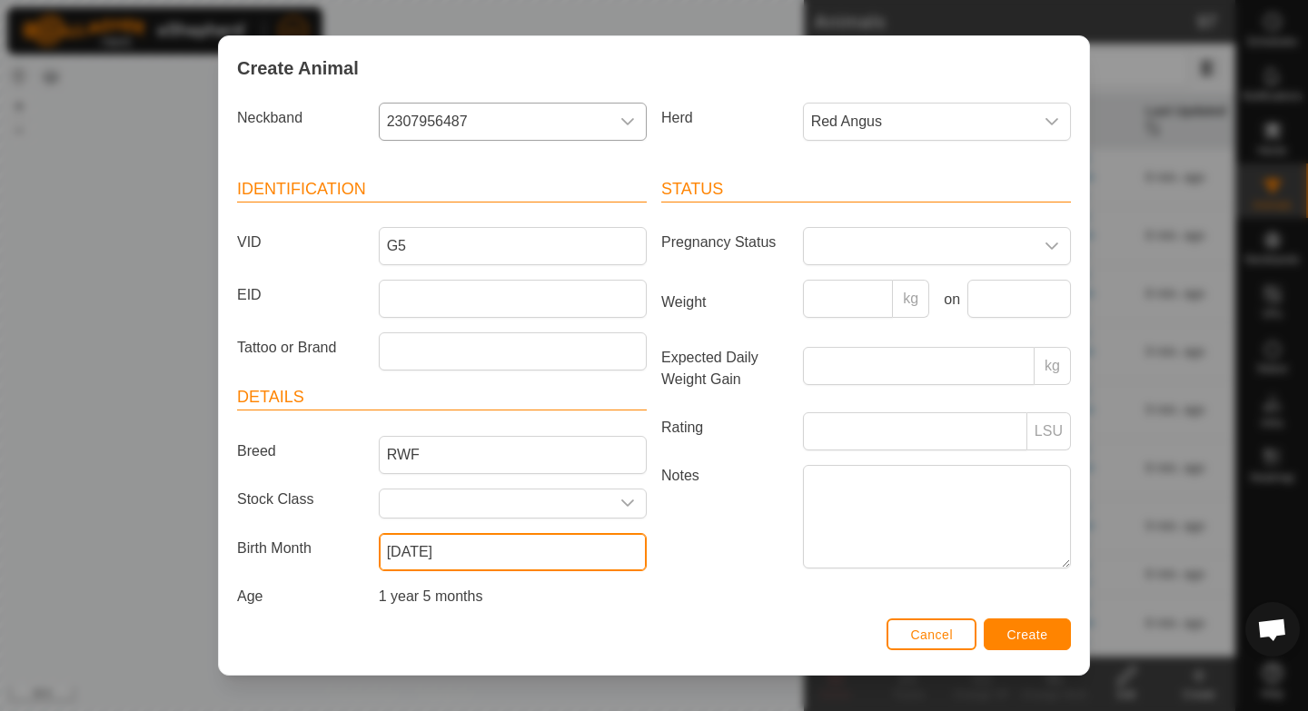
scroll to position [0, 0]
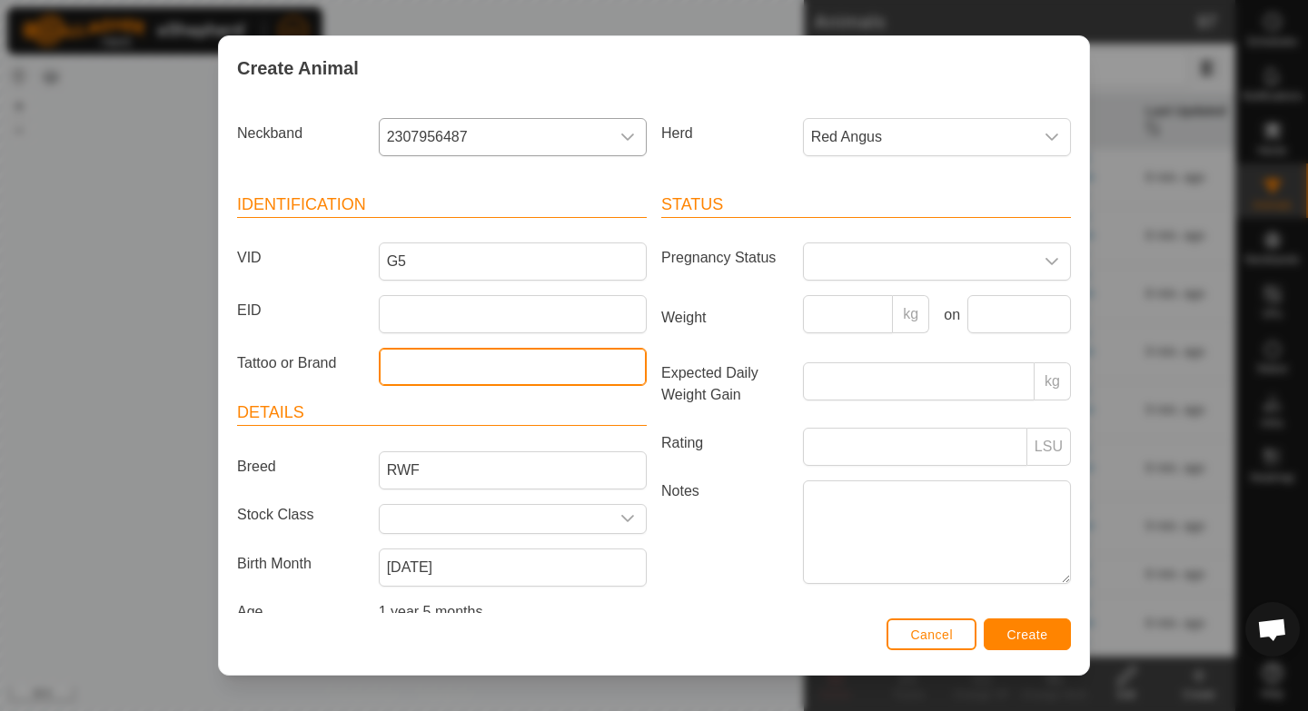
click at [468, 369] on input "Tattoo or Brand" at bounding box center [513, 367] width 268 height 38
type input "H"
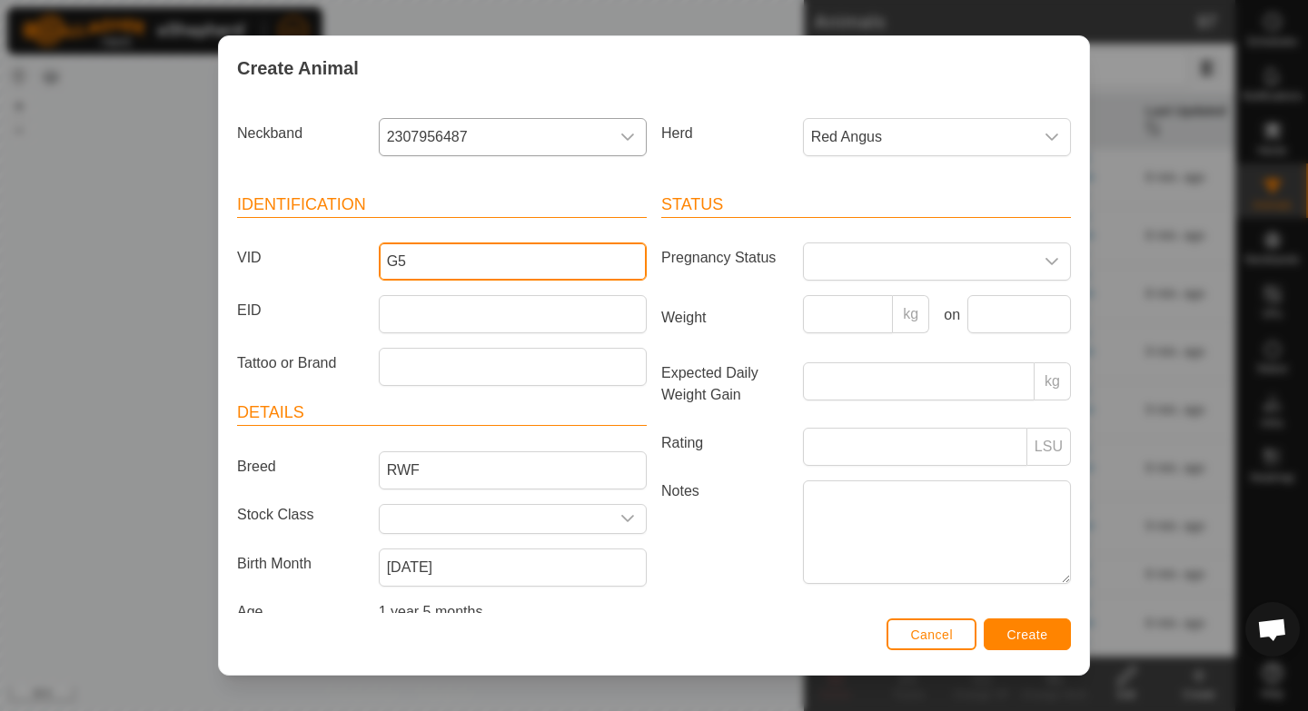
click at [486, 272] on input "G5" at bounding box center [513, 262] width 268 height 38
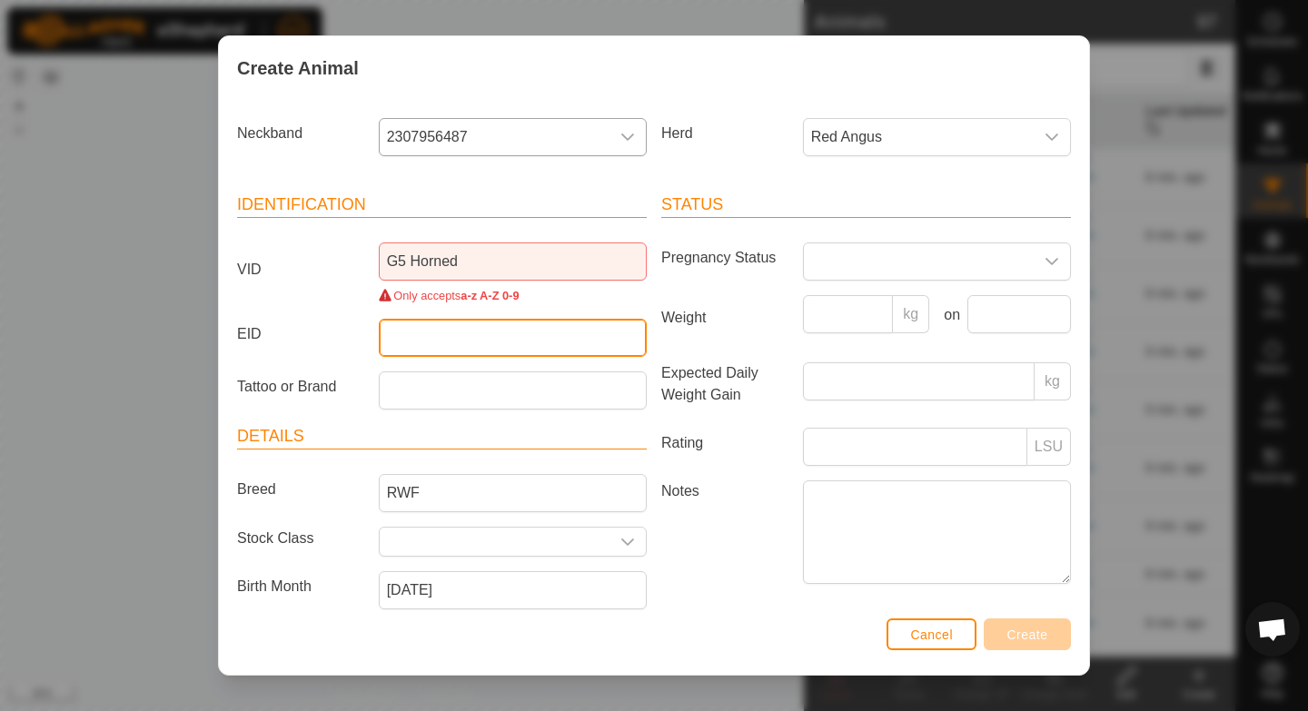
click at [470, 347] on input "EID" at bounding box center [513, 338] width 268 height 38
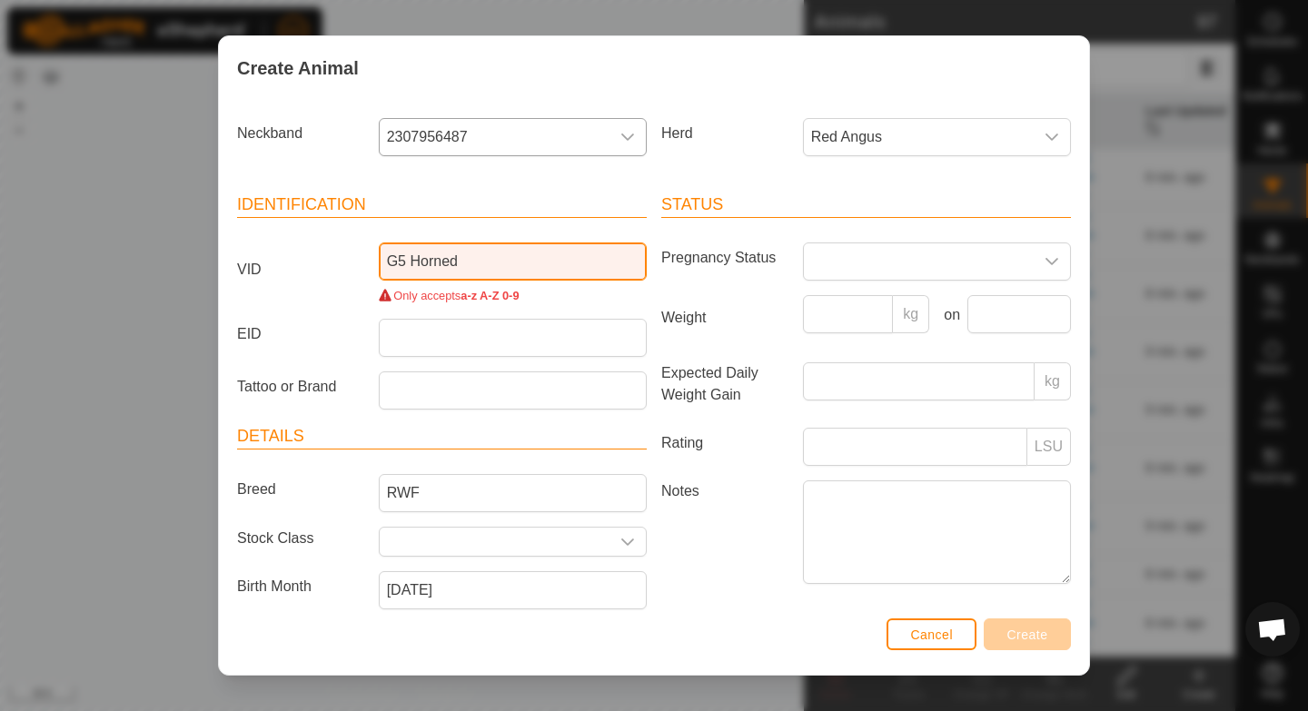
click at [415, 265] on input "G5 Horned" at bounding box center [513, 262] width 268 height 38
click at [493, 246] on input "G5 Horned" at bounding box center [513, 262] width 268 height 38
click at [492, 251] on input "G5 Horned" at bounding box center [513, 262] width 268 height 38
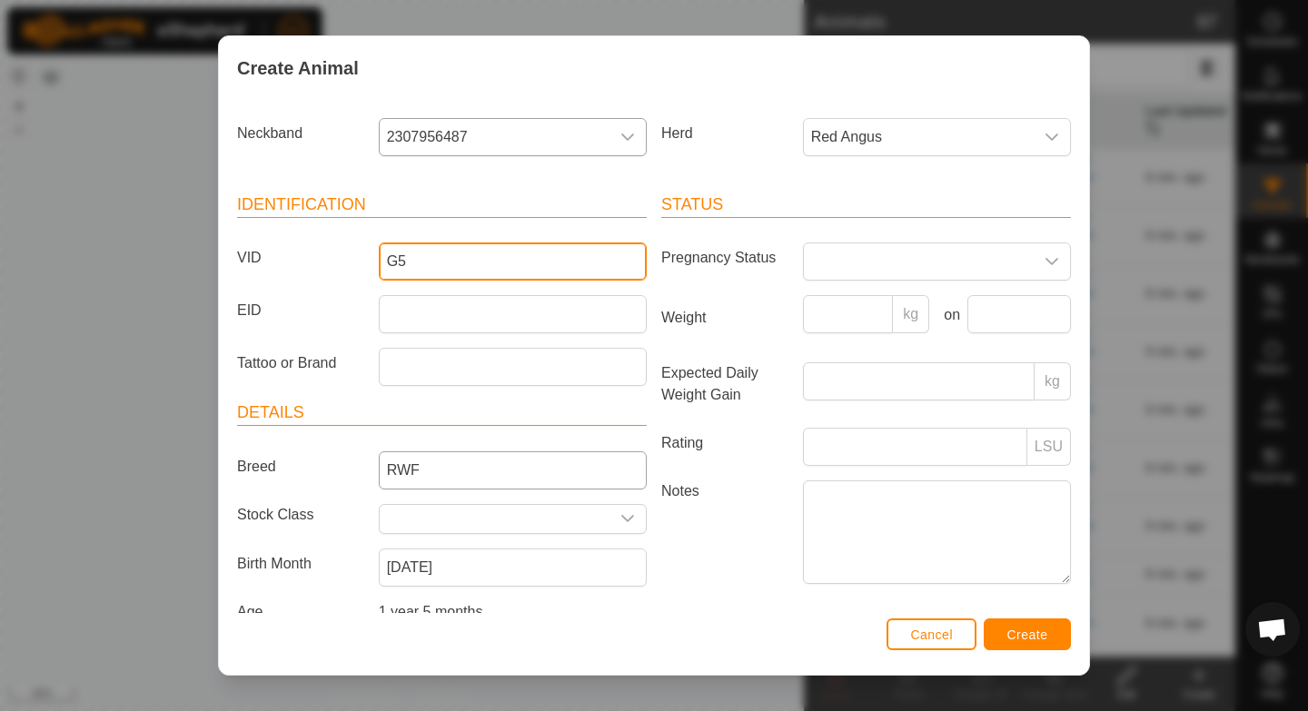
type input "G5"
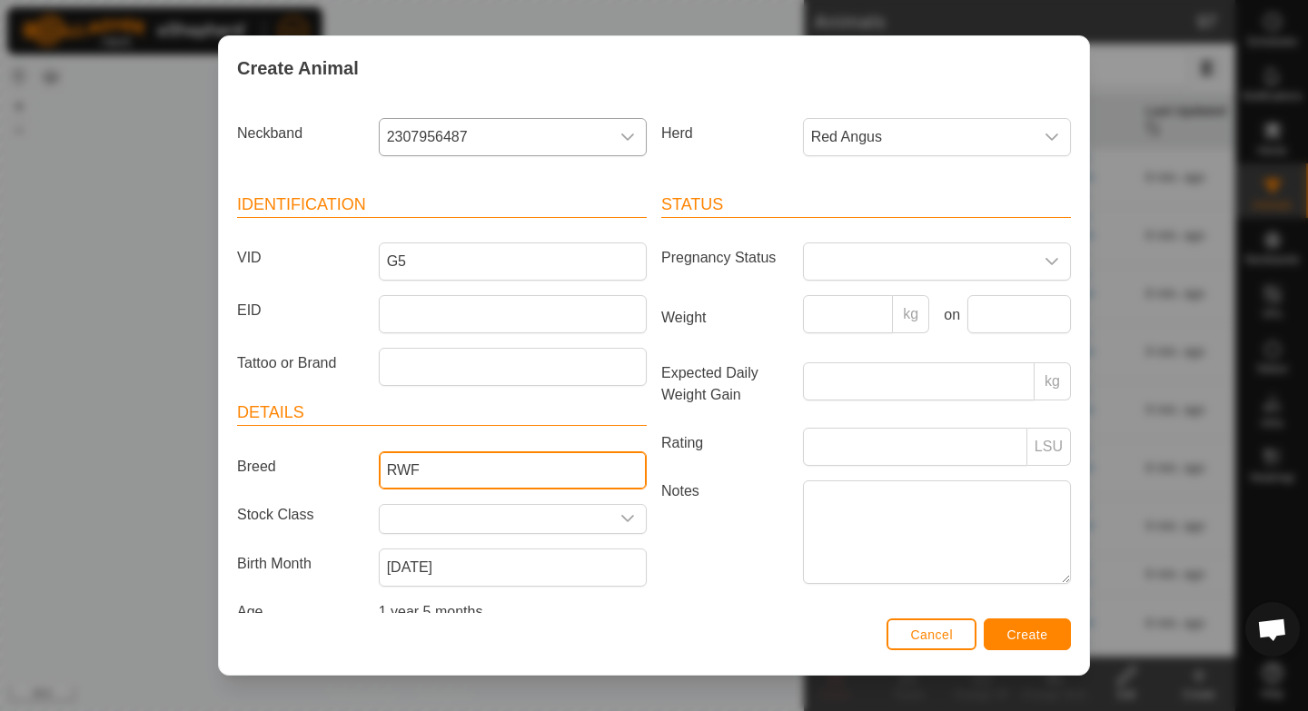
click at [463, 473] on input "RWF" at bounding box center [513, 470] width 268 height 38
type input "RWF"
click at [1032, 631] on span "Create" at bounding box center [1027, 635] width 41 height 15
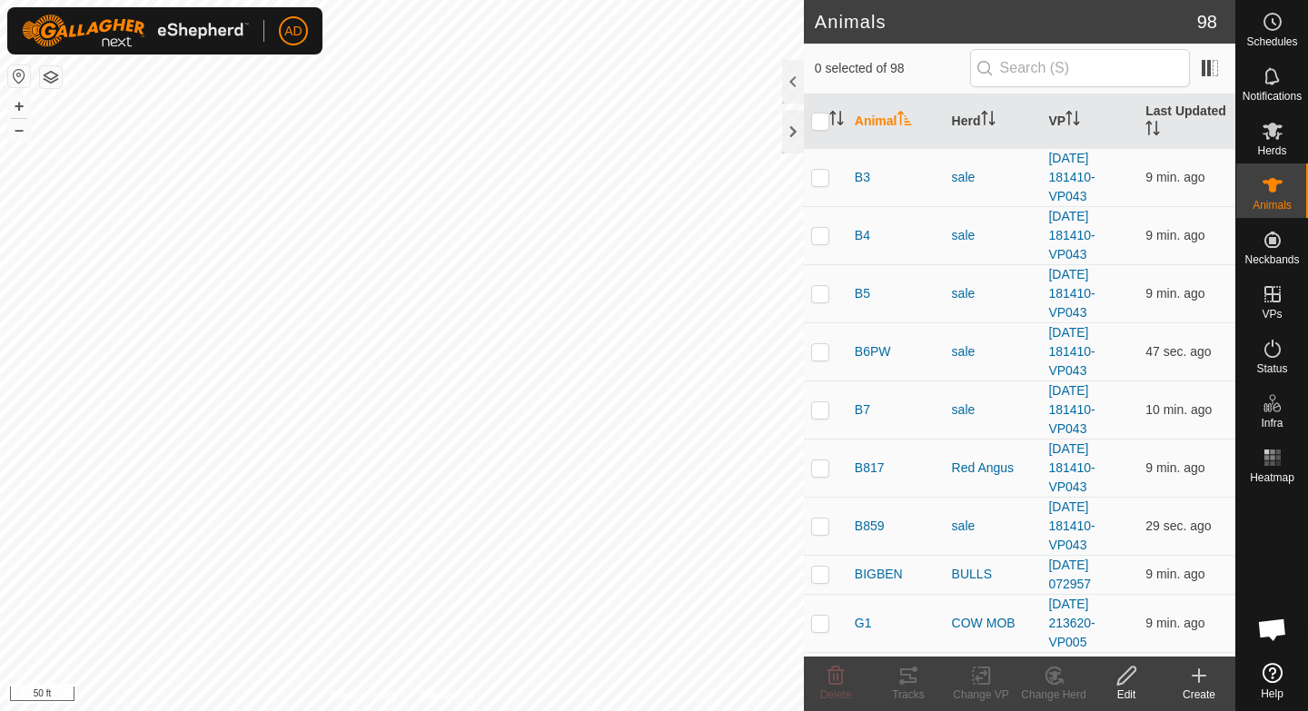
click at [1206, 689] on div "Create" at bounding box center [1199, 695] width 73 height 16
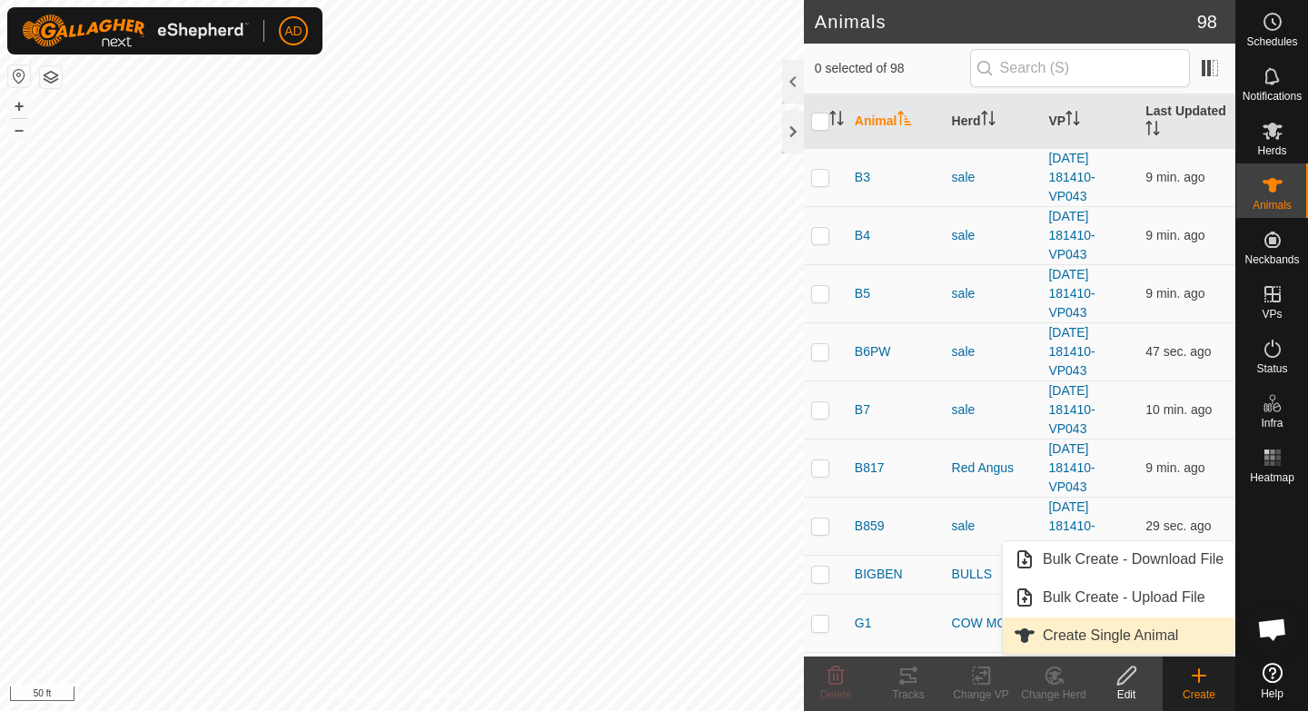
click at [1167, 637] on link "Create Single Animal" at bounding box center [1119, 636] width 232 height 36
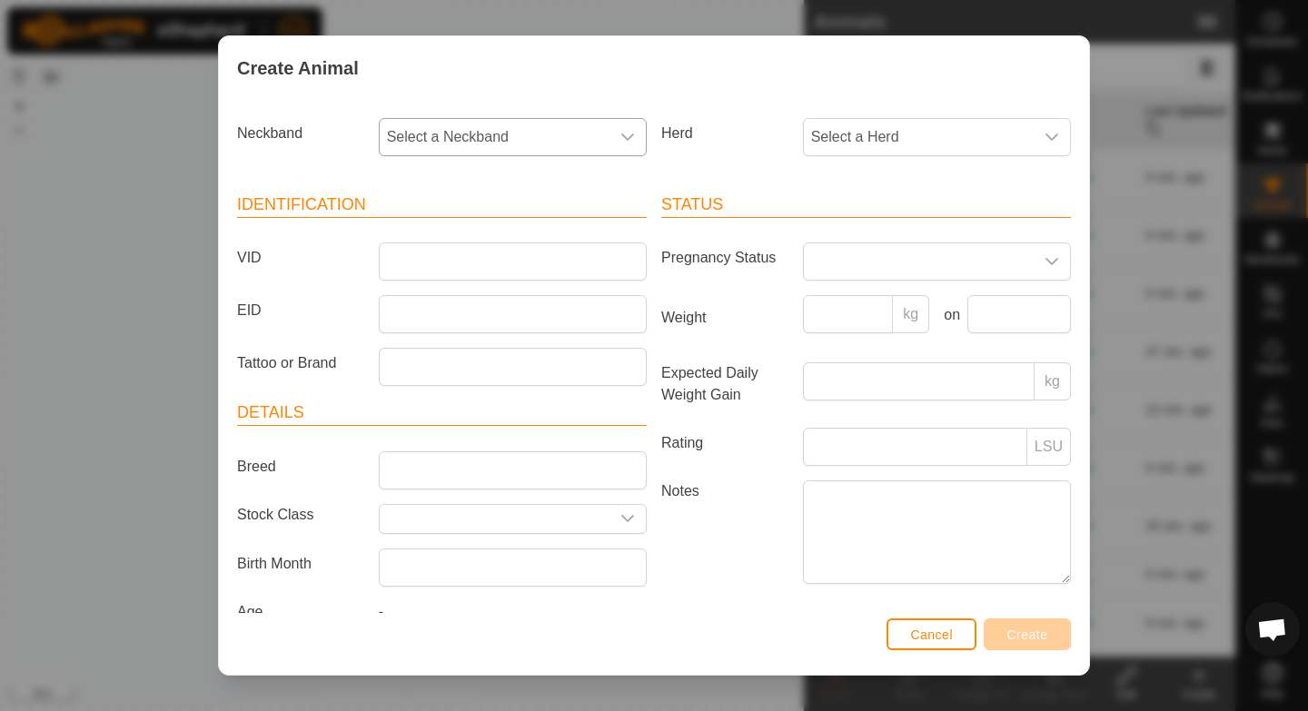
click at [601, 125] on span "Select a Neckband" at bounding box center [495, 137] width 230 height 36
click at [531, 303] on li "0164836665" at bounding box center [514, 307] width 266 height 36
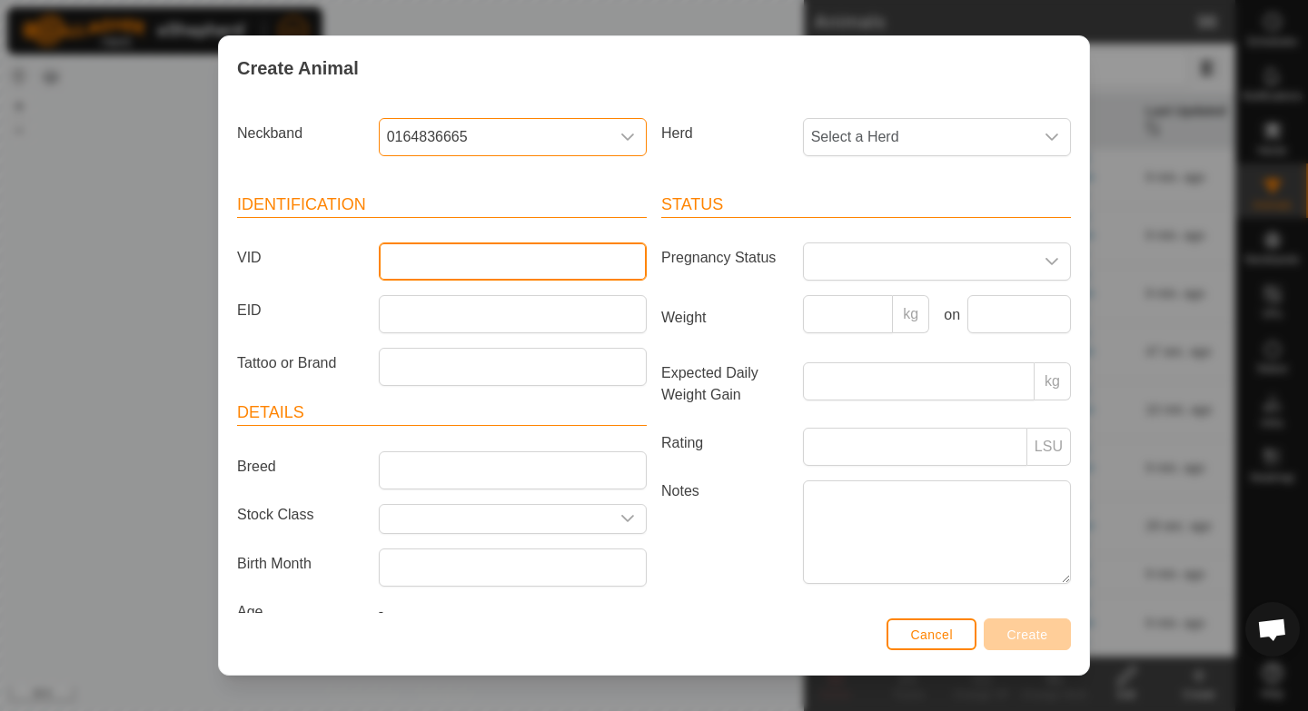
click at [468, 263] on input "VID" at bounding box center [513, 262] width 268 height 38
type input "G7"
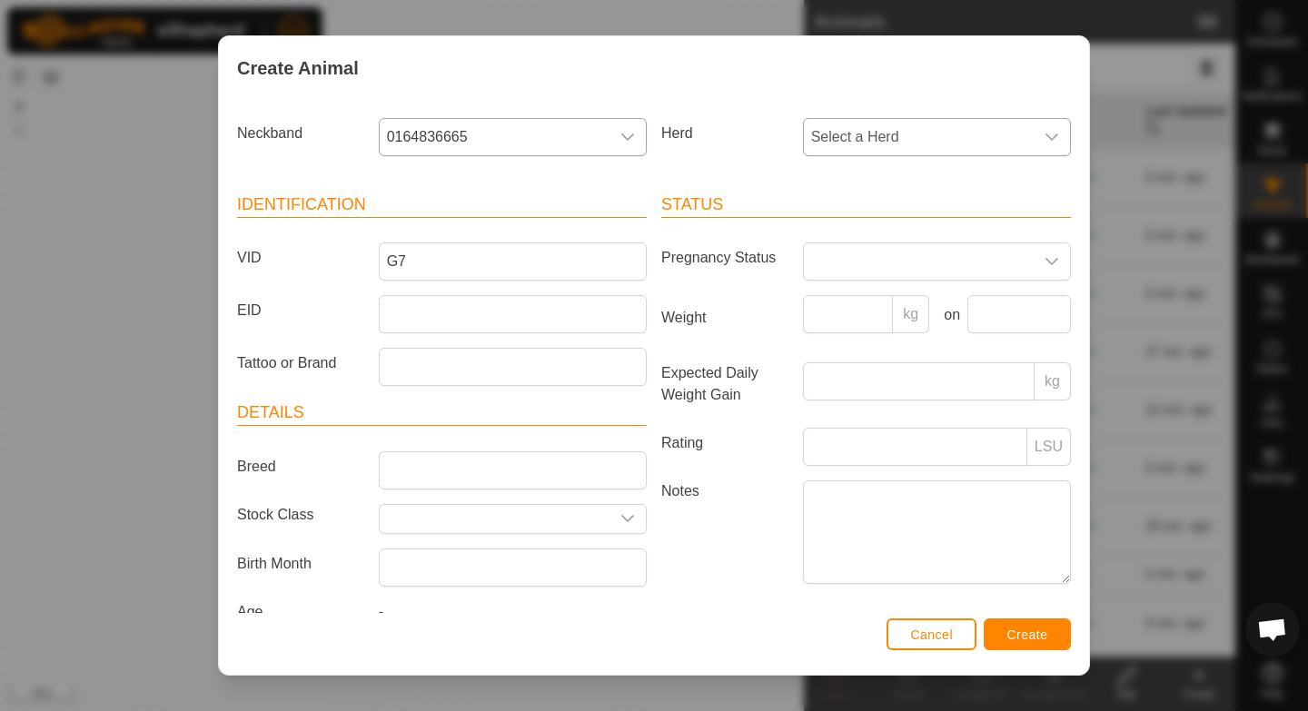
click at [1012, 130] on span "Select a Herd" at bounding box center [919, 137] width 230 height 36
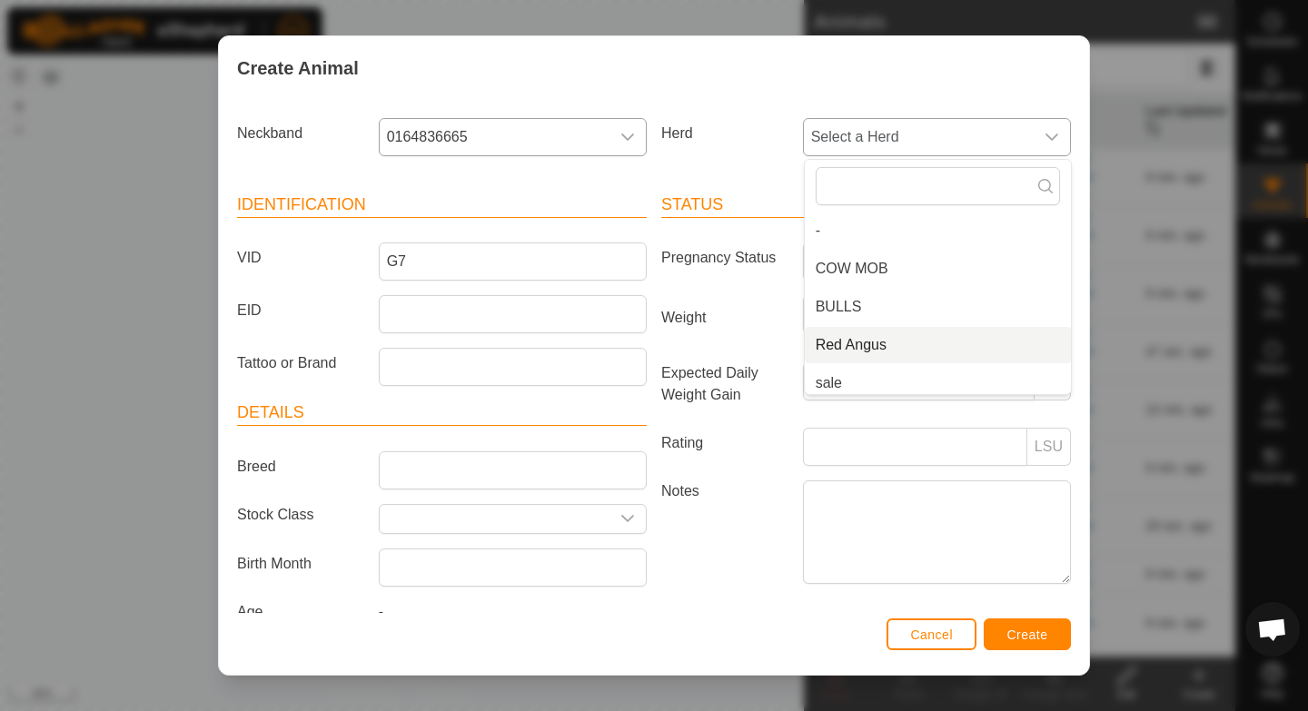
click at [841, 345] on li "Red Angus" at bounding box center [938, 345] width 266 height 36
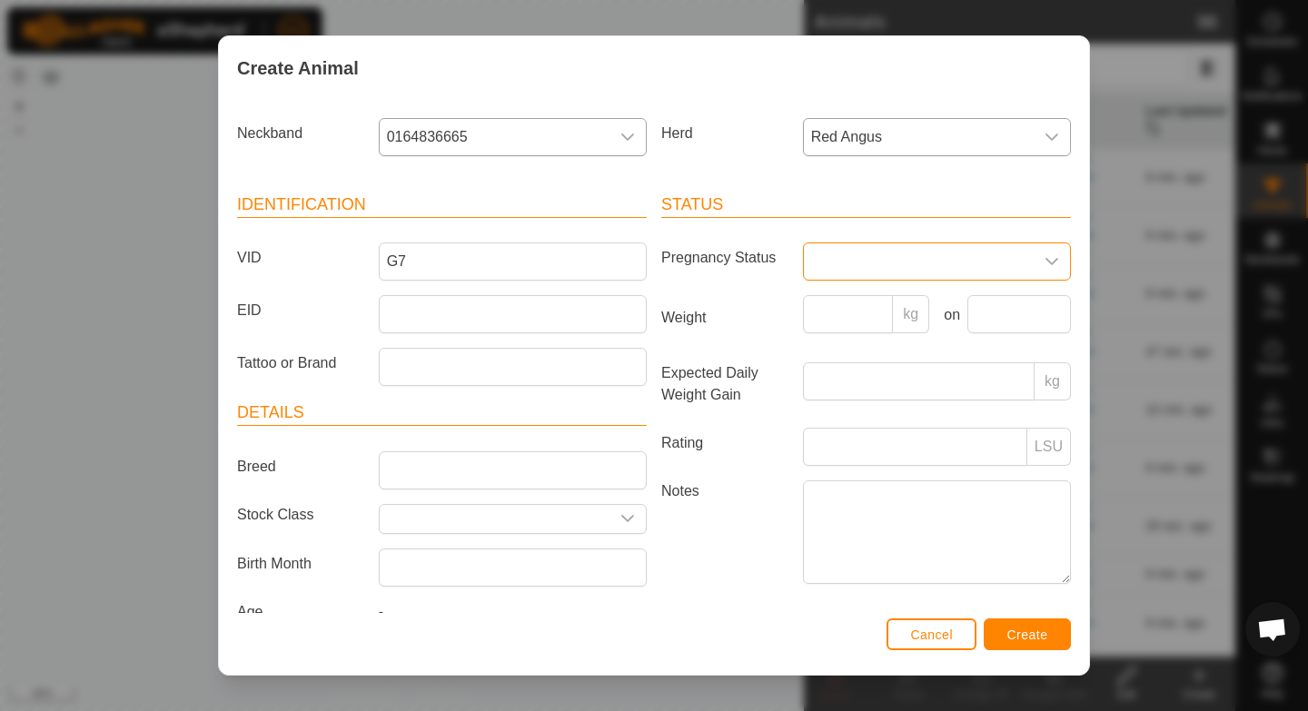
click at [852, 265] on span at bounding box center [919, 261] width 230 height 36
click at [764, 331] on label "Weight" at bounding box center [725, 317] width 142 height 45
click at [803, 331] on input "Weight" at bounding box center [848, 314] width 91 height 38
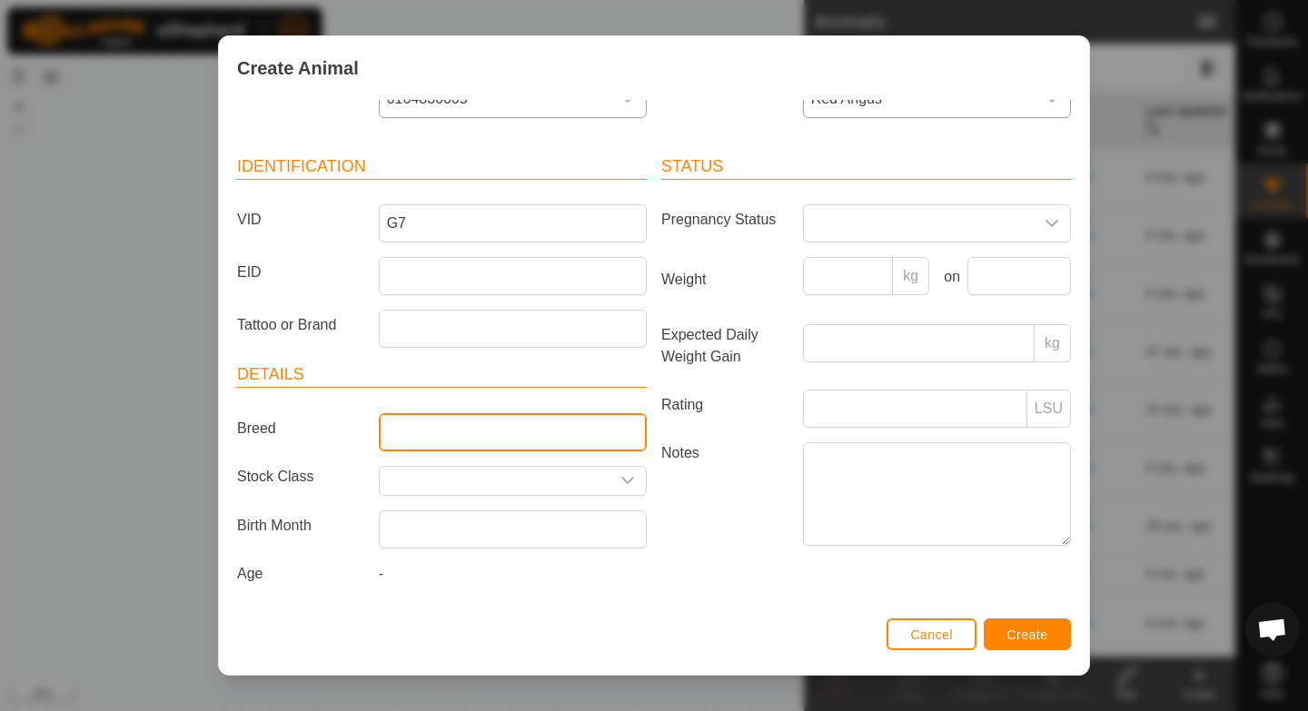
click at [446, 427] on input "Breed" at bounding box center [513, 432] width 268 height 38
type input "RWF"
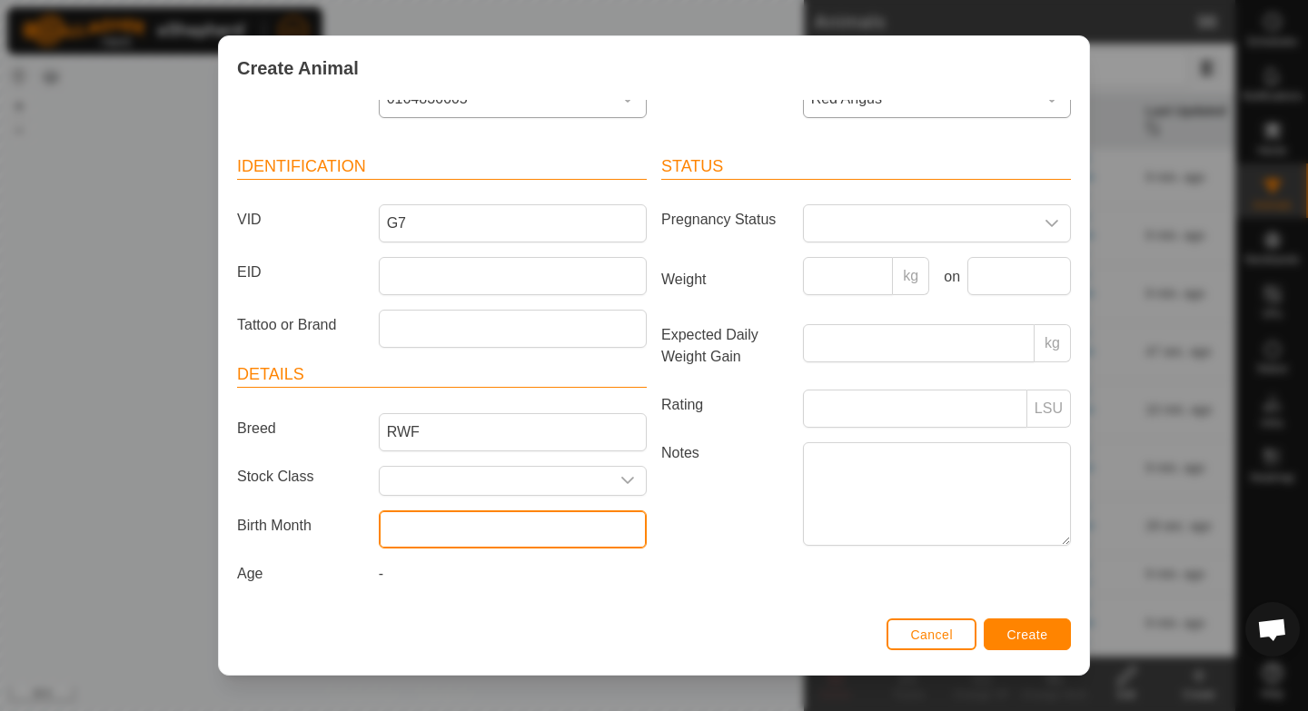
click at [495, 528] on input "text" at bounding box center [513, 530] width 268 height 38
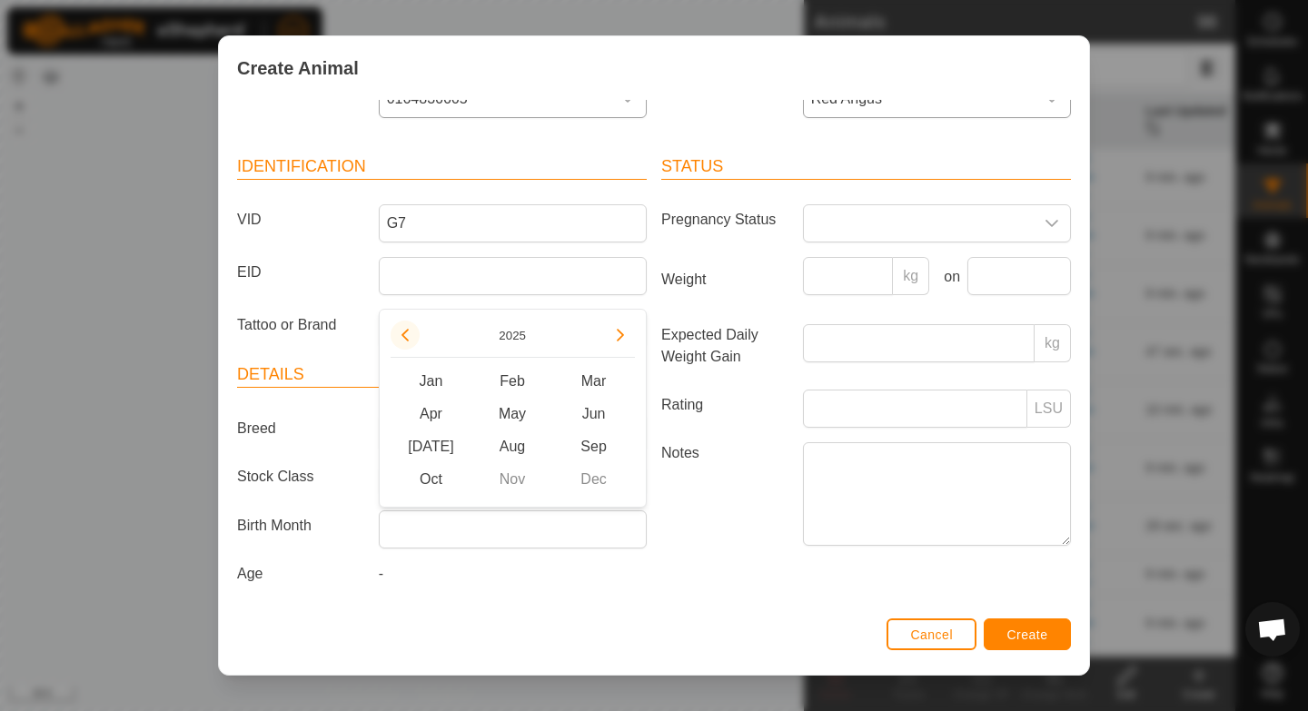
click at [406, 343] on button "Previous Year" at bounding box center [405, 335] width 29 height 29
click at [513, 413] on span "May" at bounding box center [512, 414] width 82 height 33
type input "[DATE]"
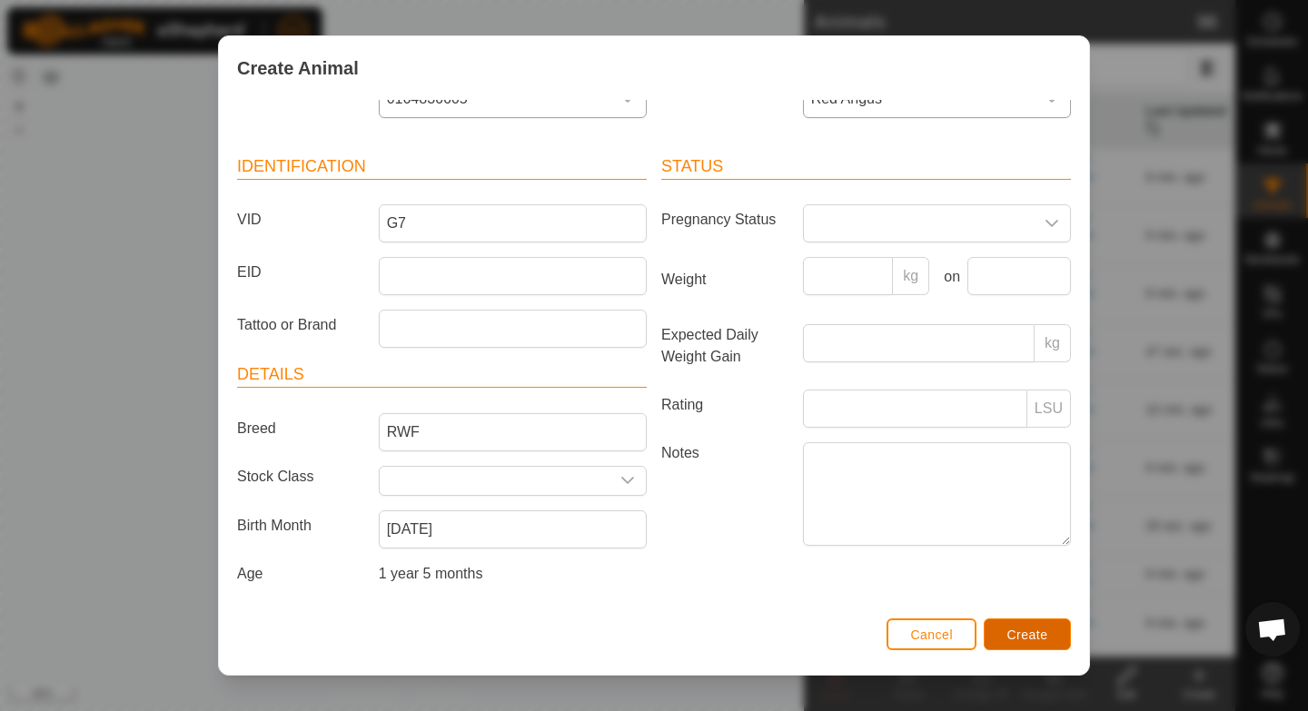
click at [1039, 633] on span "Create" at bounding box center [1027, 635] width 41 height 15
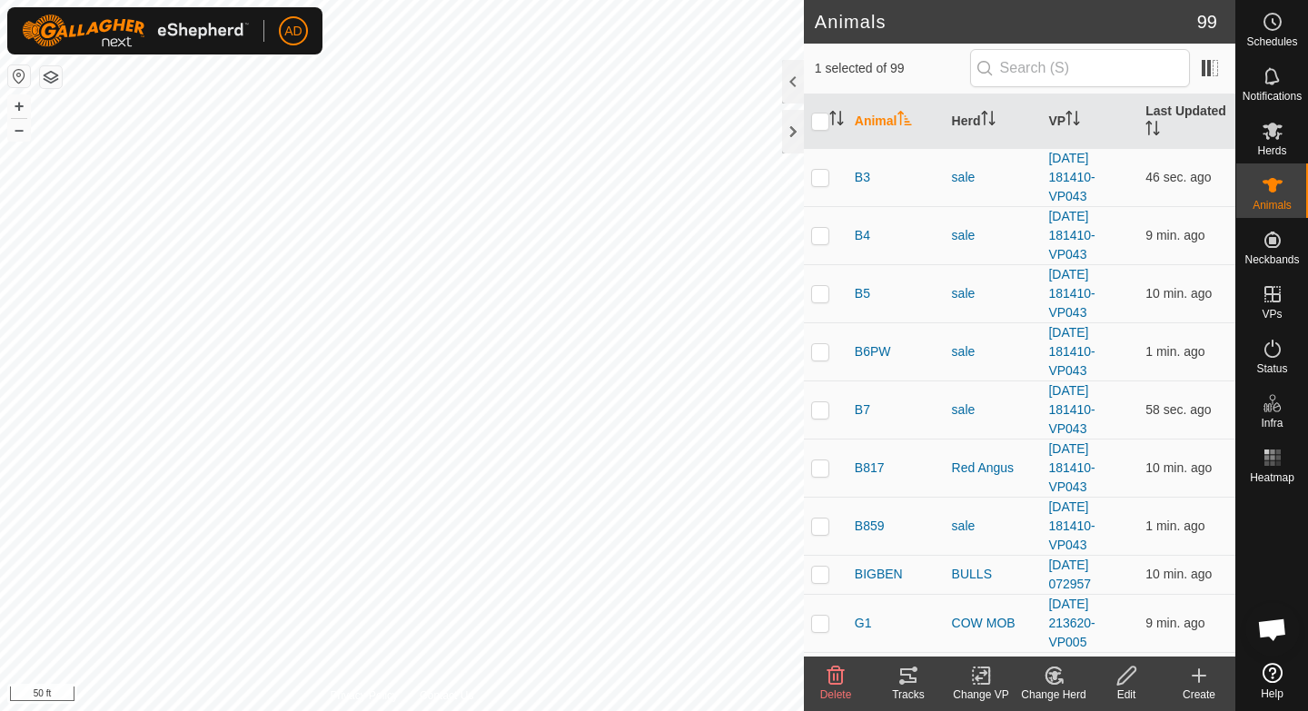
click at [1066, 686] on change-mob-svg-icon at bounding box center [1053, 676] width 73 height 22
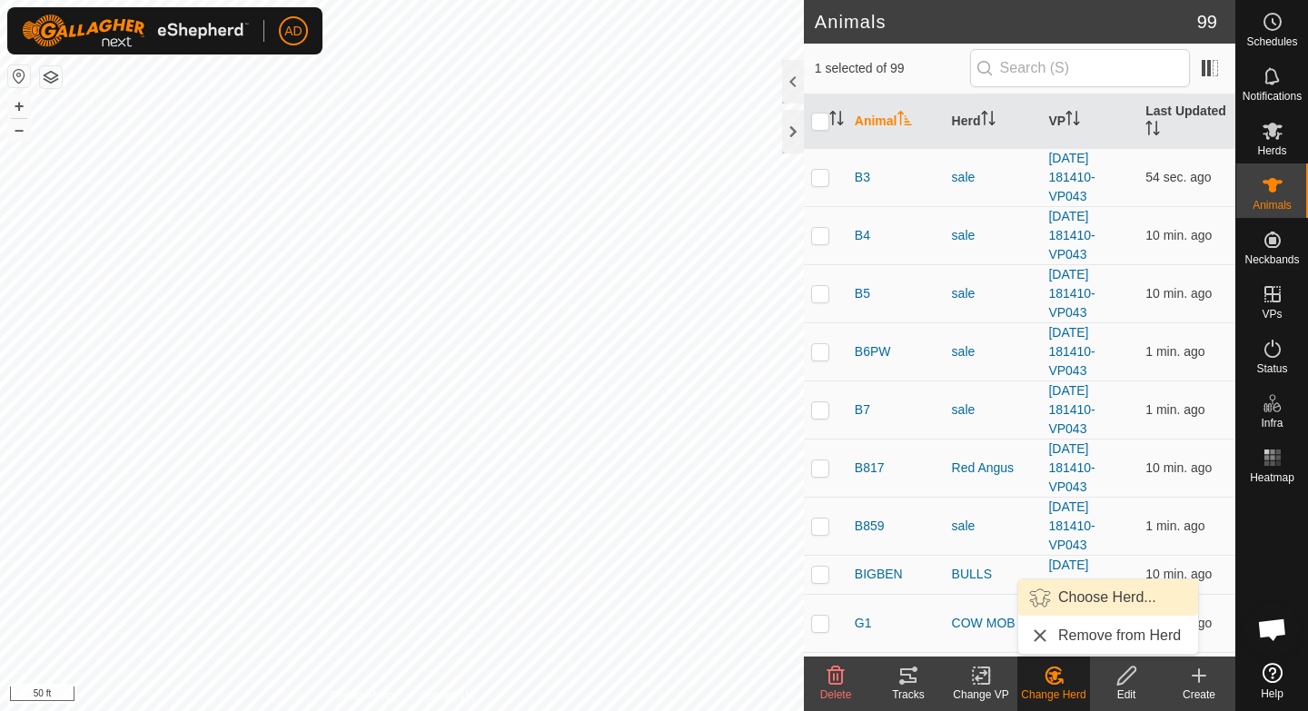
click at [1106, 593] on link "Choose Herd..." at bounding box center [1108, 598] width 180 height 36
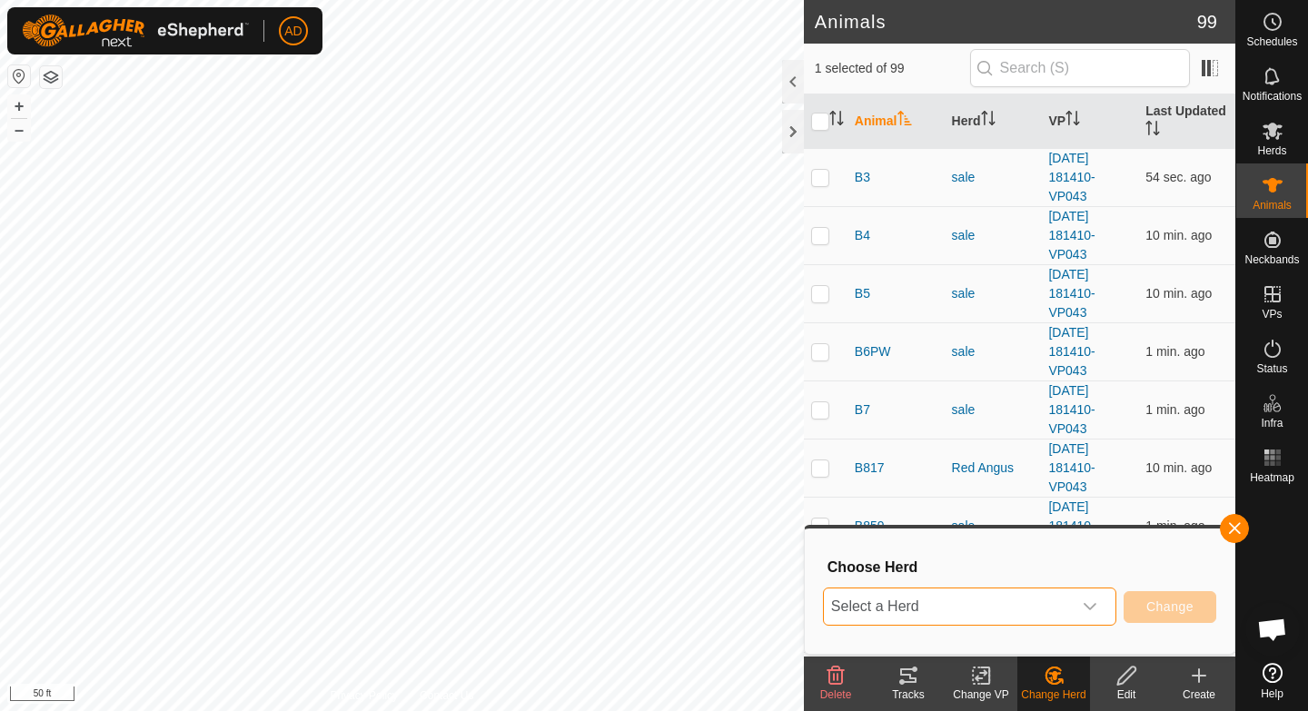
click at [1007, 606] on span "Select a Herd" at bounding box center [948, 607] width 248 height 36
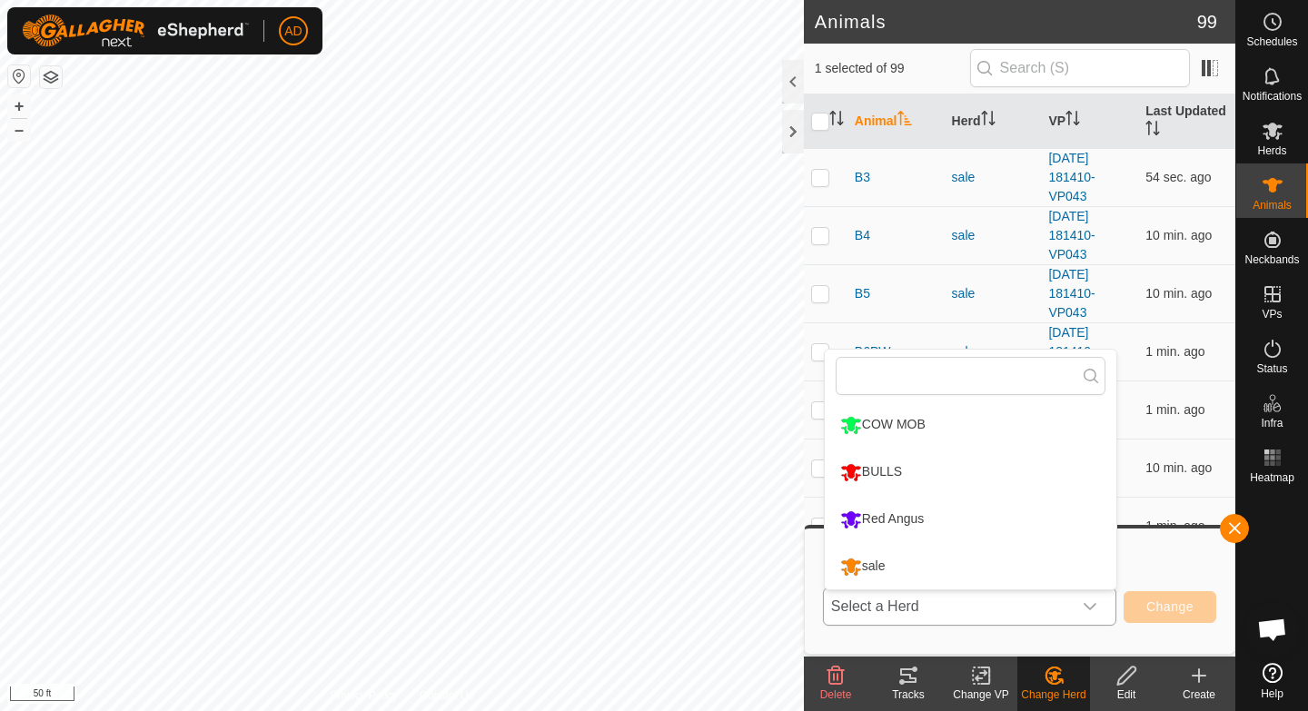
click at [921, 522] on li "Red Angus" at bounding box center [971, 519] width 292 height 45
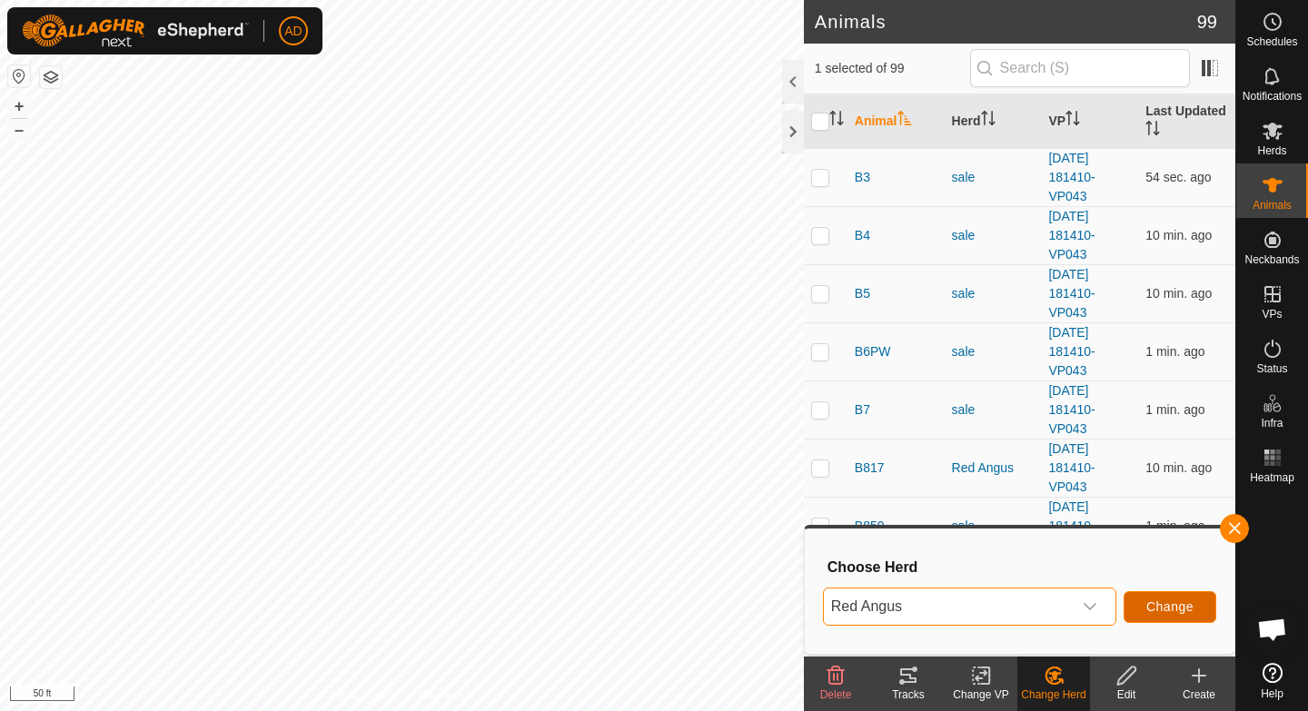
click at [1157, 600] on button "Change" at bounding box center [1170, 607] width 93 height 32
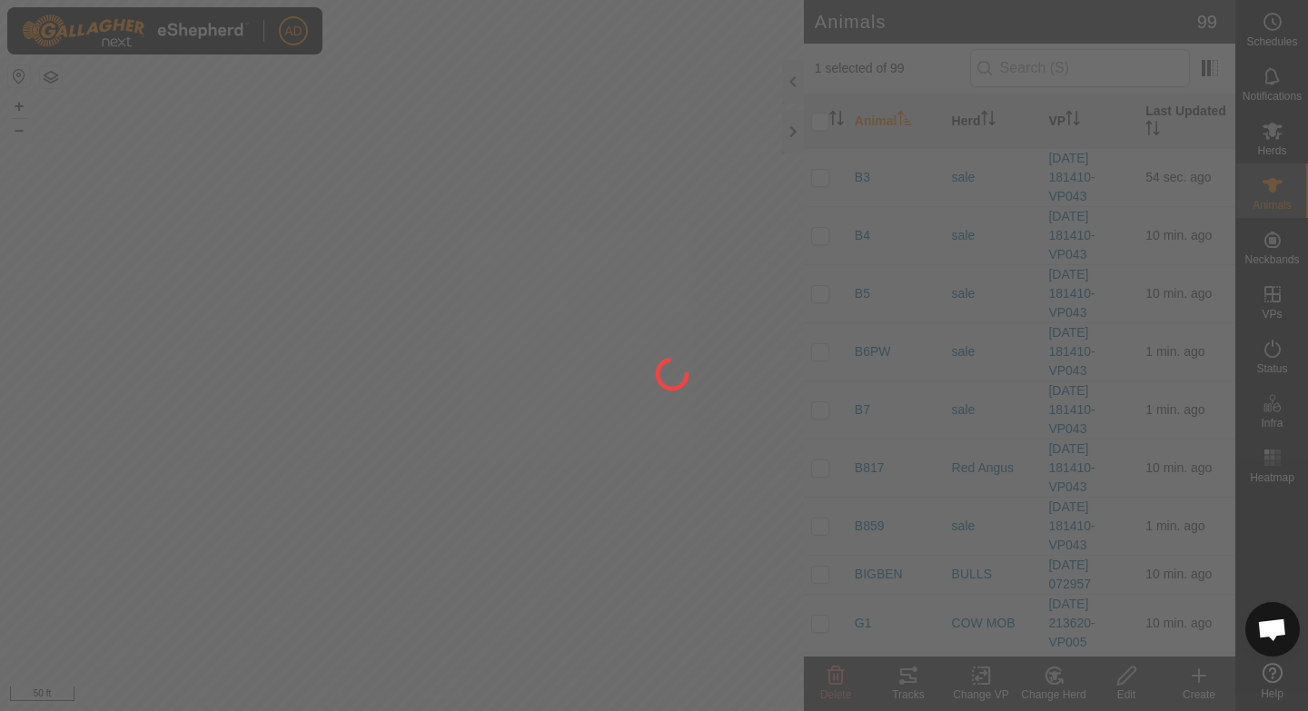
checkbox input "false"
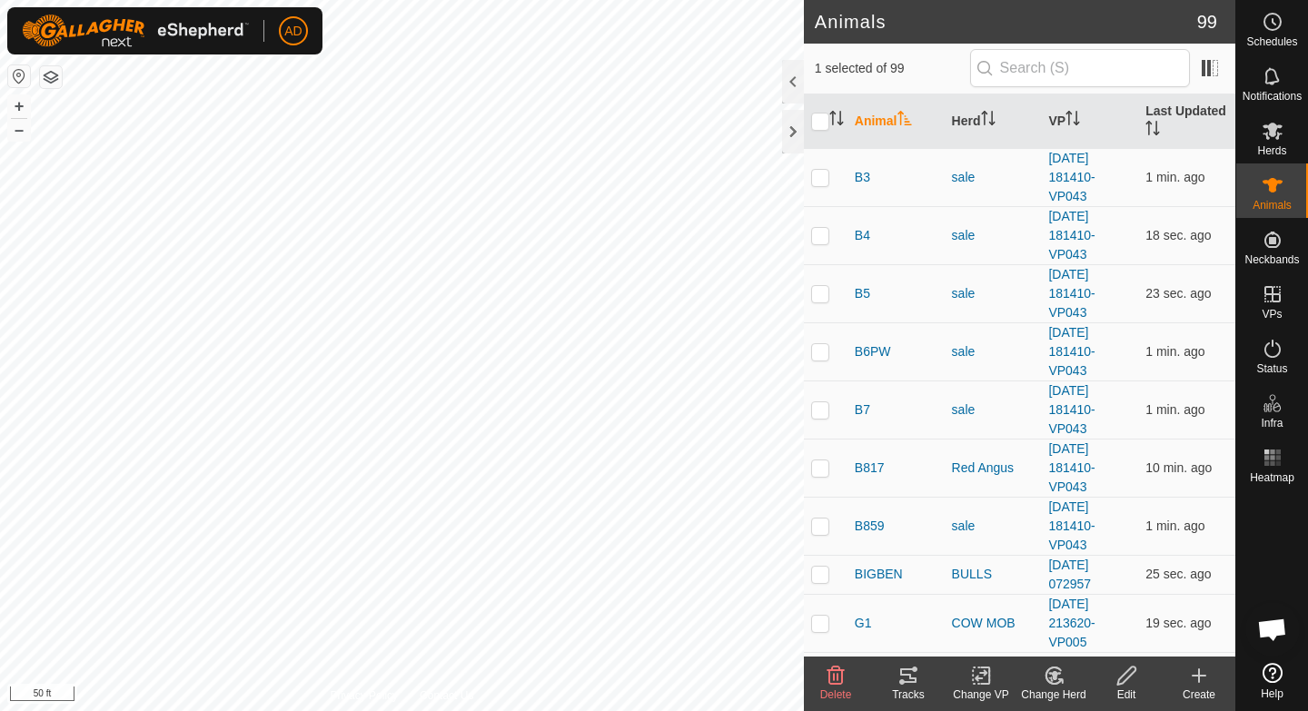
click at [1058, 679] on icon at bounding box center [1060, 681] width 4 height 4
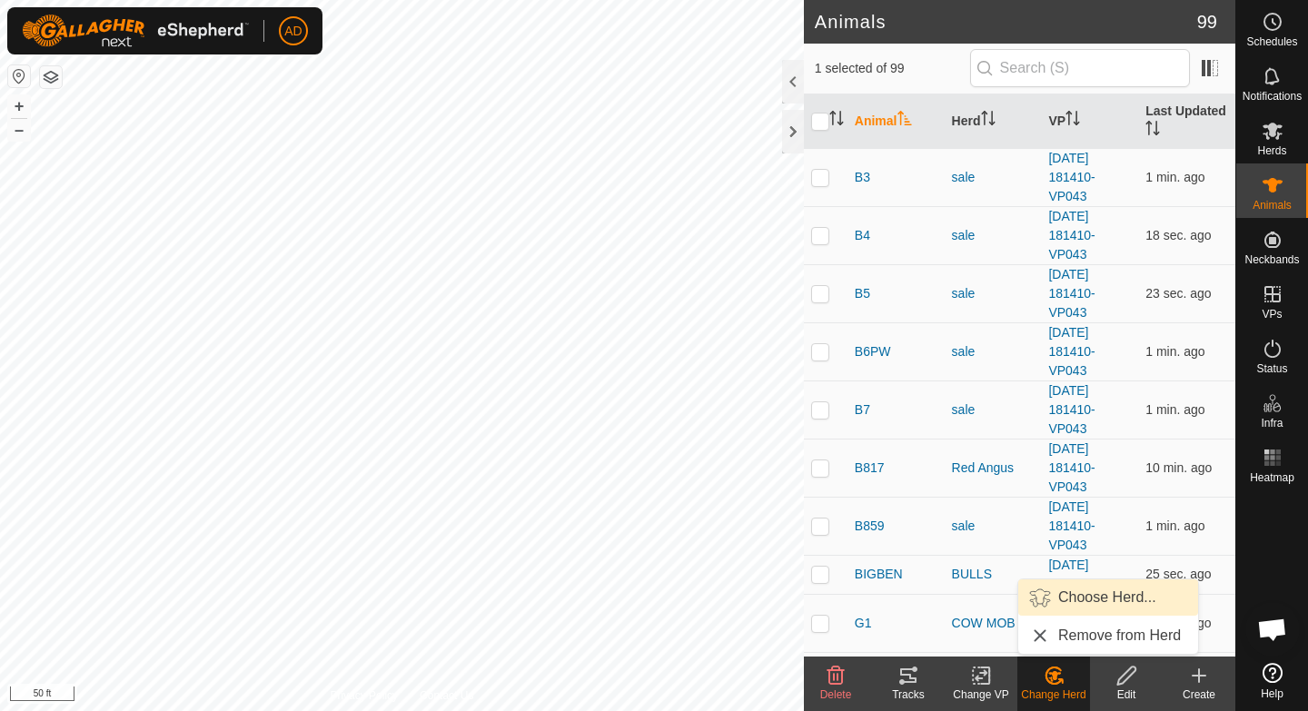
click at [1079, 590] on link "Choose Herd..." at bounding box center [1108, 598] width 180 height 36
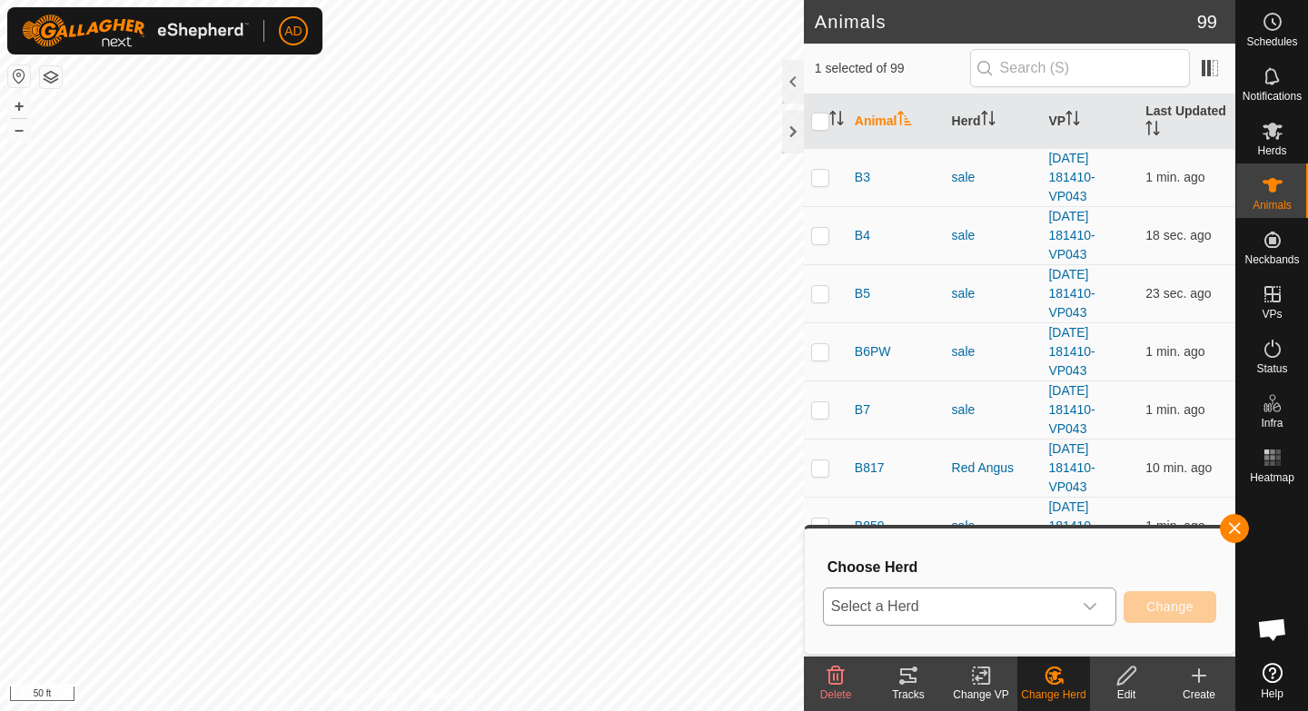
click at [1004, 600] on span "Select a Herd" at bounding box center [948, 607] width 248 height 36
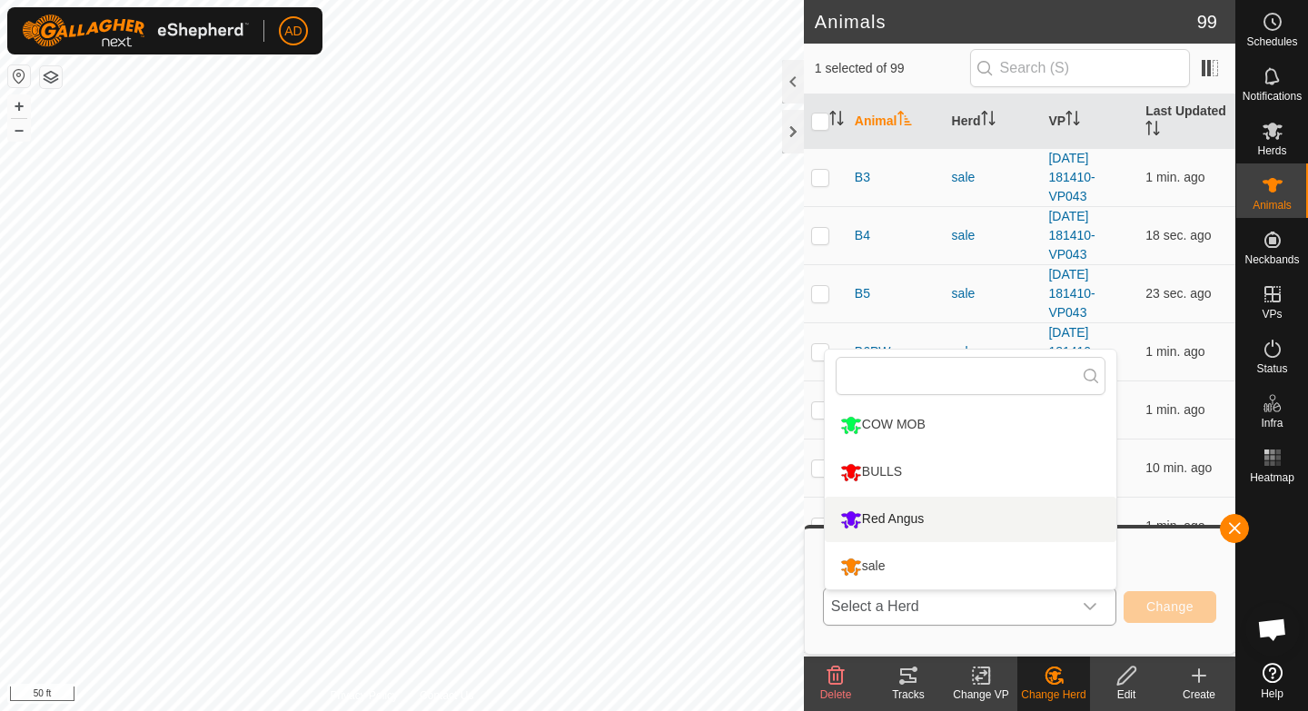
click at [946, 519] on li "Red Angus" at bounding box center [971, 519] width 292 height 45
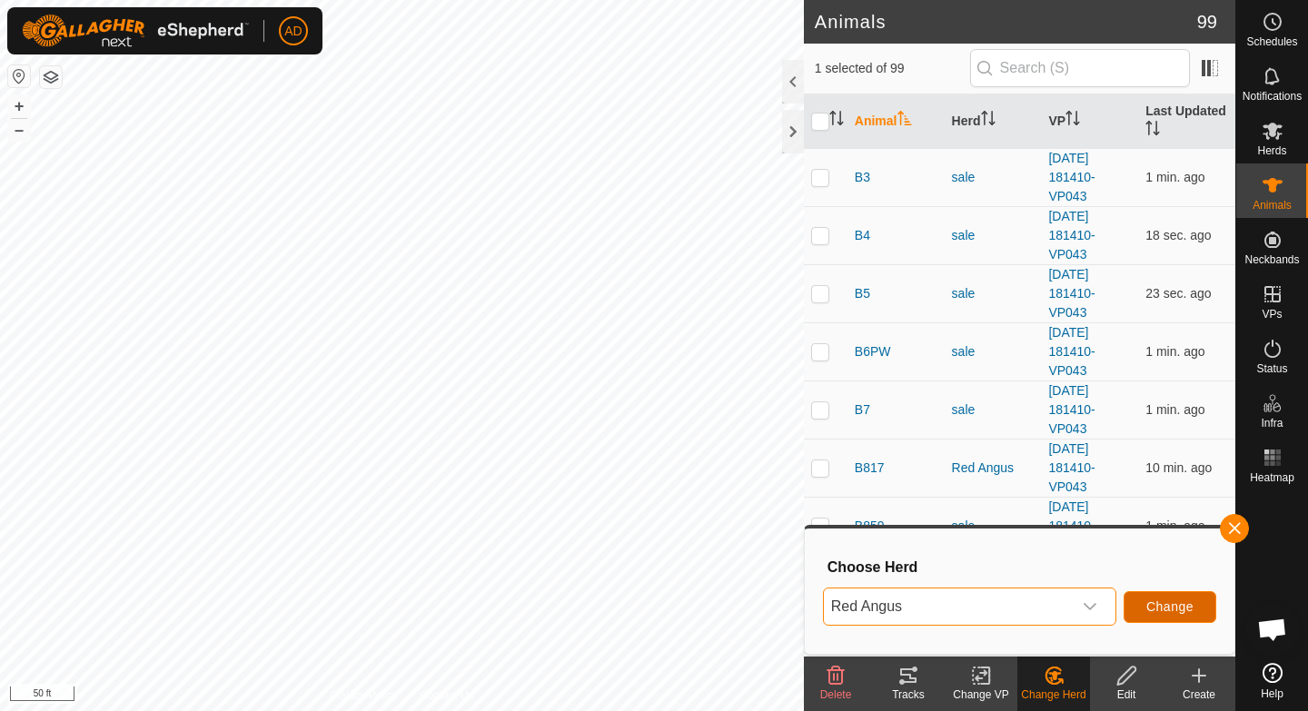
click at [1185, 610] on span "Change" at bounding box center [1169, 607] width 47 height 15
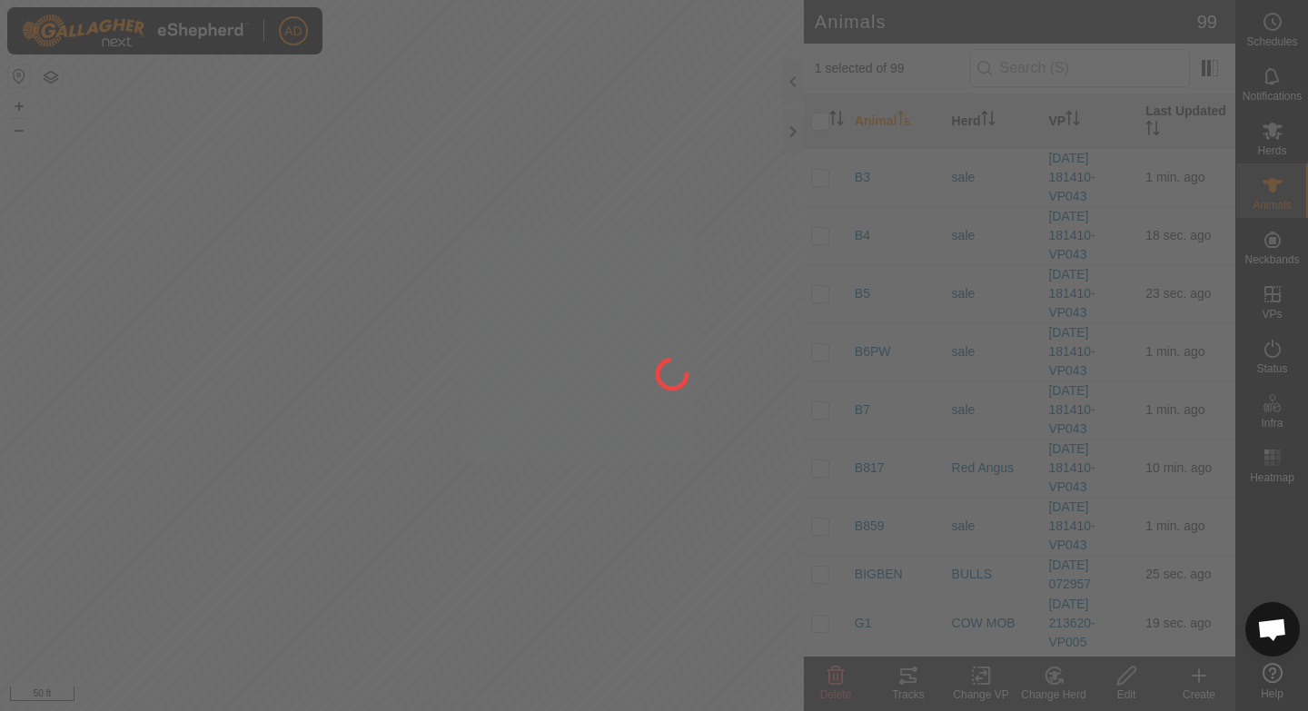
checkbox input "false"
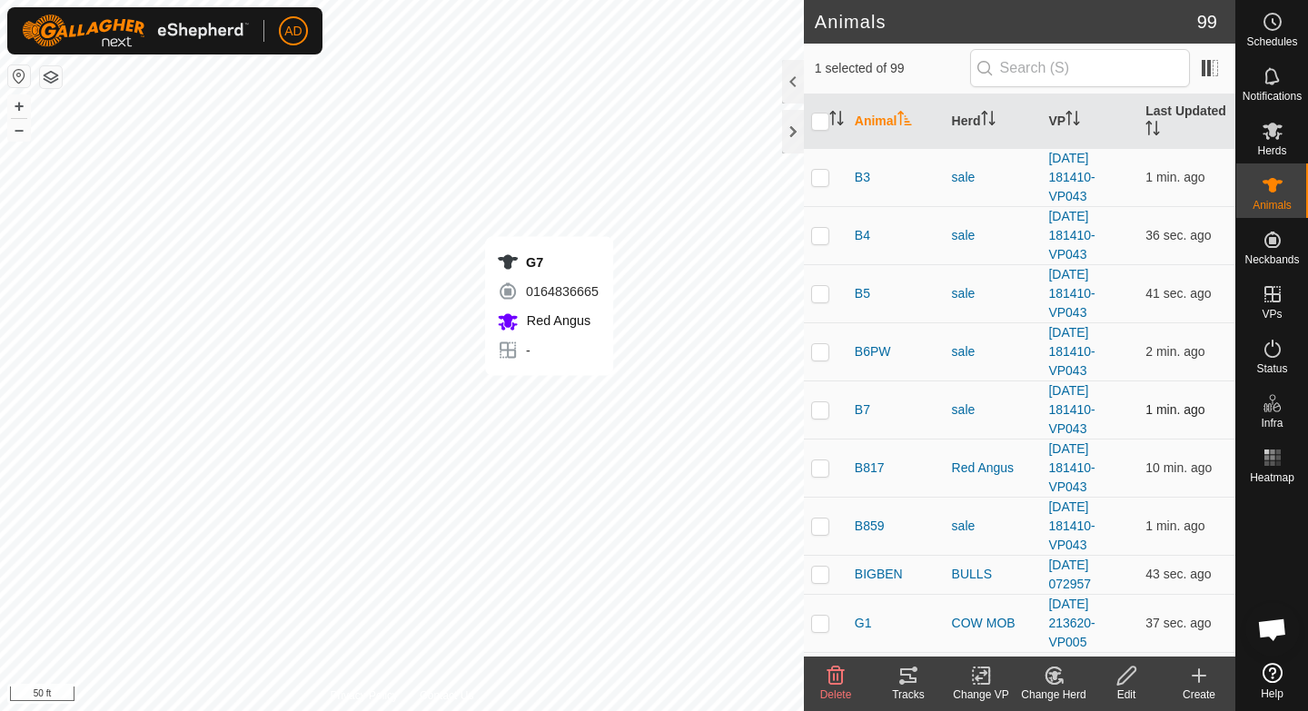
checkbox input "false"
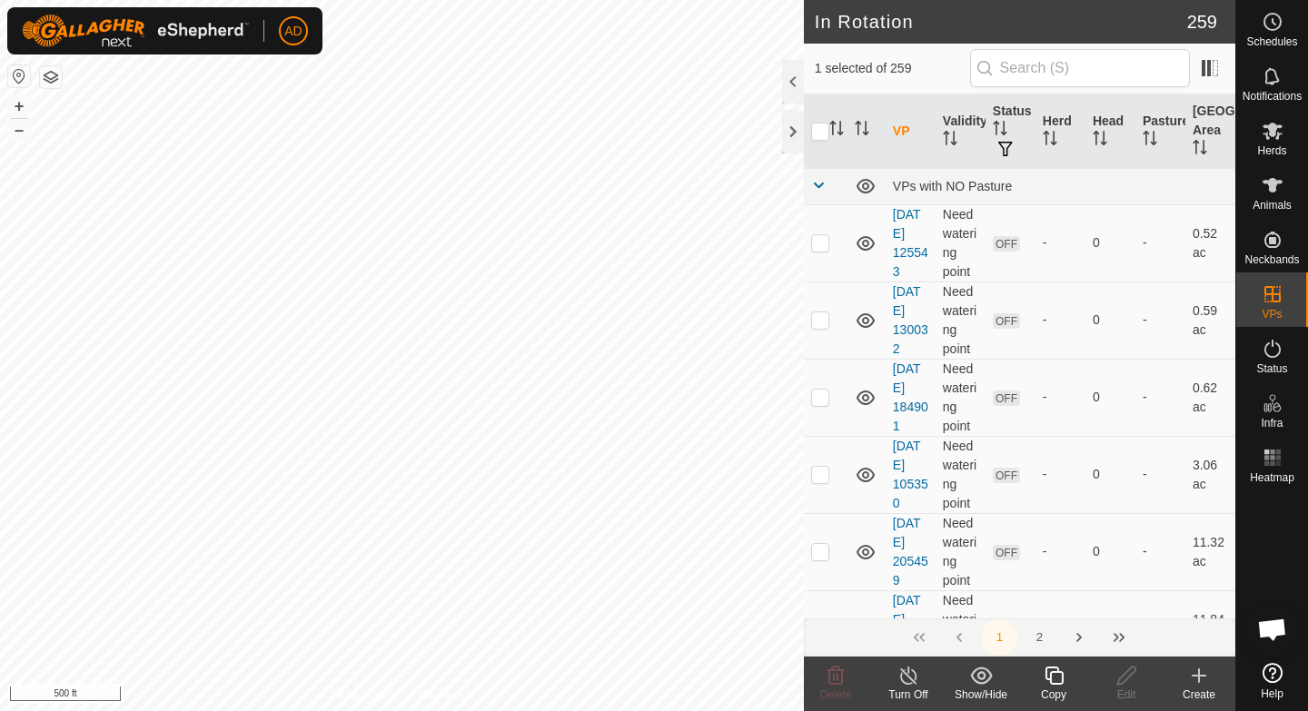
click at [1051, 685] on icon at bounding box center [1054, 676] width 23 height 22
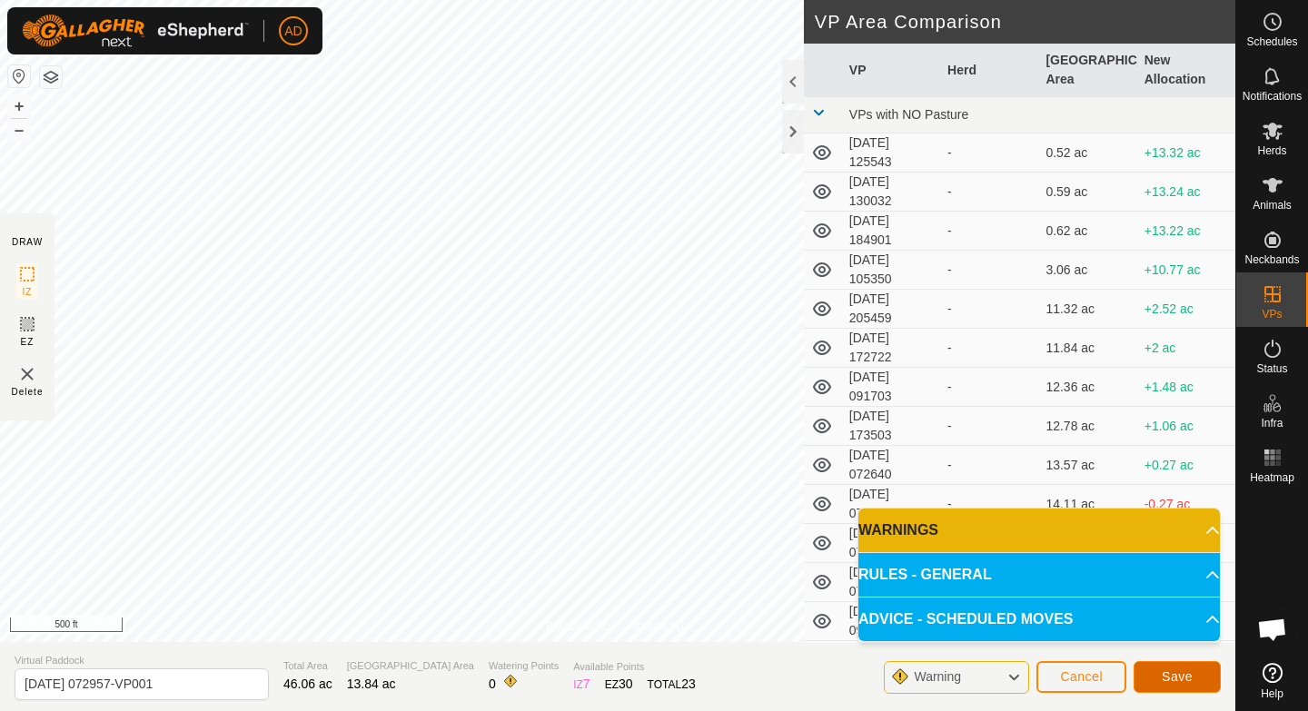
click at [1164, 677] on span "Save" at bounding box center [1177, 676] width 31 height 15
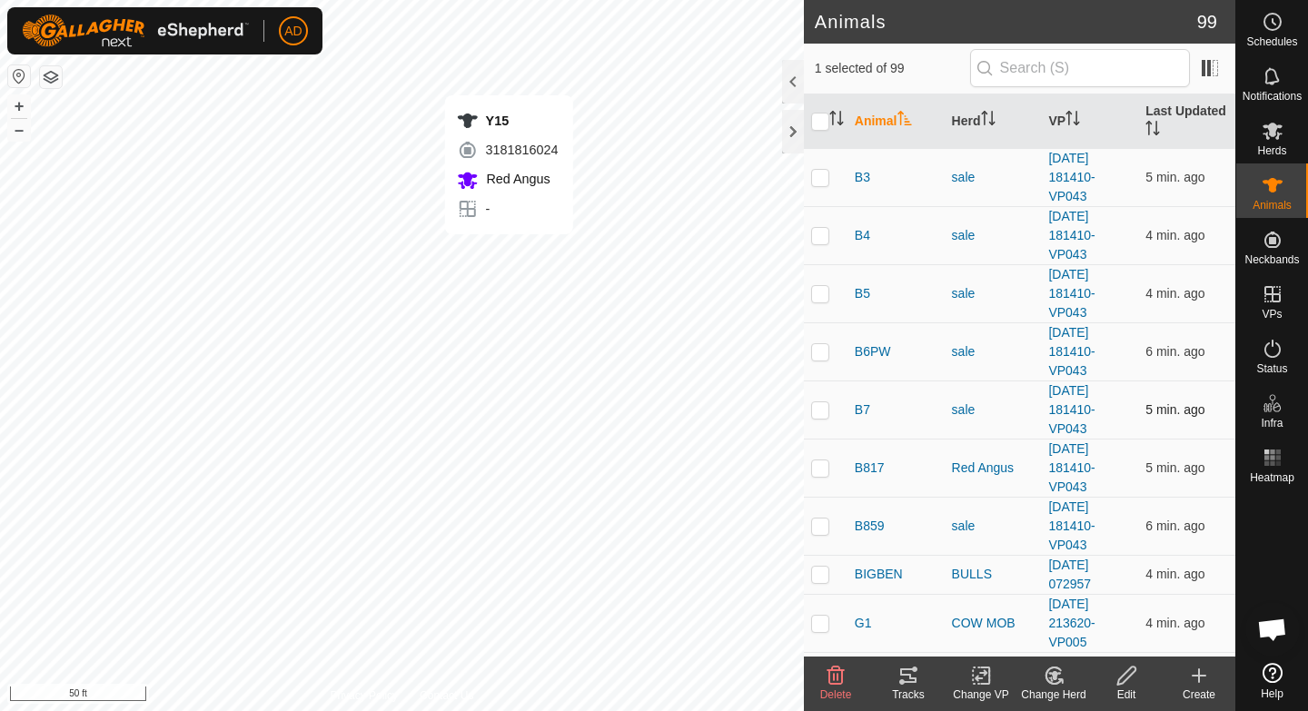
checkbox input "false"
checkbox input "true"
checkbox input "false"
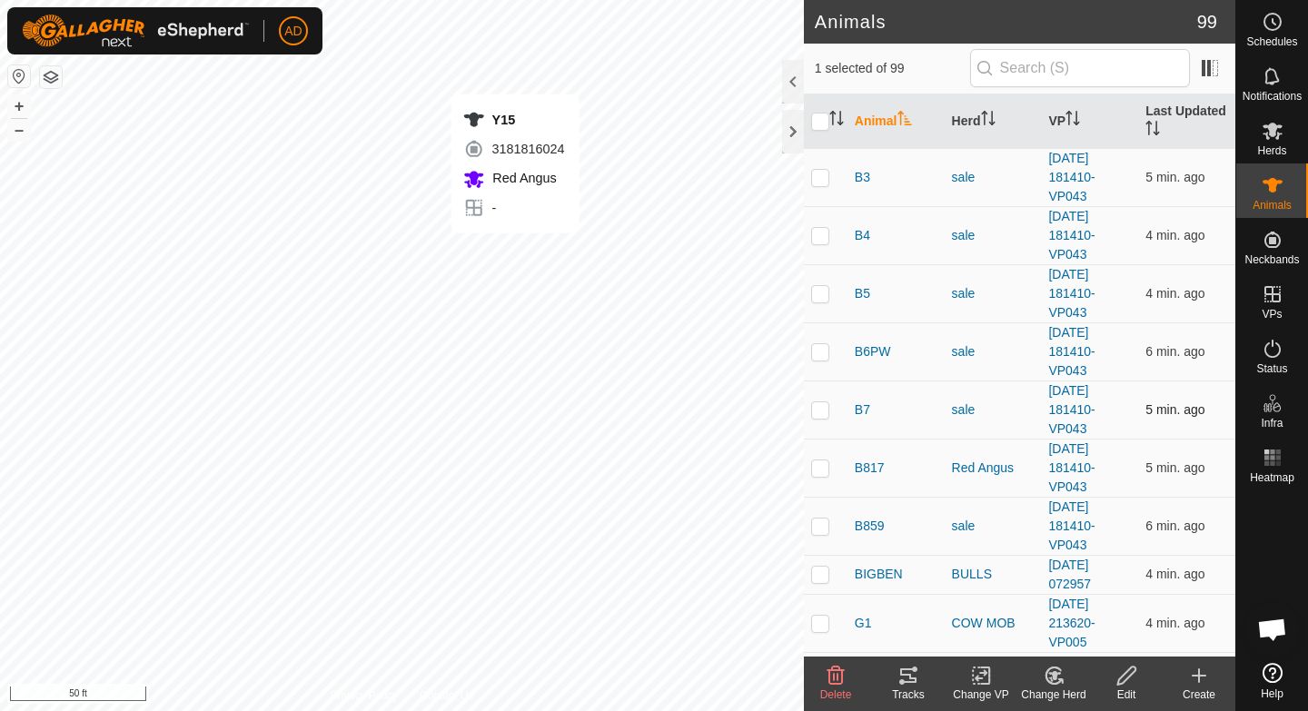
checkbox input "true"
click at [868, 122] on th "Animal" at bounding box center [896, 121] width 97 height 55
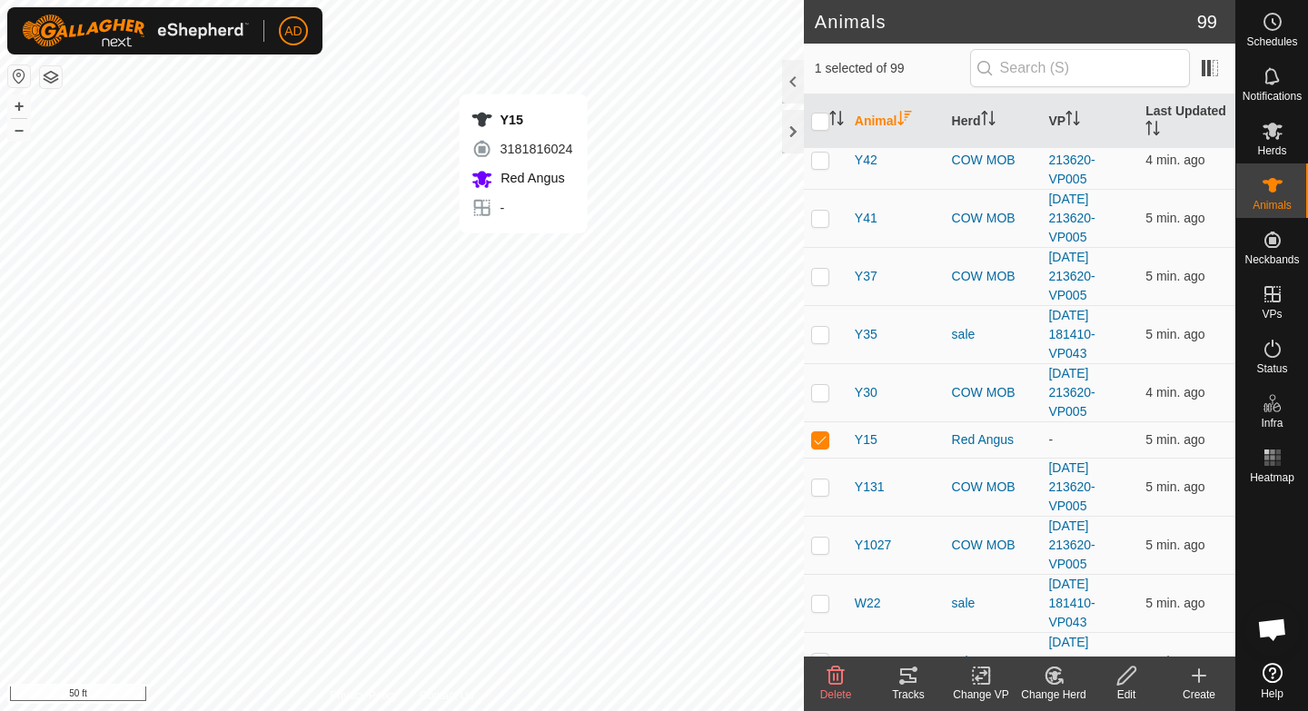
scroll to position [775, 0]
click at [892, 118] on th "Animal" at bounding box center [896, 121] width 97 height 55
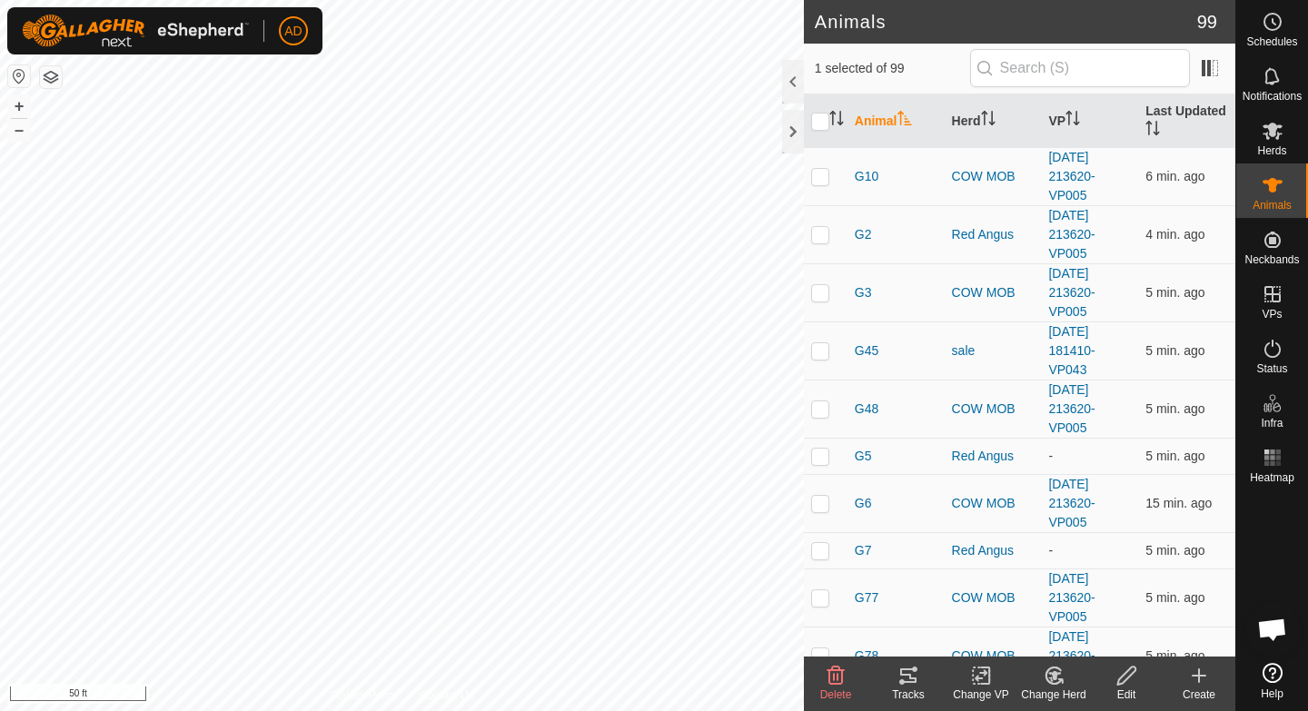
scroll to position [504, 0]
click at [822, 238] on p-checkbox at bounding box center [820, 235] width 18 height 15
checkbox input "true"
click at [820, 465] on td at bounding box center [826, 457] width 44 height 36
checkbox input "true"
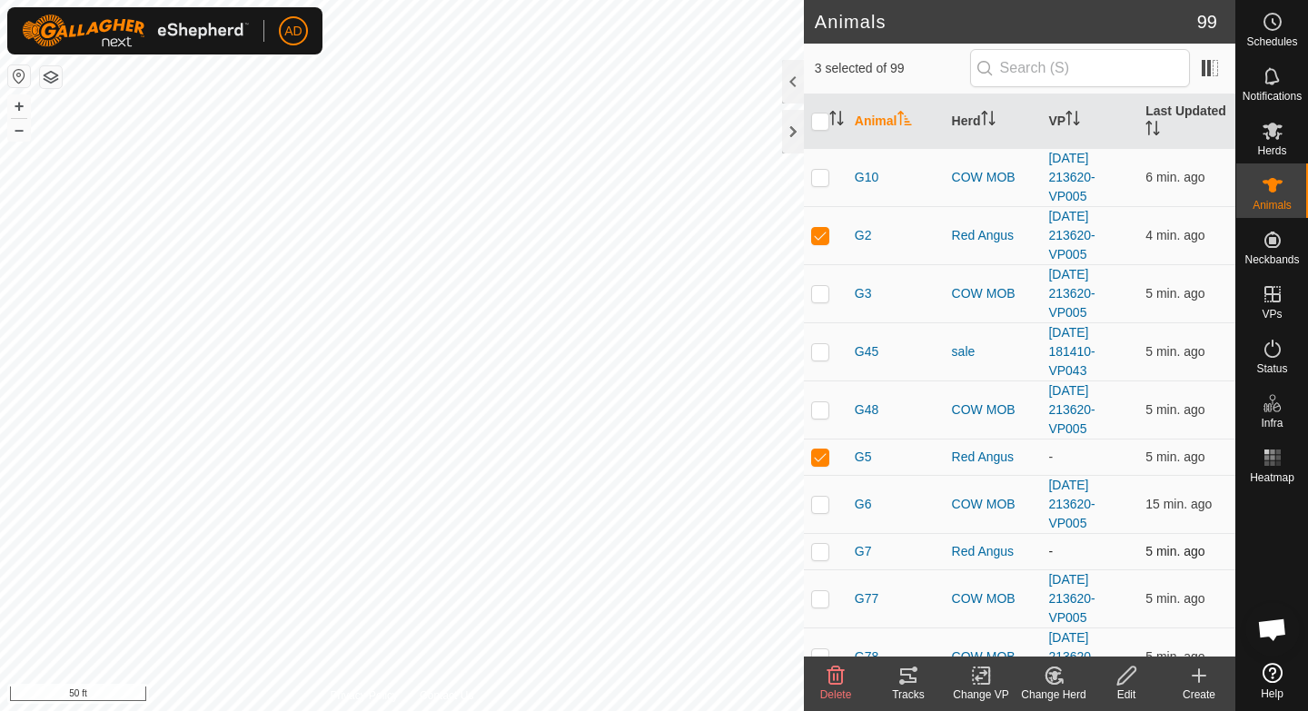
click at [823, 551] on p-checkbox at bounding box center [820, 551] width 18 height 15
checkbox input "true"
click at [986, 675] on icon at bounding box center [981, 676] width 23 height 22
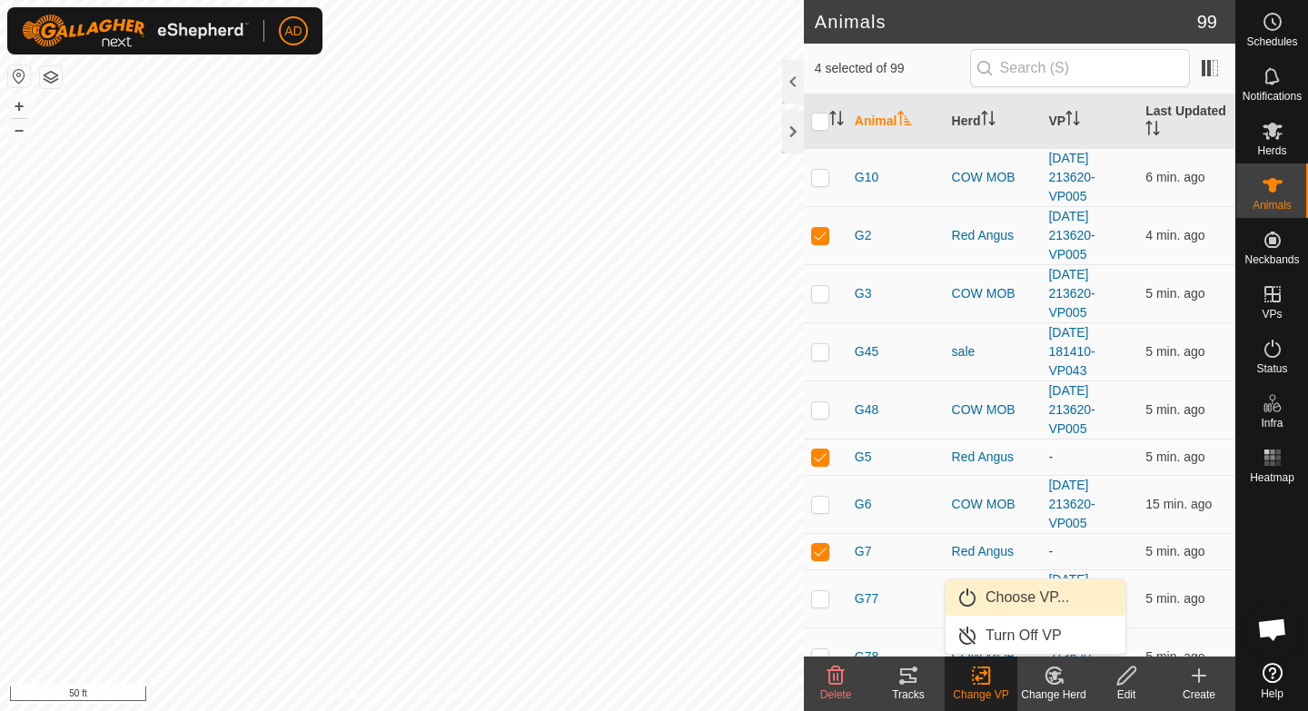
click at [1003, 600] on link "Choose VP..." at bounding box center [1036, 598] width 180 height 36
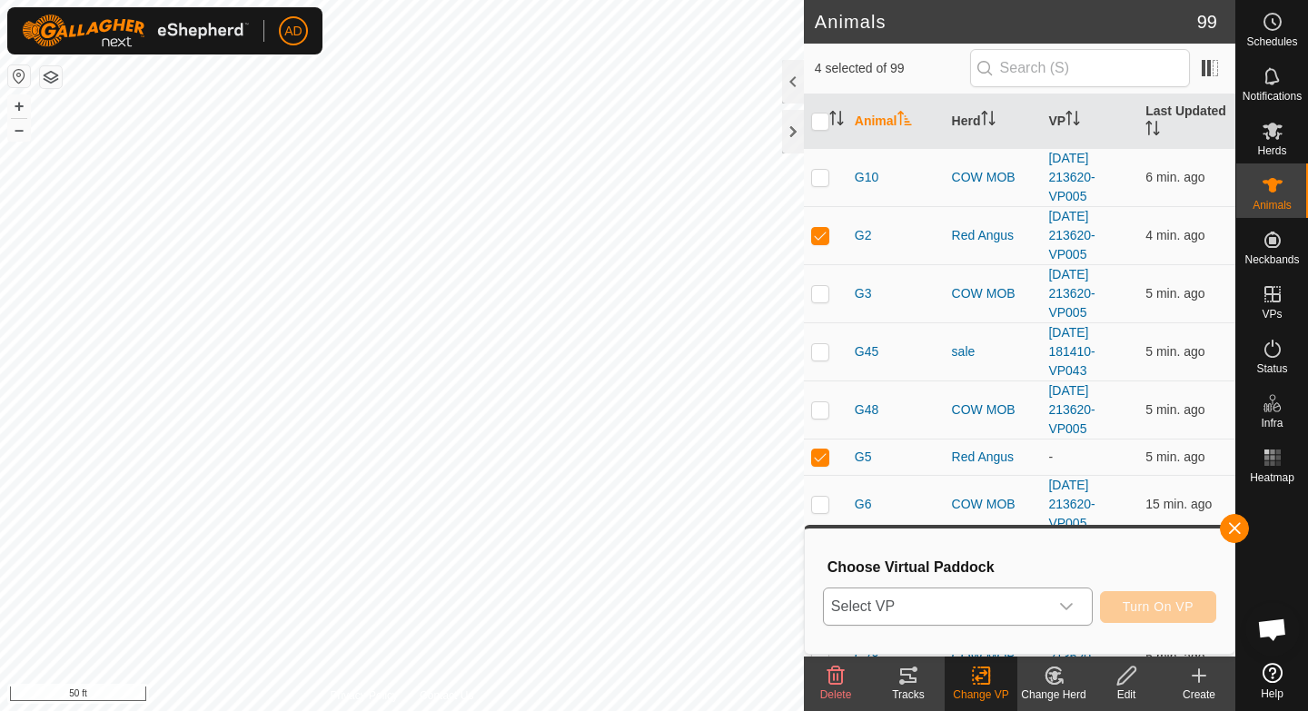
click at [961, 596] on span "Select VP" at bounding box center [936, 607] width 224 height 36
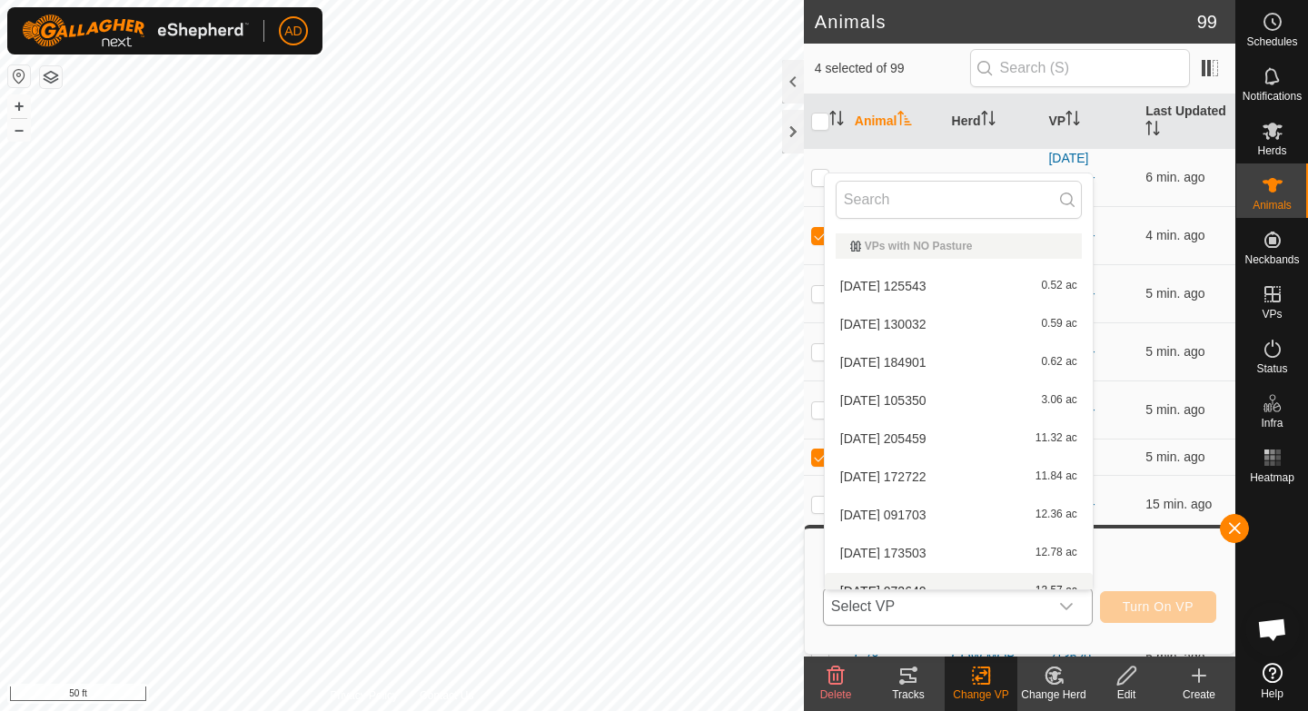
scroll to position [20, 0]
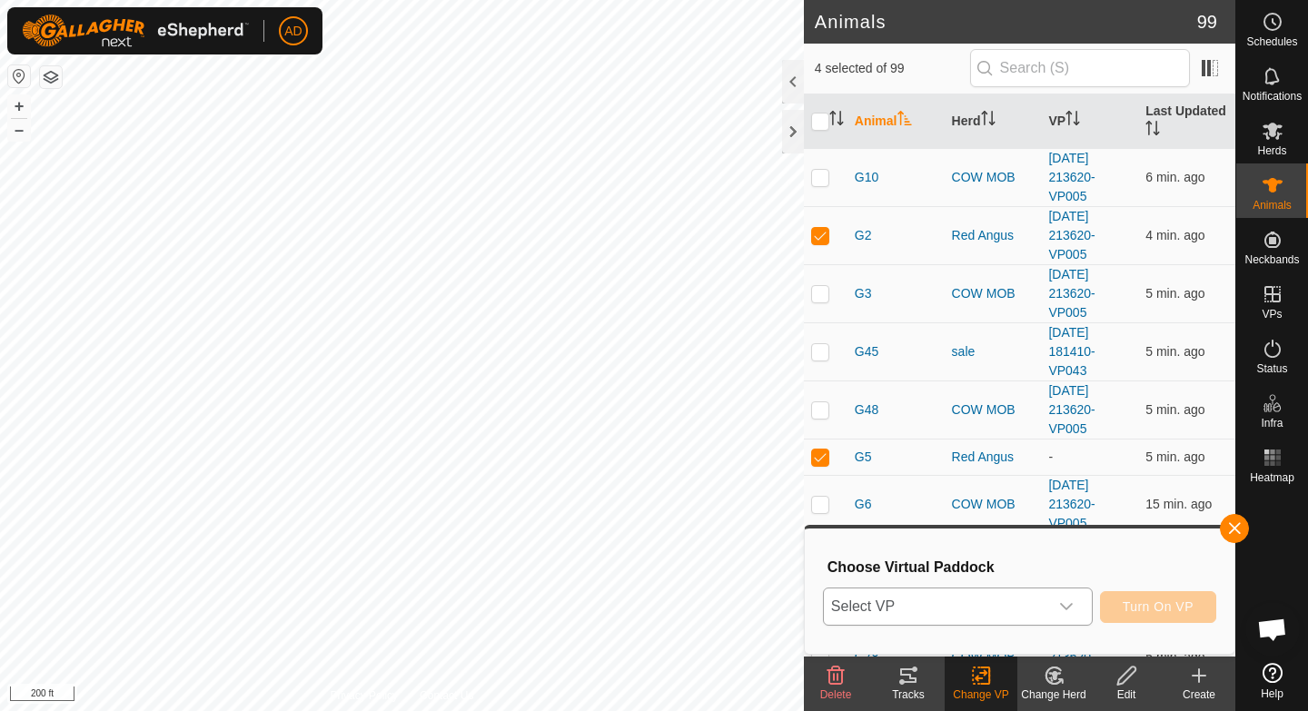
click at [912, 596] on span "Select VP" at bounding box center [936, 607] width 224 height 36
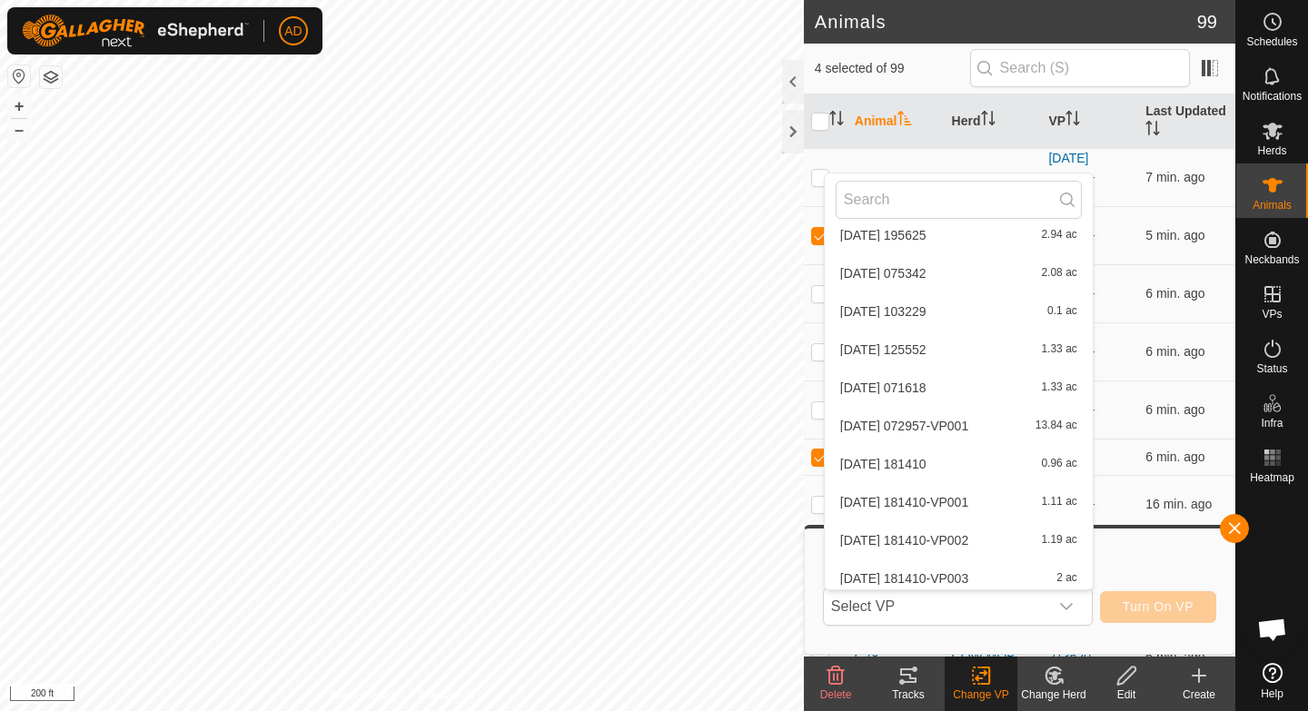
scroll to position [4986, 0]
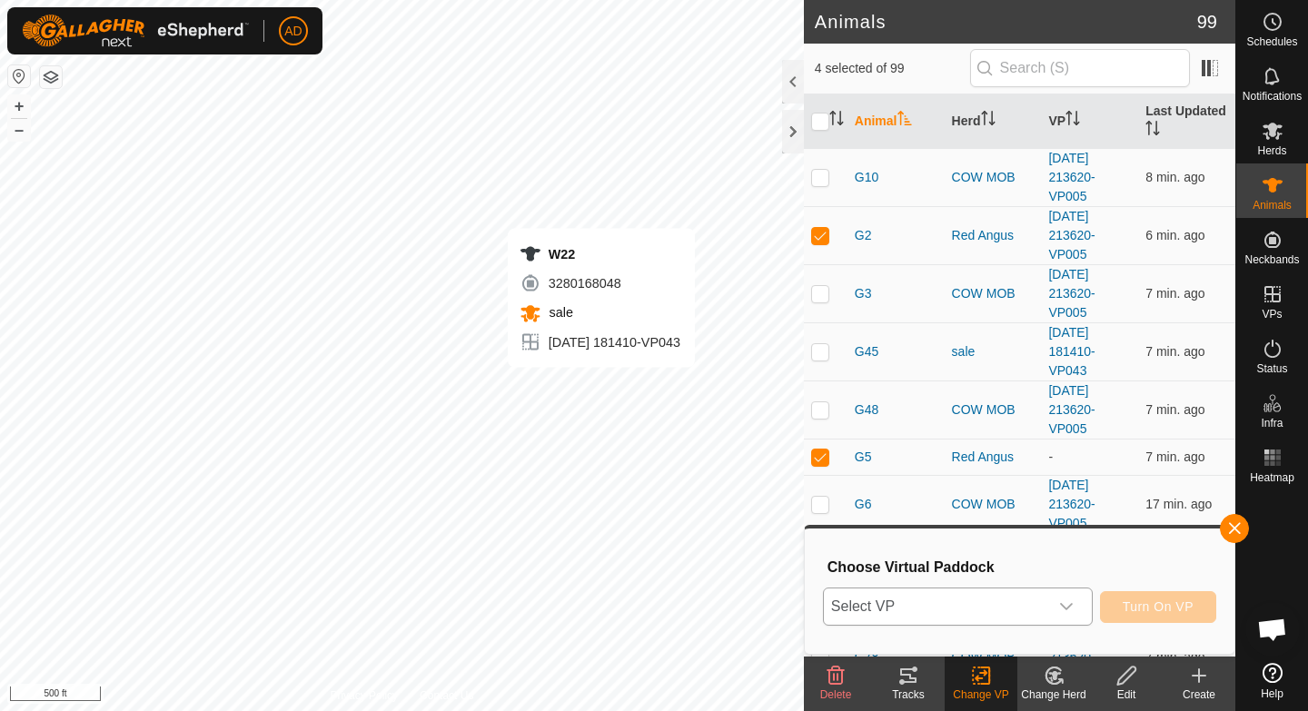
click at [1049, 604] on div "dropdown trigger" at bounding box center [1066, 607] width 36 height 36
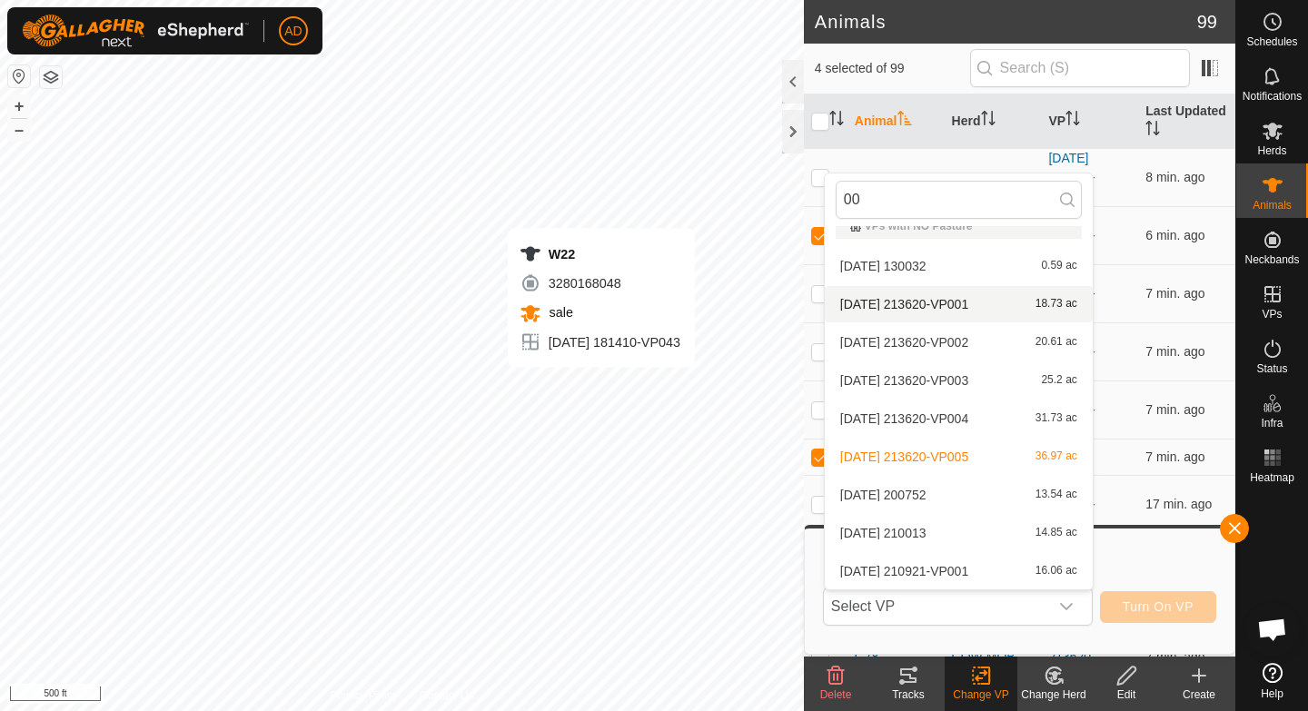
scroll to position [0, 0]
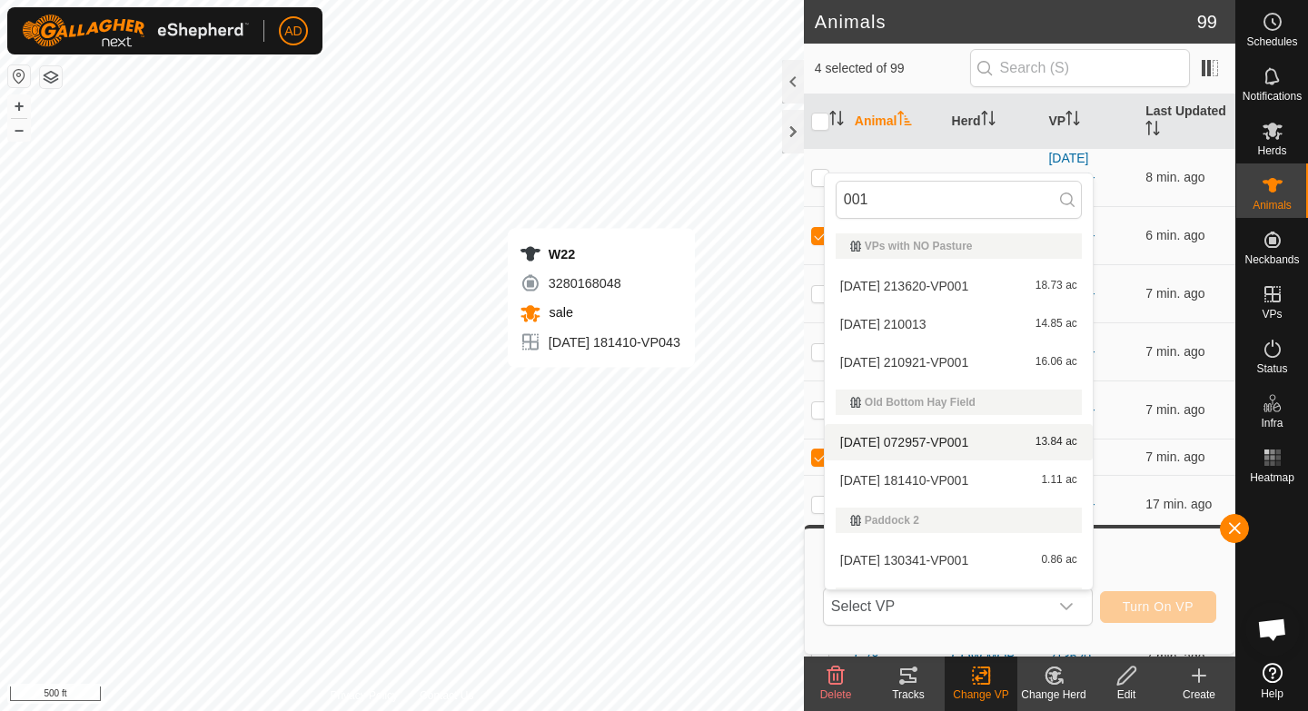
type input "001"
click at [878, 441] on li "[DATE] 072957-VP001 13.84 ac" at bounding box center [959, 442] width 268 height 36
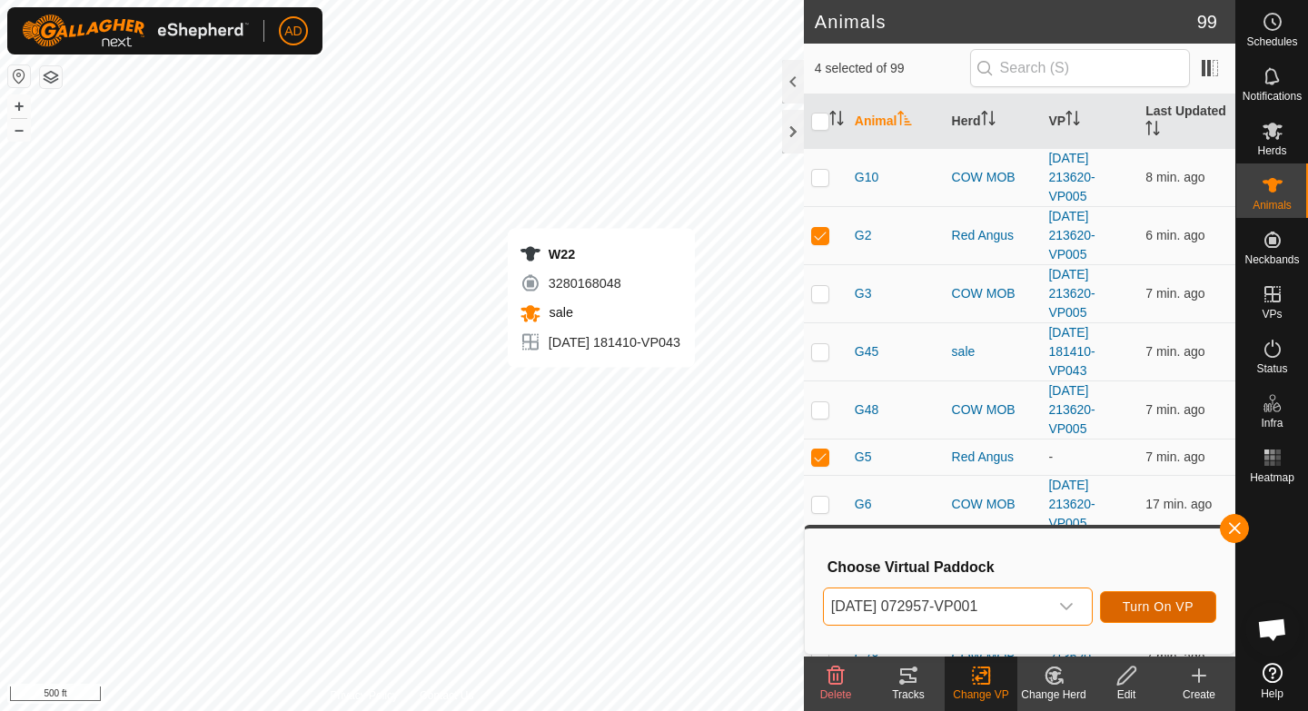
click at [1151, 613] on span "Turn On VP" at bounding box center [1158, 607] width 71 height 15
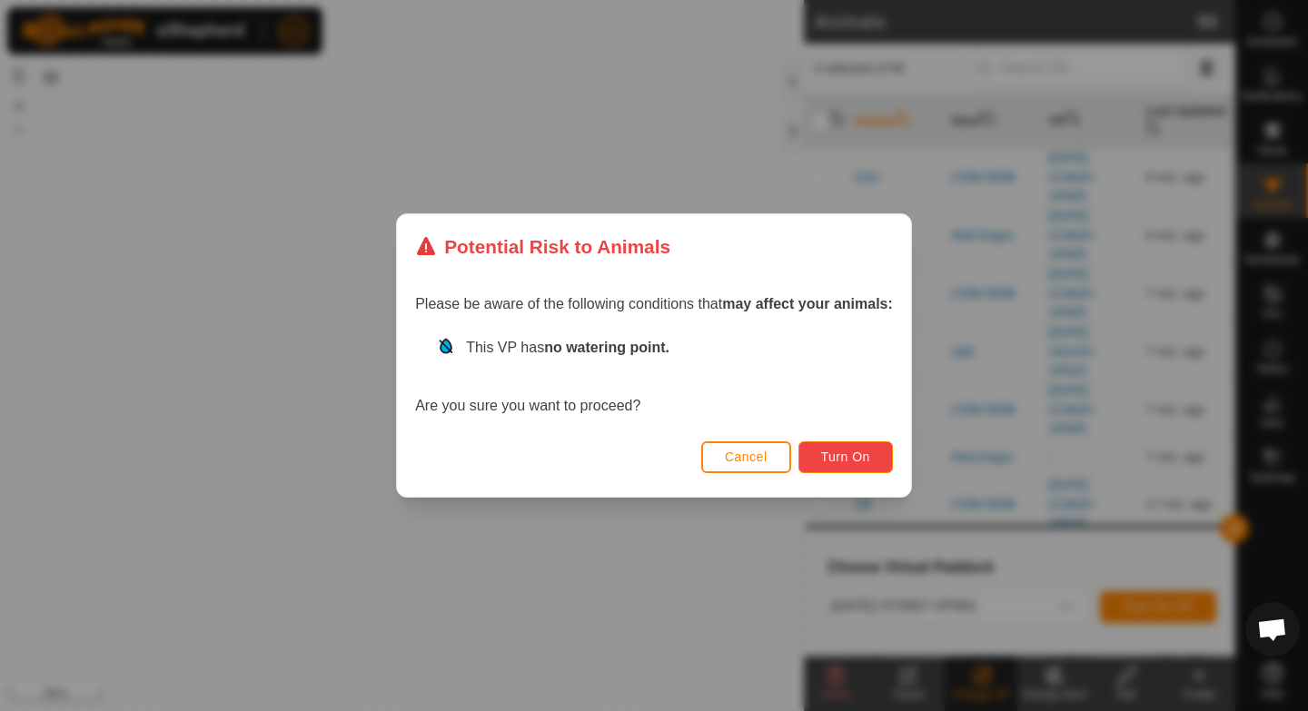
click at [873, 458] on button "Turn On" at bounding box center [845, 457] width 94 height 32
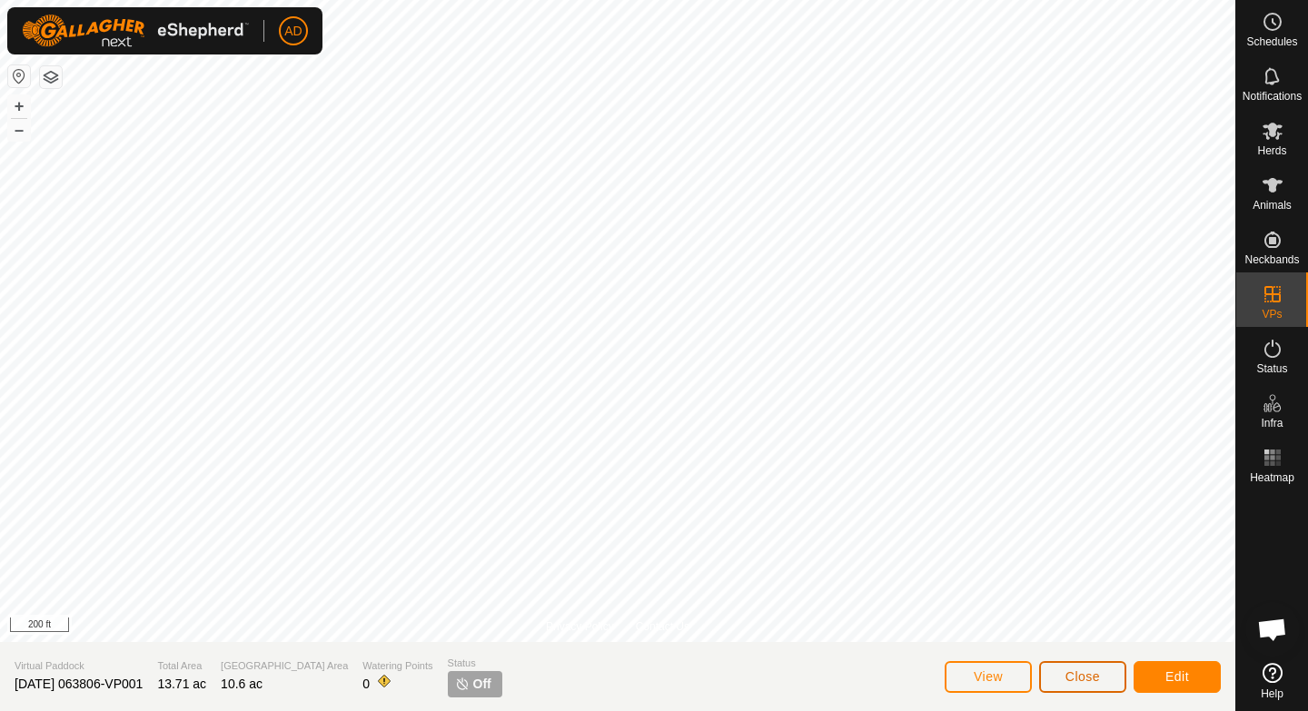
click at [1067, 673] on span "Close" at bounding box center [1083, 676] width 35 height 15
